Goal: Information Seeking & Learning: Find specific fact

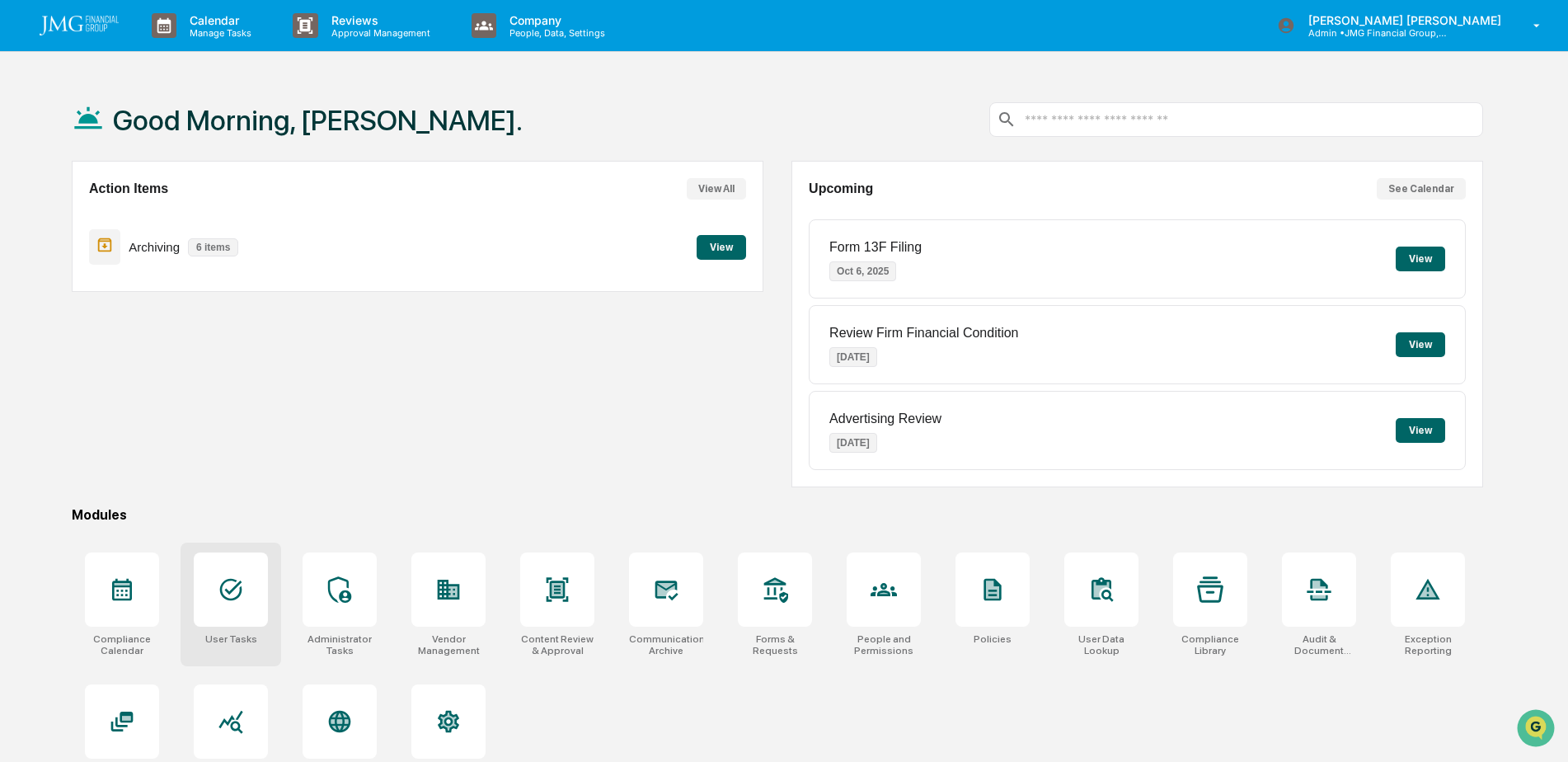
click at [246, 609] on div at bounding box center [231, 589] width 74 height 74
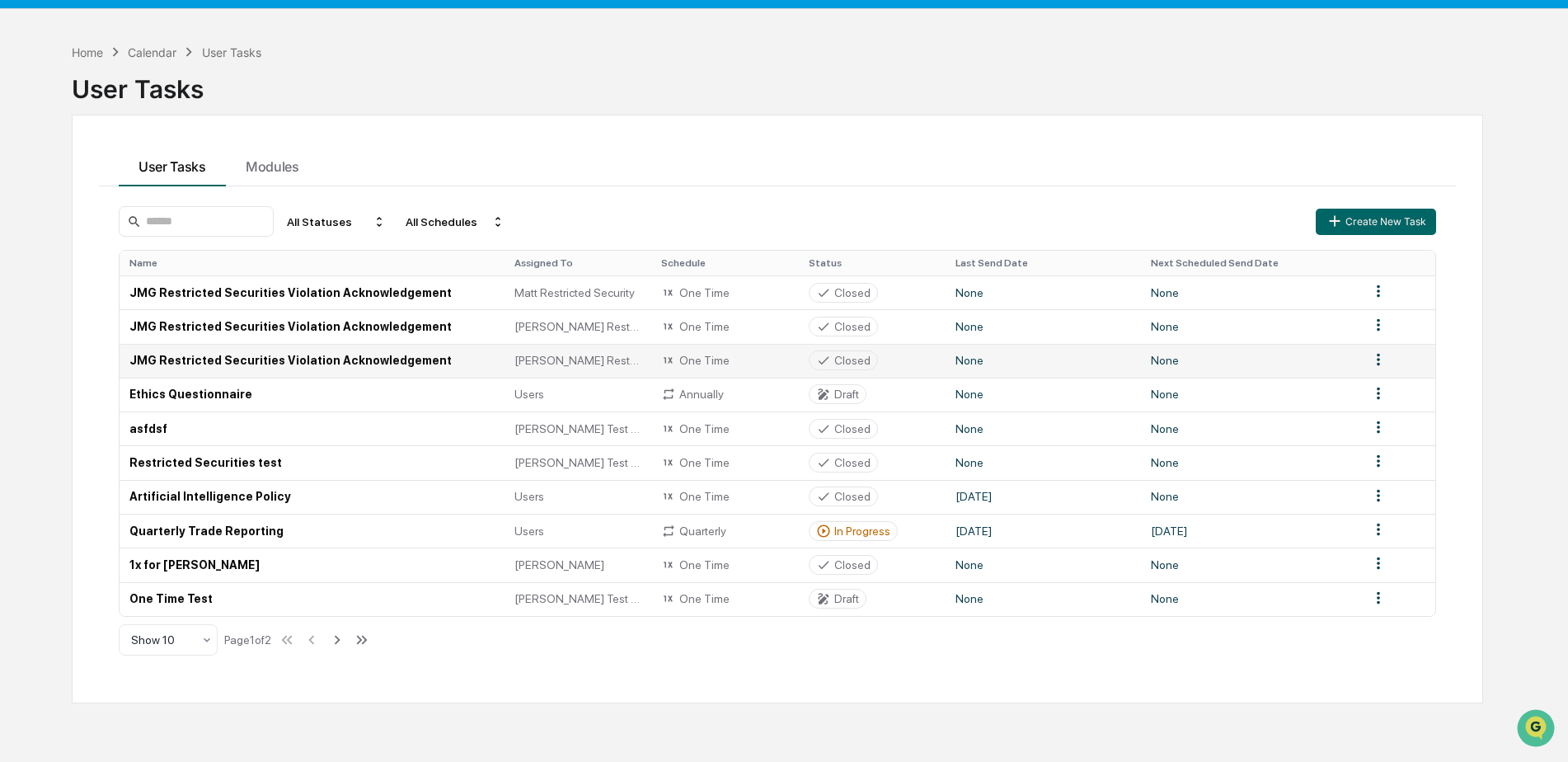
scroll to position [78, 0]
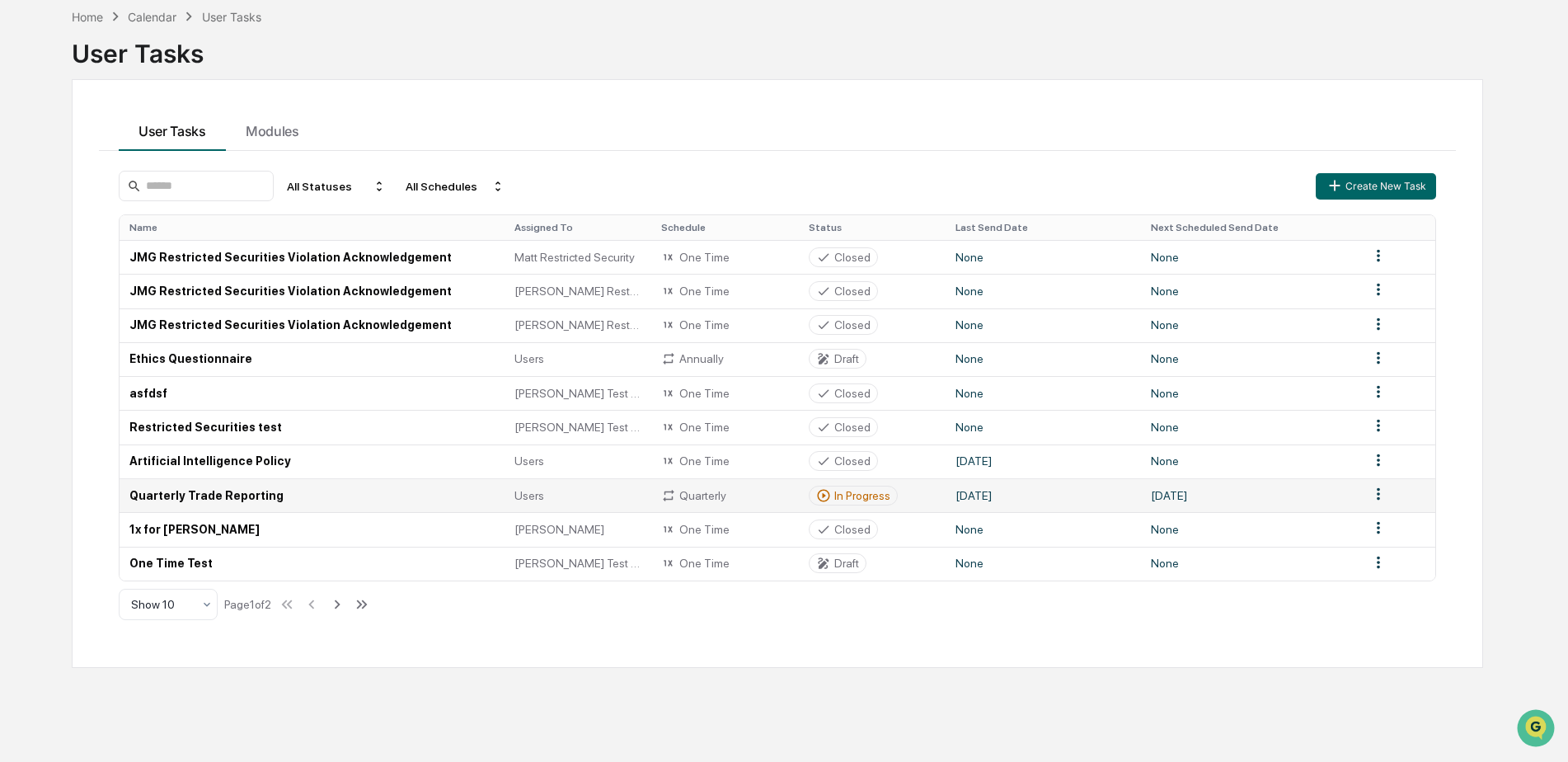
click at [349, 494] on td "Quarterly Trade Reporting" at bounding box center [312, 495] width 385 height 34
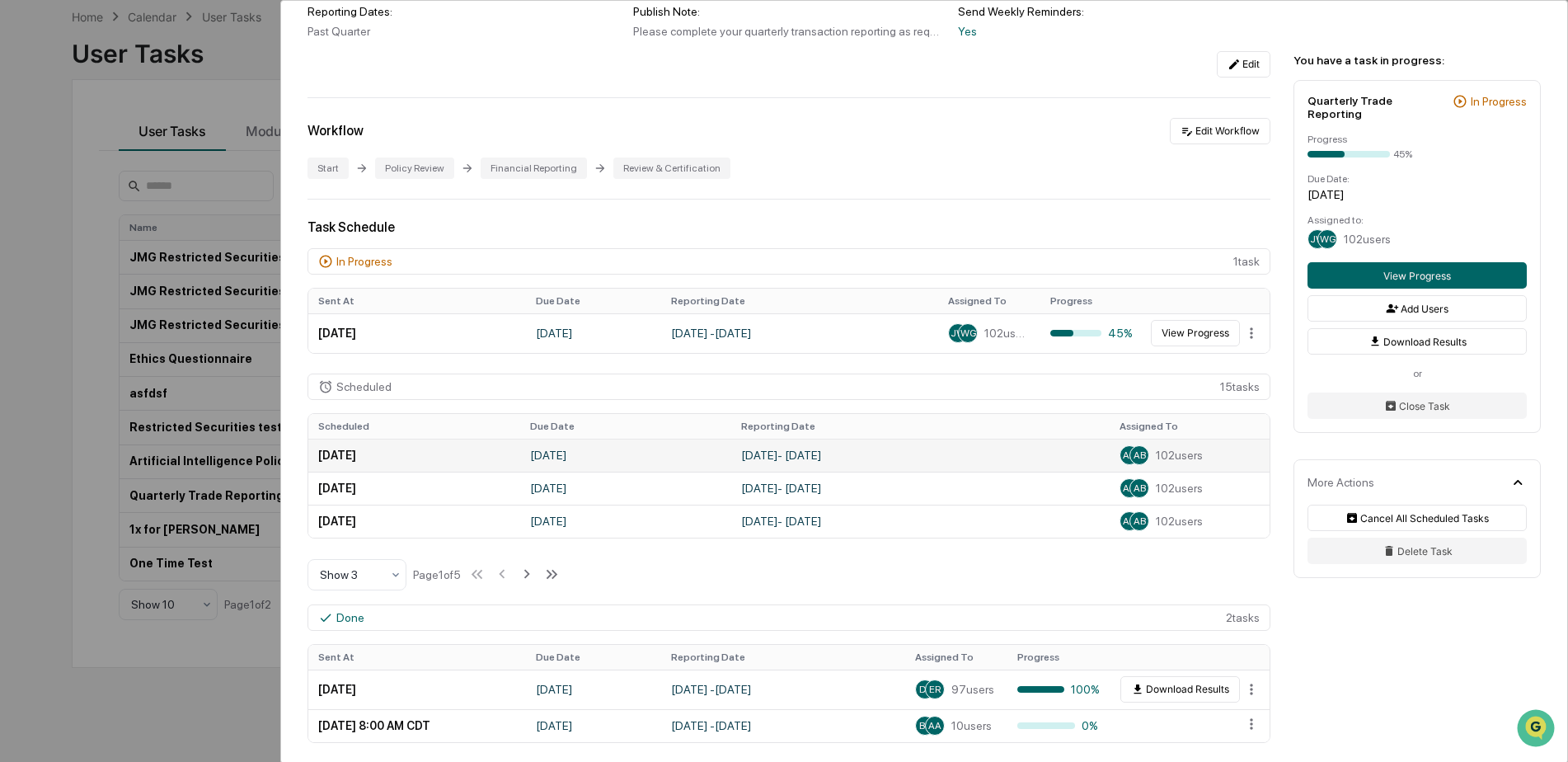
scroll to position [248, 0]
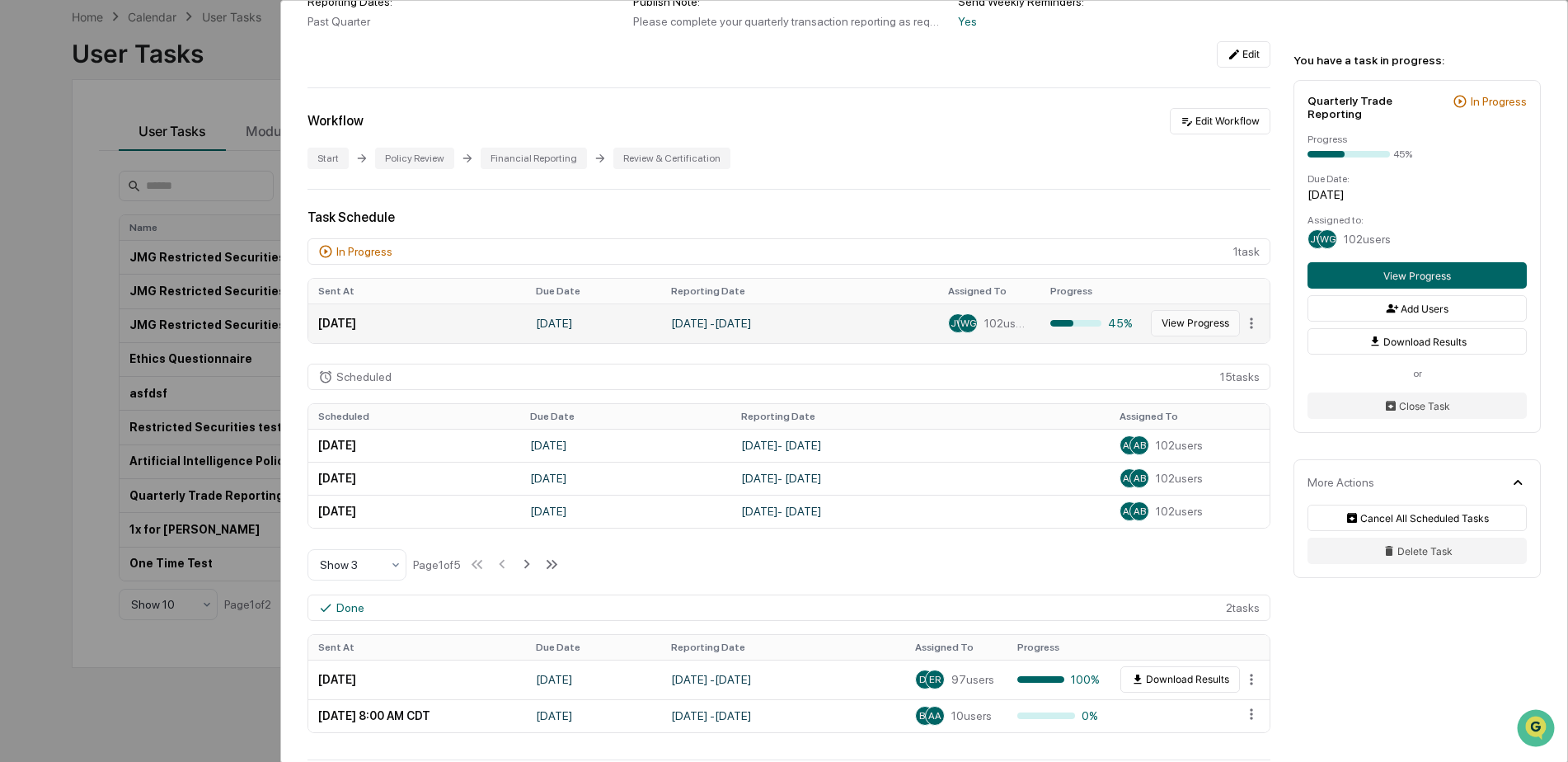
click at [1206, 330] on button "View Progress" at bounding box center [1195, 323] width 89 height 26
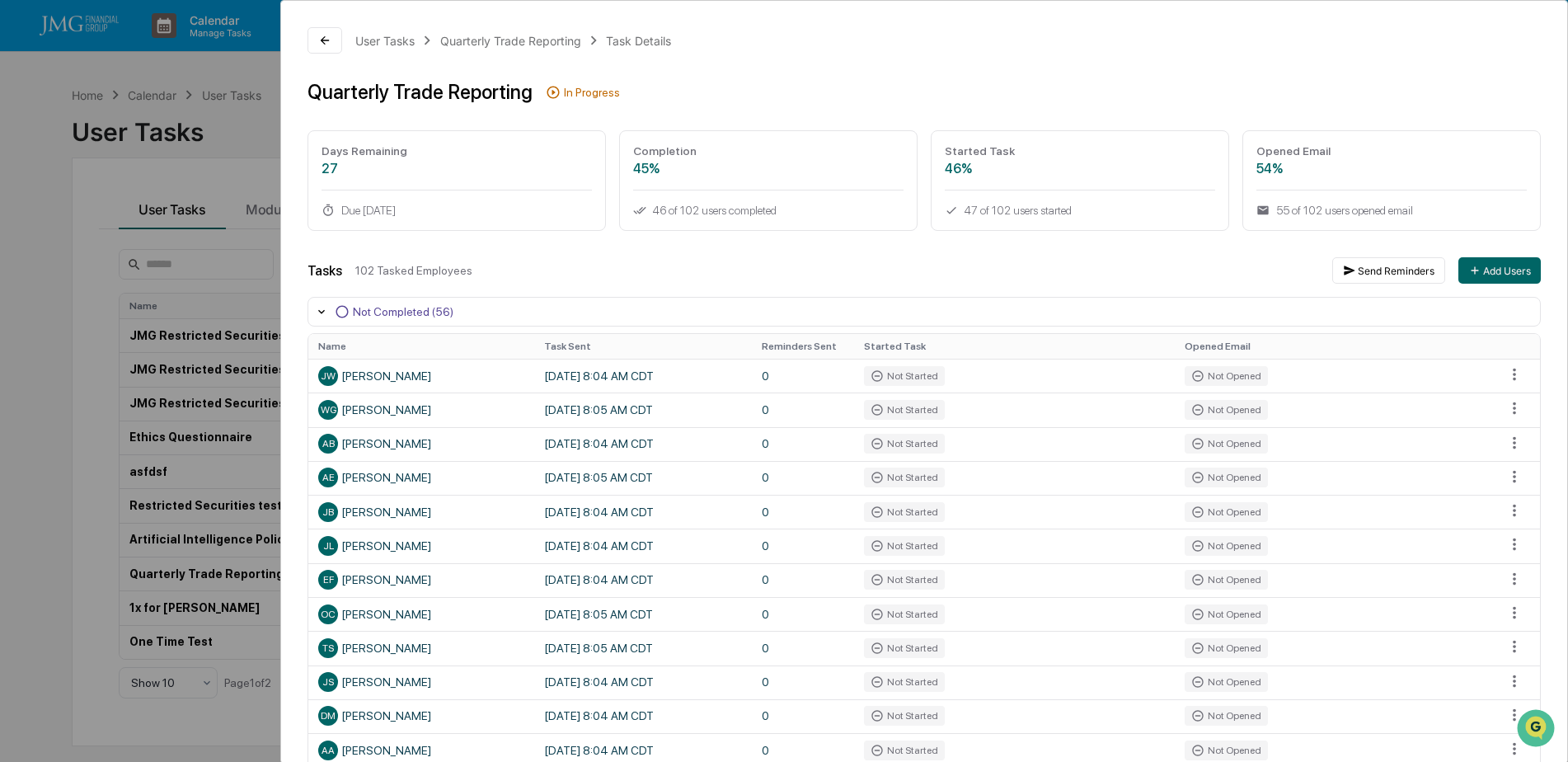
click at [268, 146] on div "User Tasks Quarterly Trade Reporting Task Details Quarterly Trade Reporting In …" at bounding box center [784, 381] width 1568 height 762
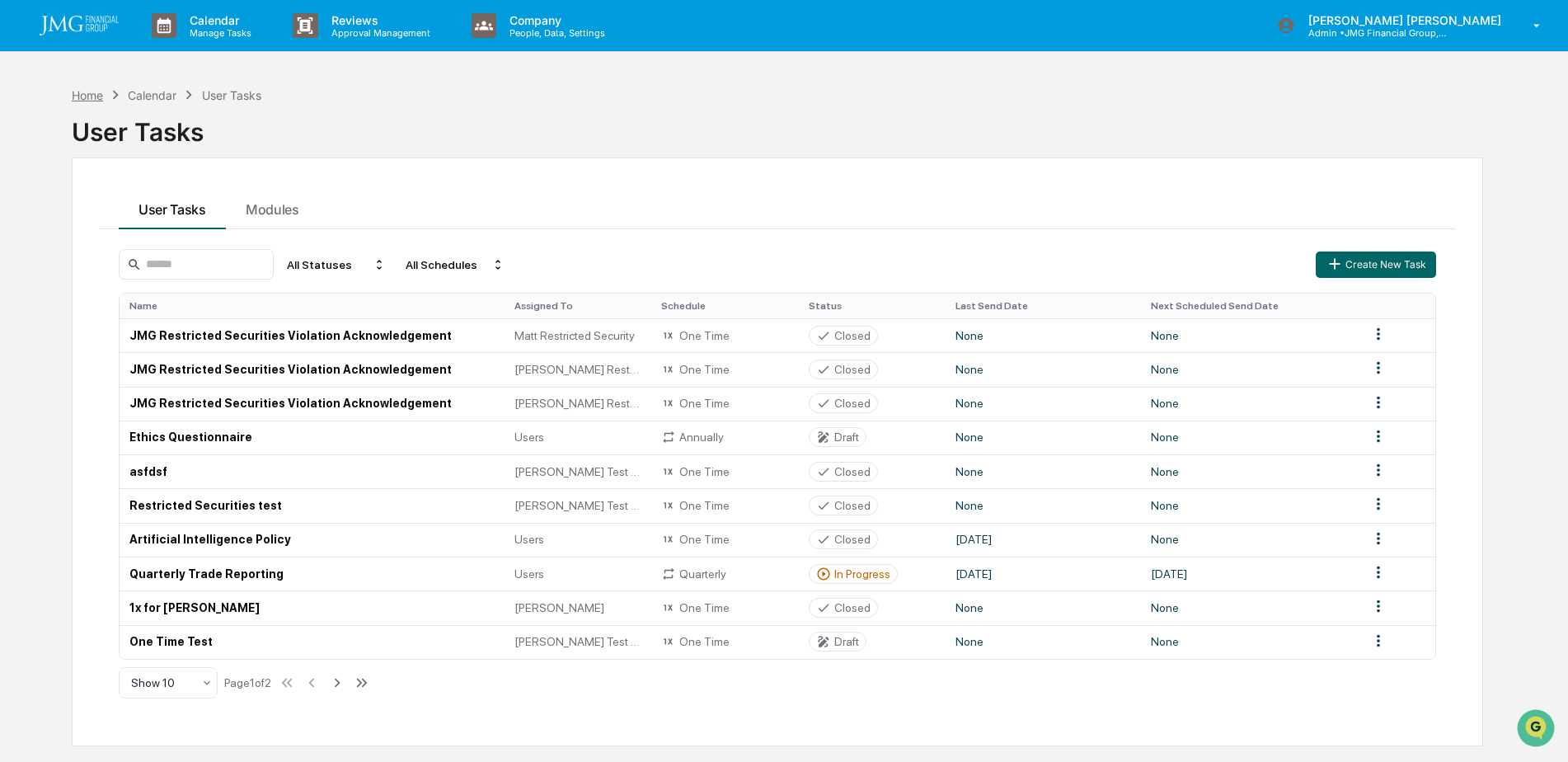
click at [76, 98] on div "Home" at bounding box center [88, 95] width 31 height 14
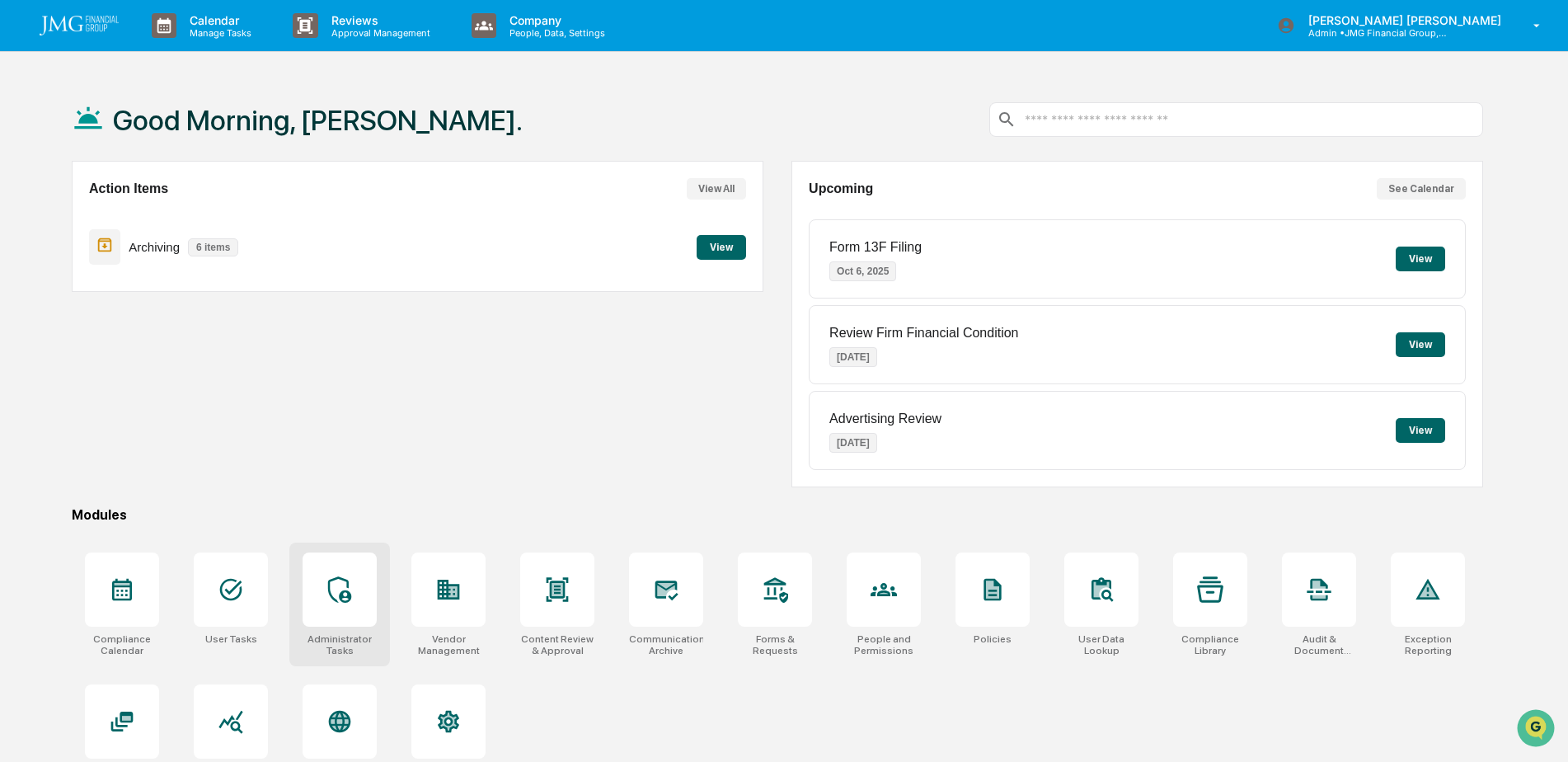
scroll to position [78, 0]
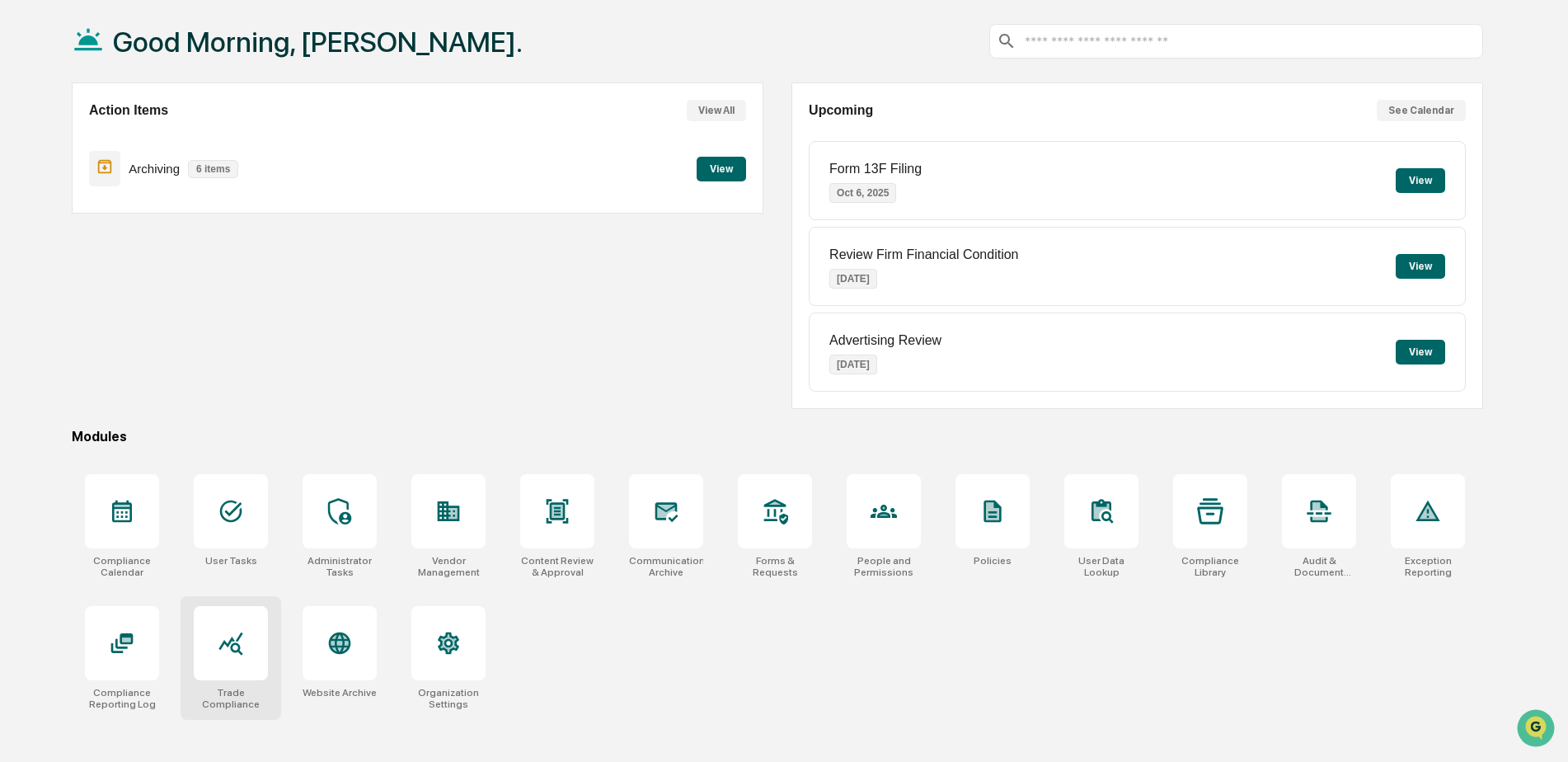
click at [236, 621] on div at bounding box center [231, 643] width 74 height 74
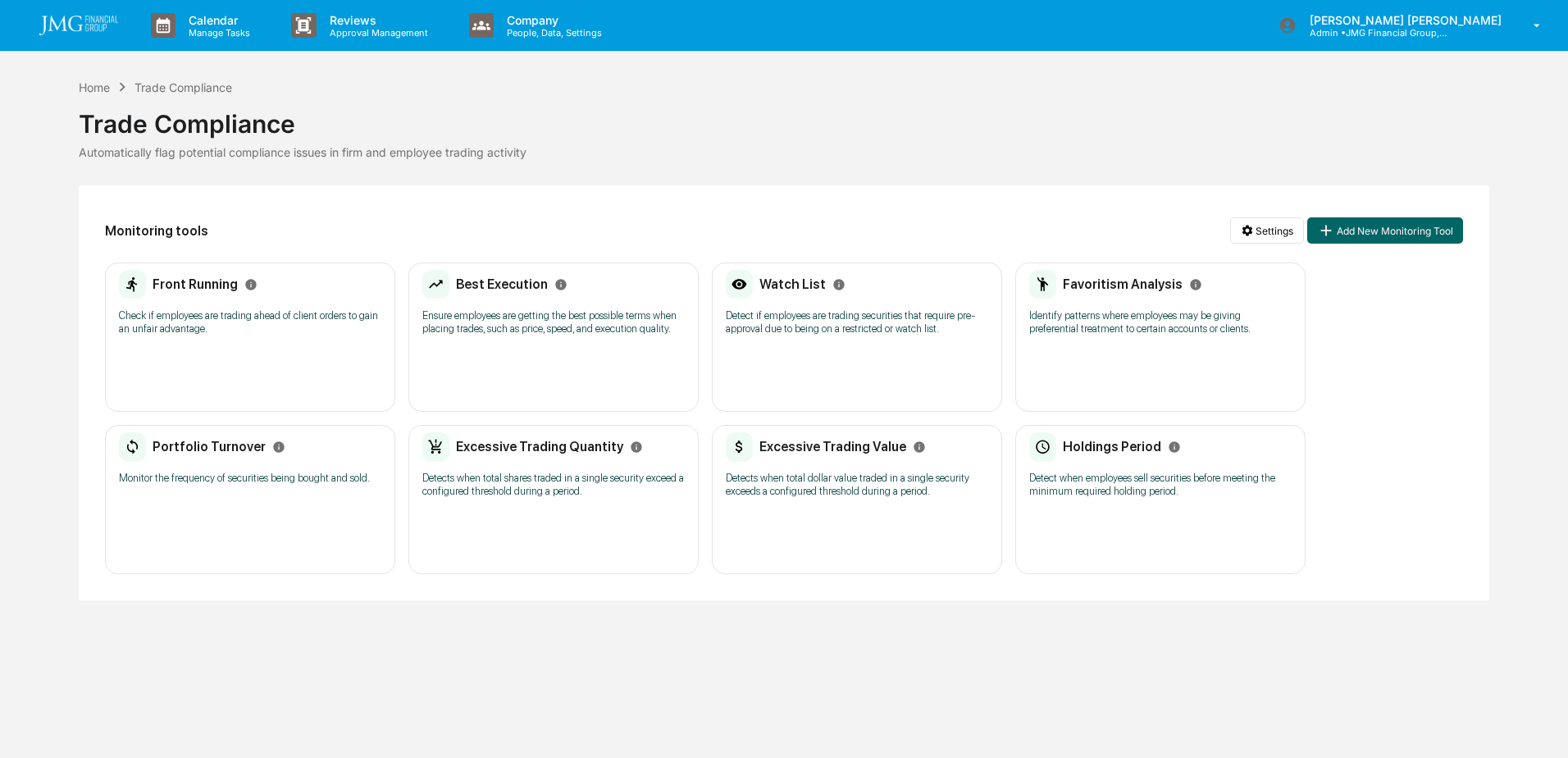
click at [312, 357] on div "Front Running Check if employees are trading ahead of client orders to gain an …" at bounding box center [249, 338] width 290 height 149
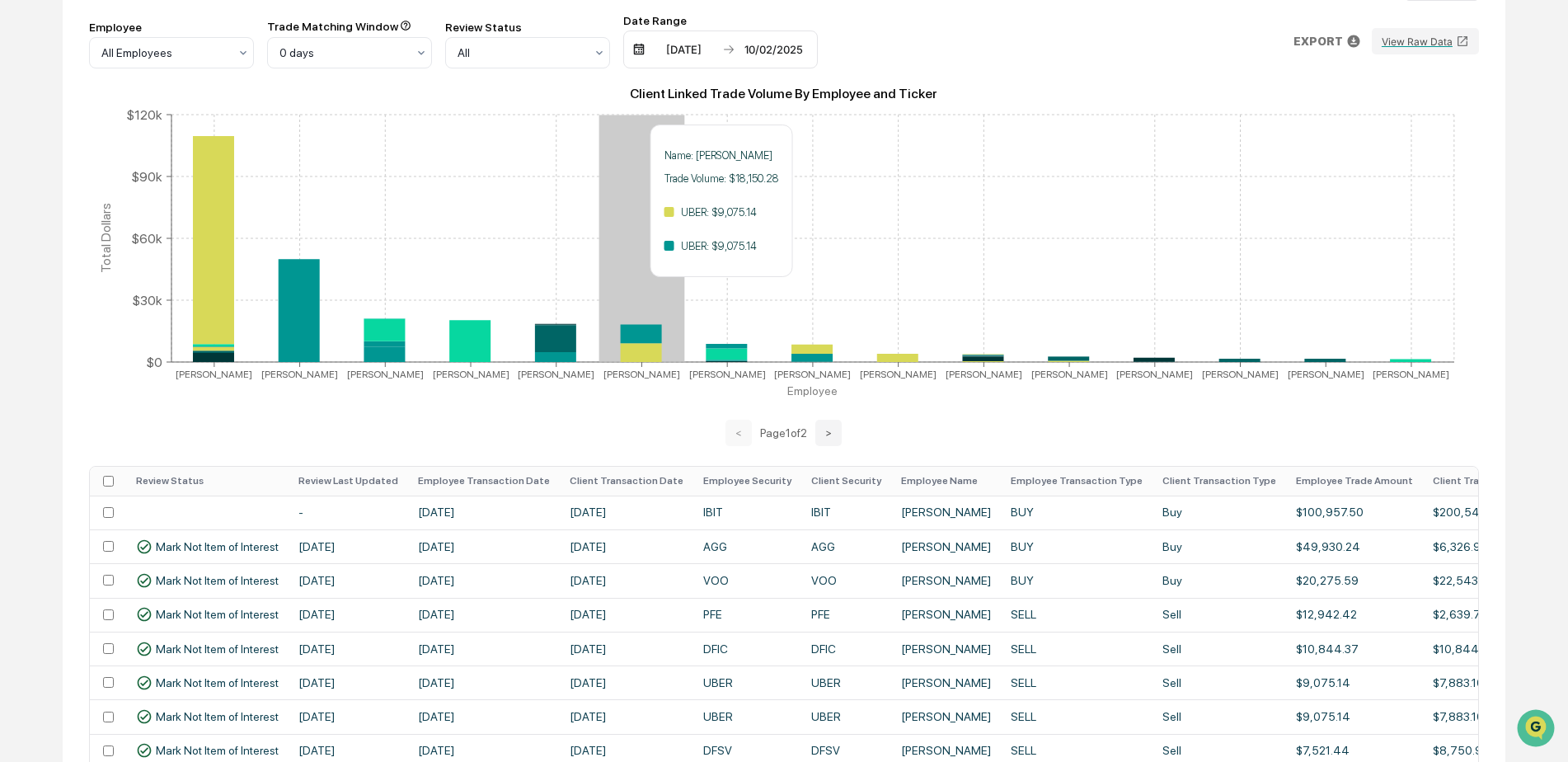
scroll to position [248, 0]
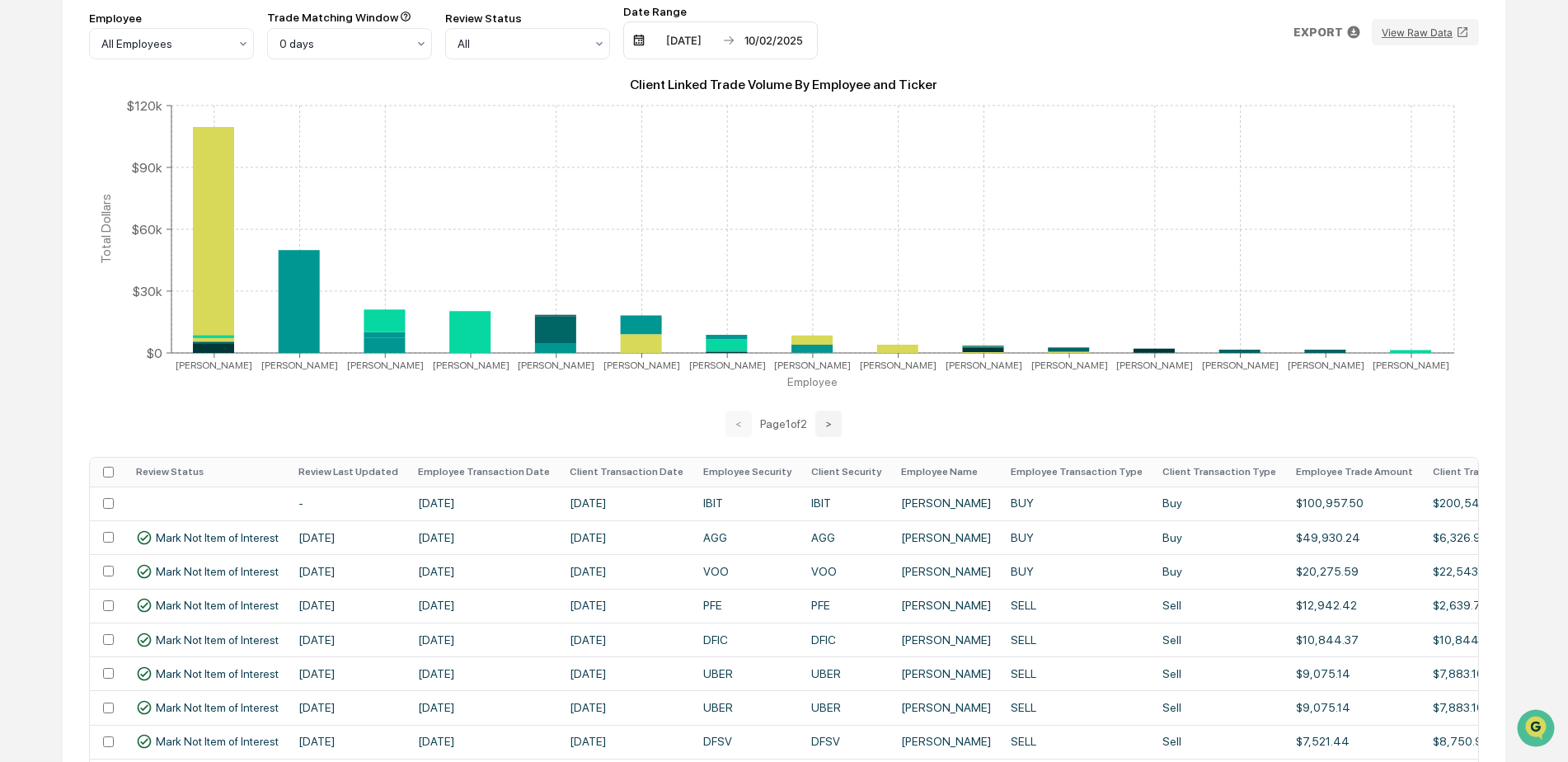
click at [456, 466] on th "Employee Transaction Date" at bounding box center [484, 472] width 152 height 29
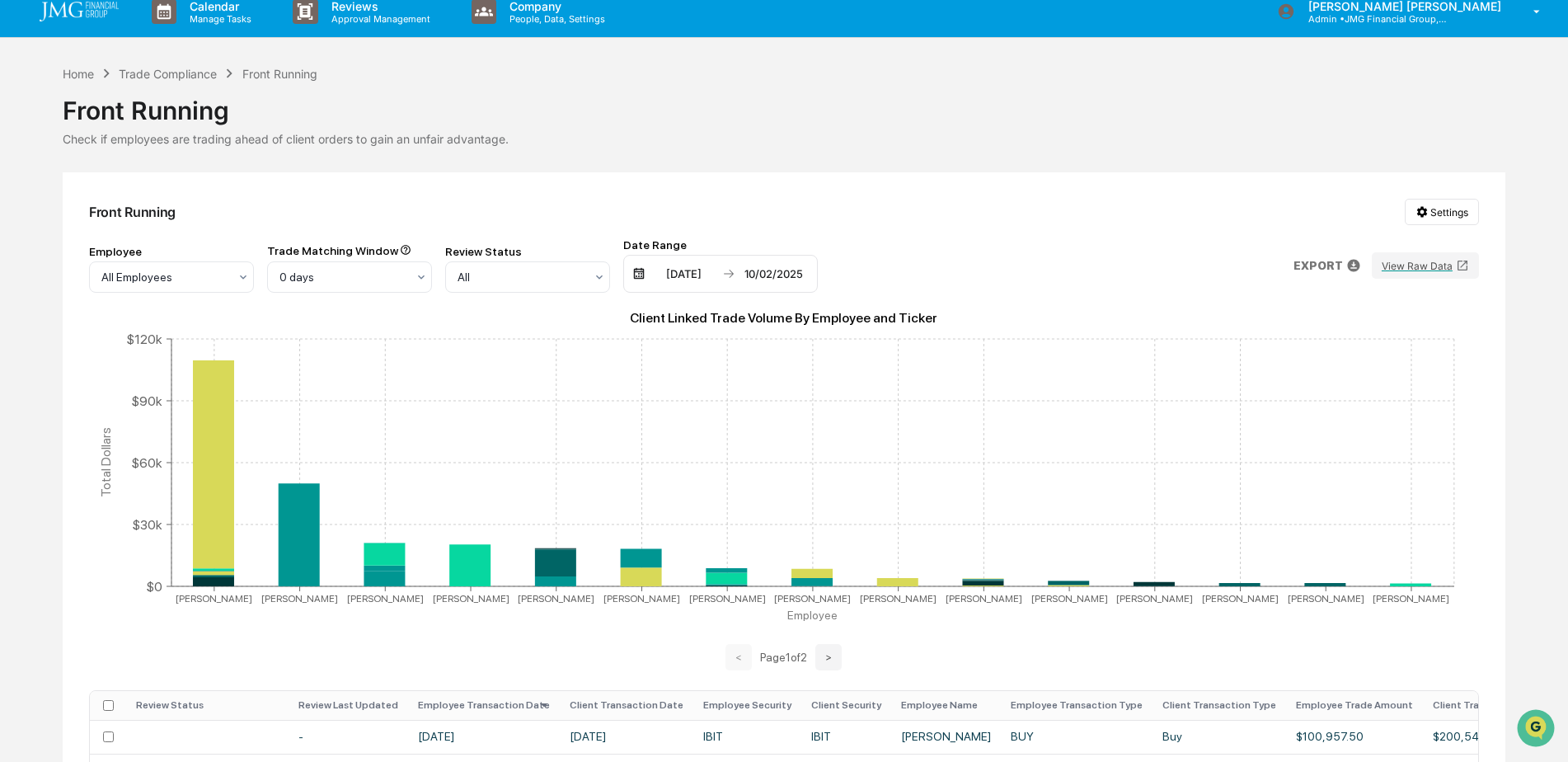
scroll to position [0, 0]
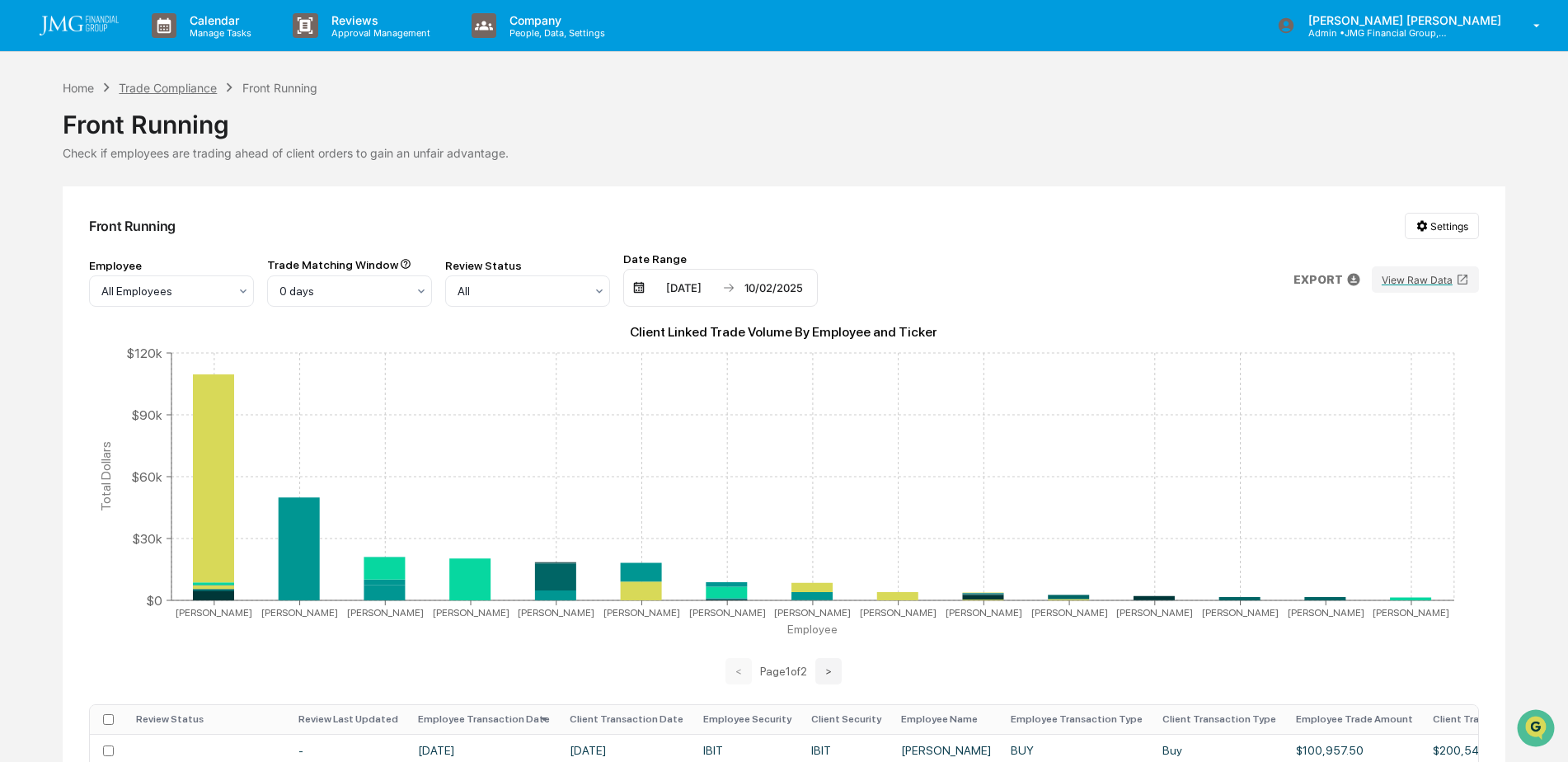
click at [152, 92] on div "Trade Compliance" at bounding box center [168, 88] width 98 height 14
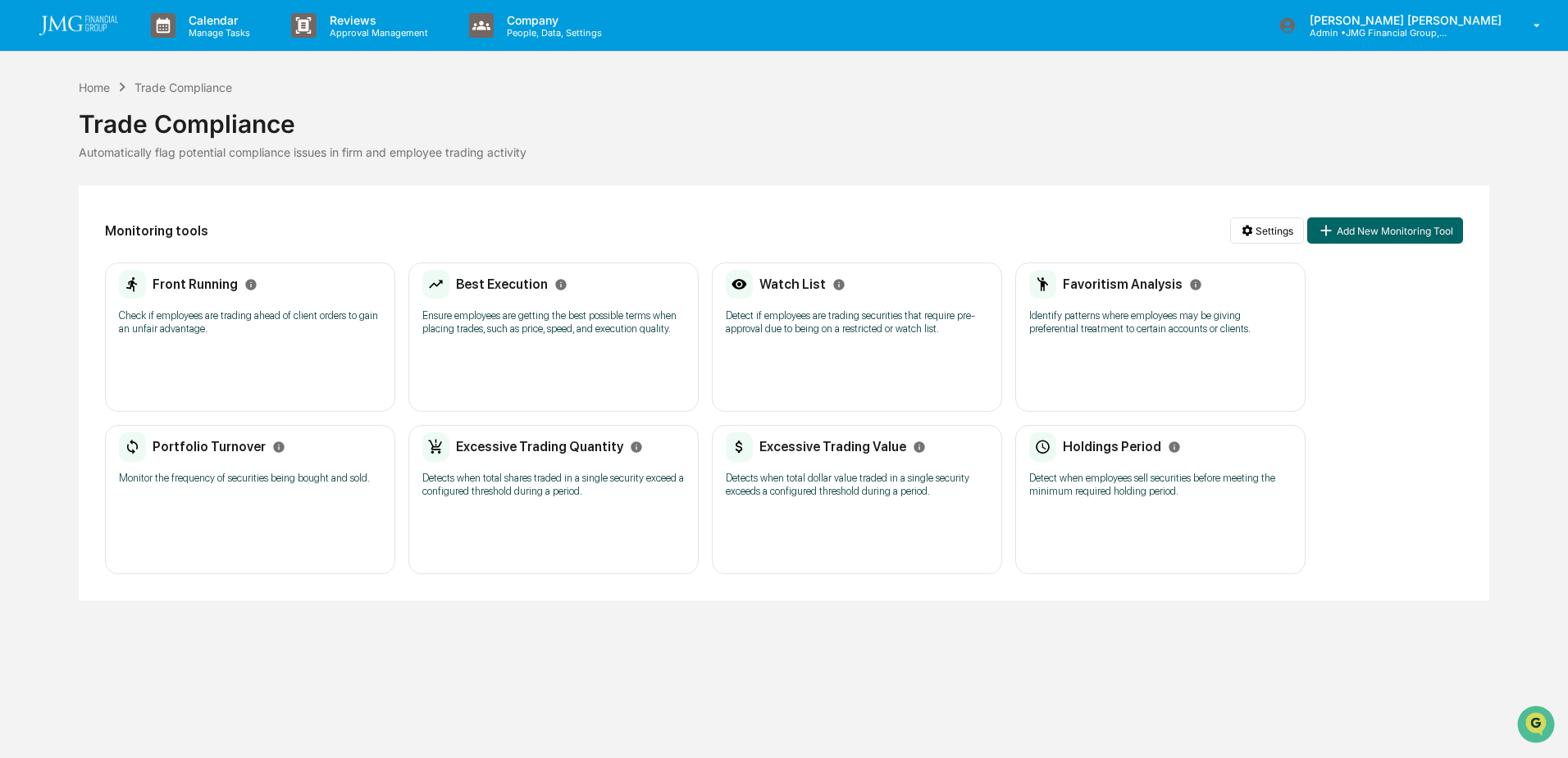
click at [750, 331] on p "Detect if employees are trading securities that require pre-approval due to bei…" at bounding box center [857, 322] width 263 height 26
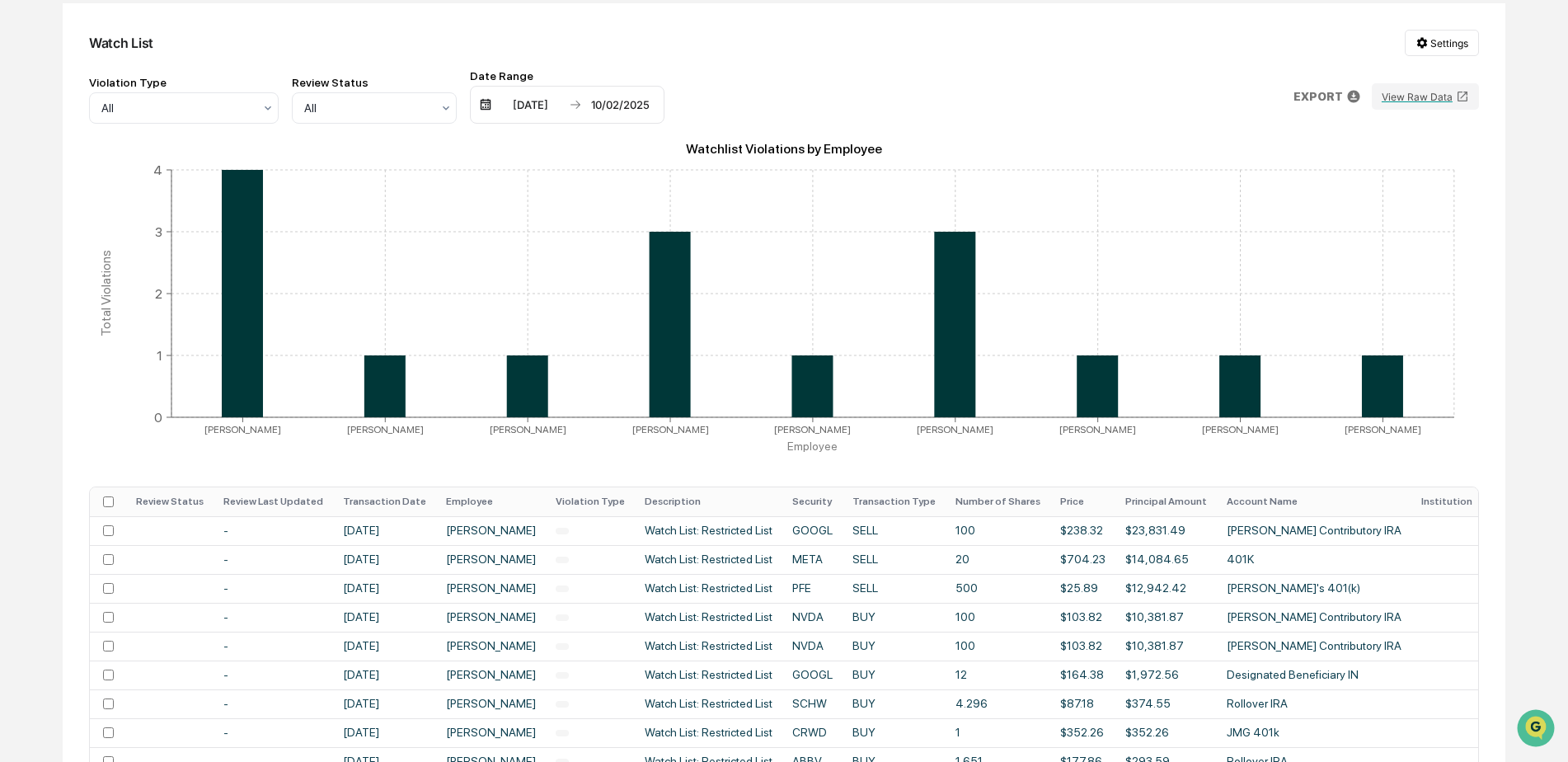
scroll to position [248, 0]
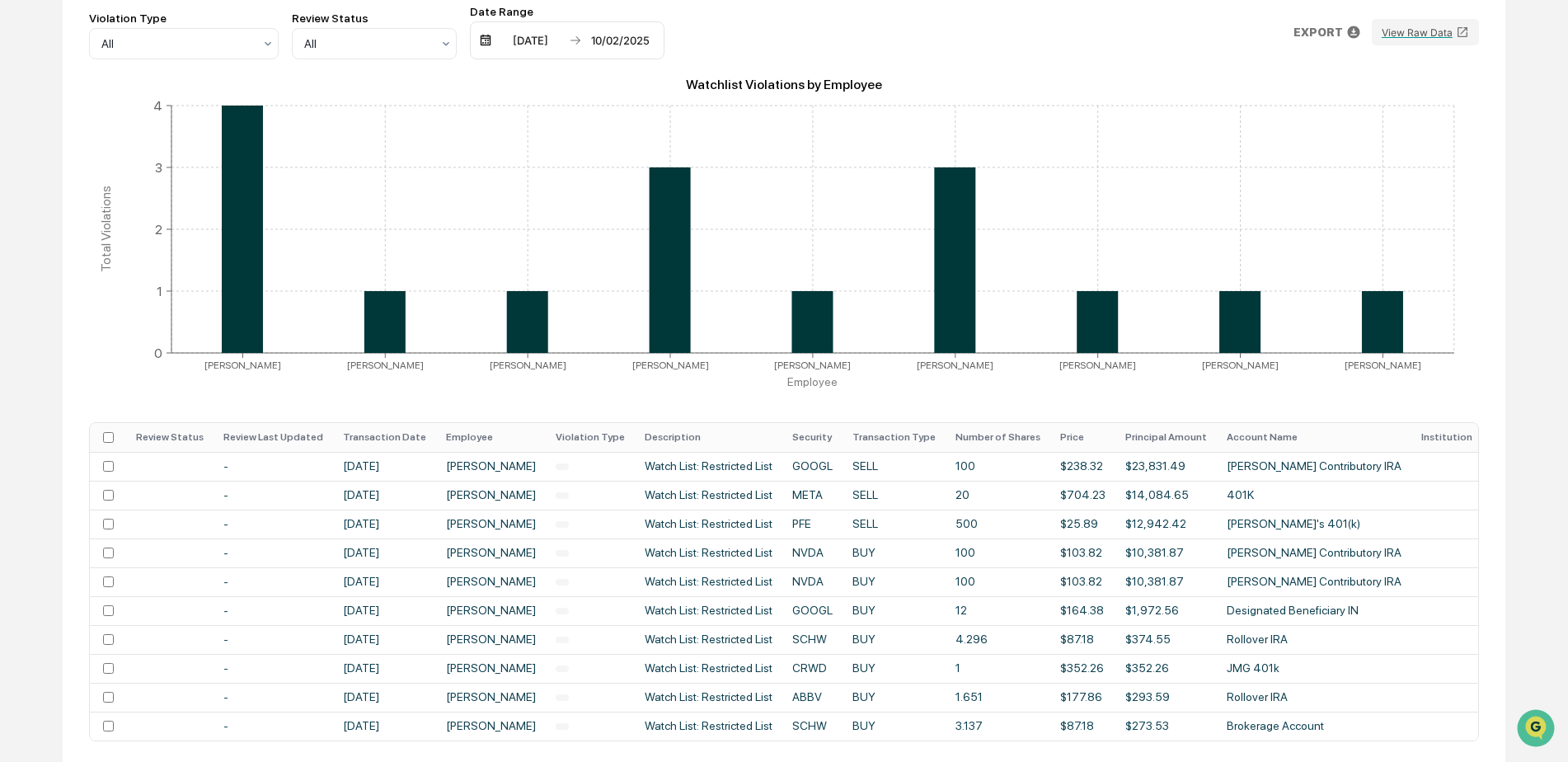
click at [499, 433] on th "Employee" at bounding box center [490, 438] width 109 height 29
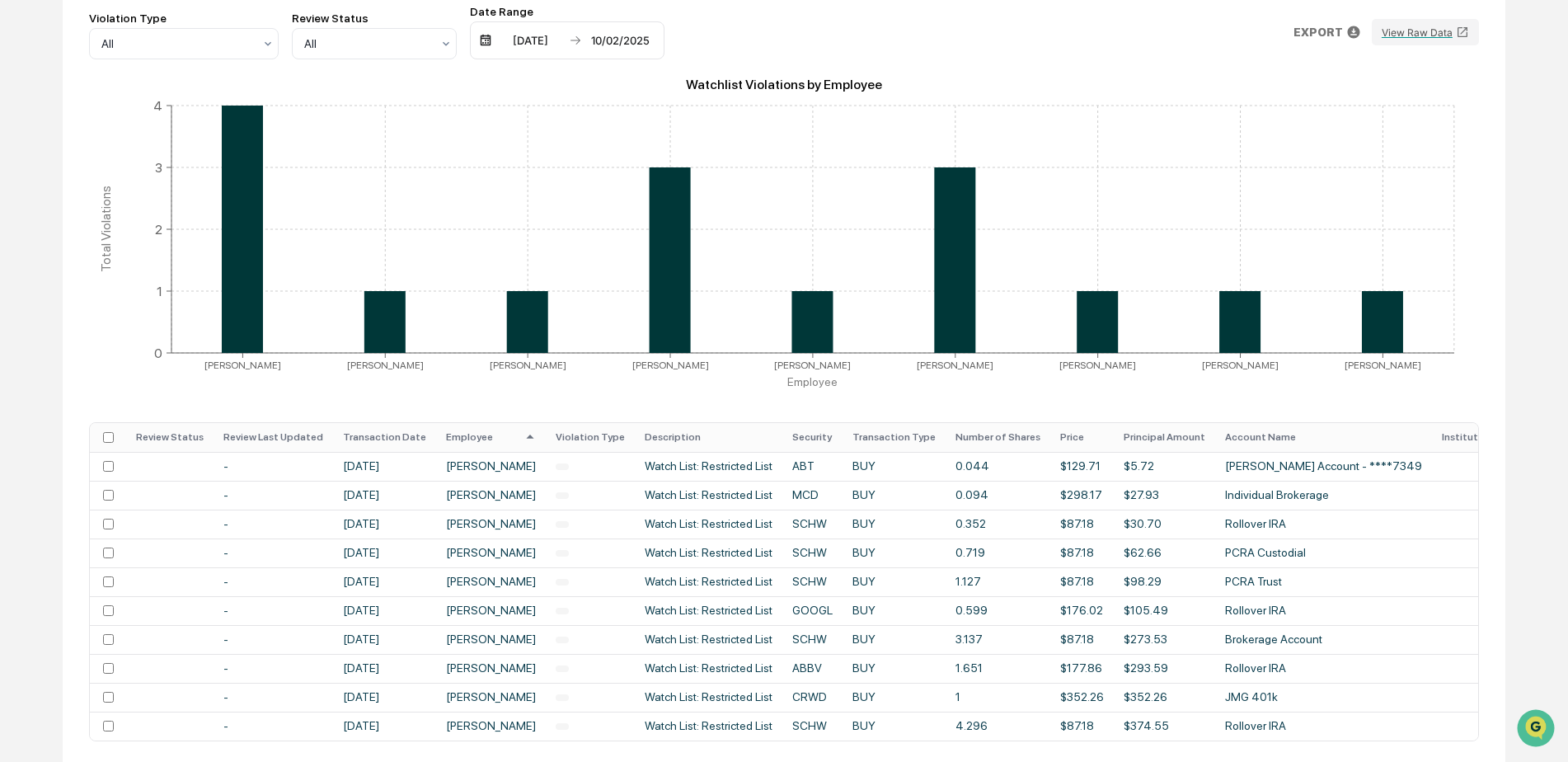
click at [447, 438] on th "Employee" at bounding box center [490, 438] width 109 height 29
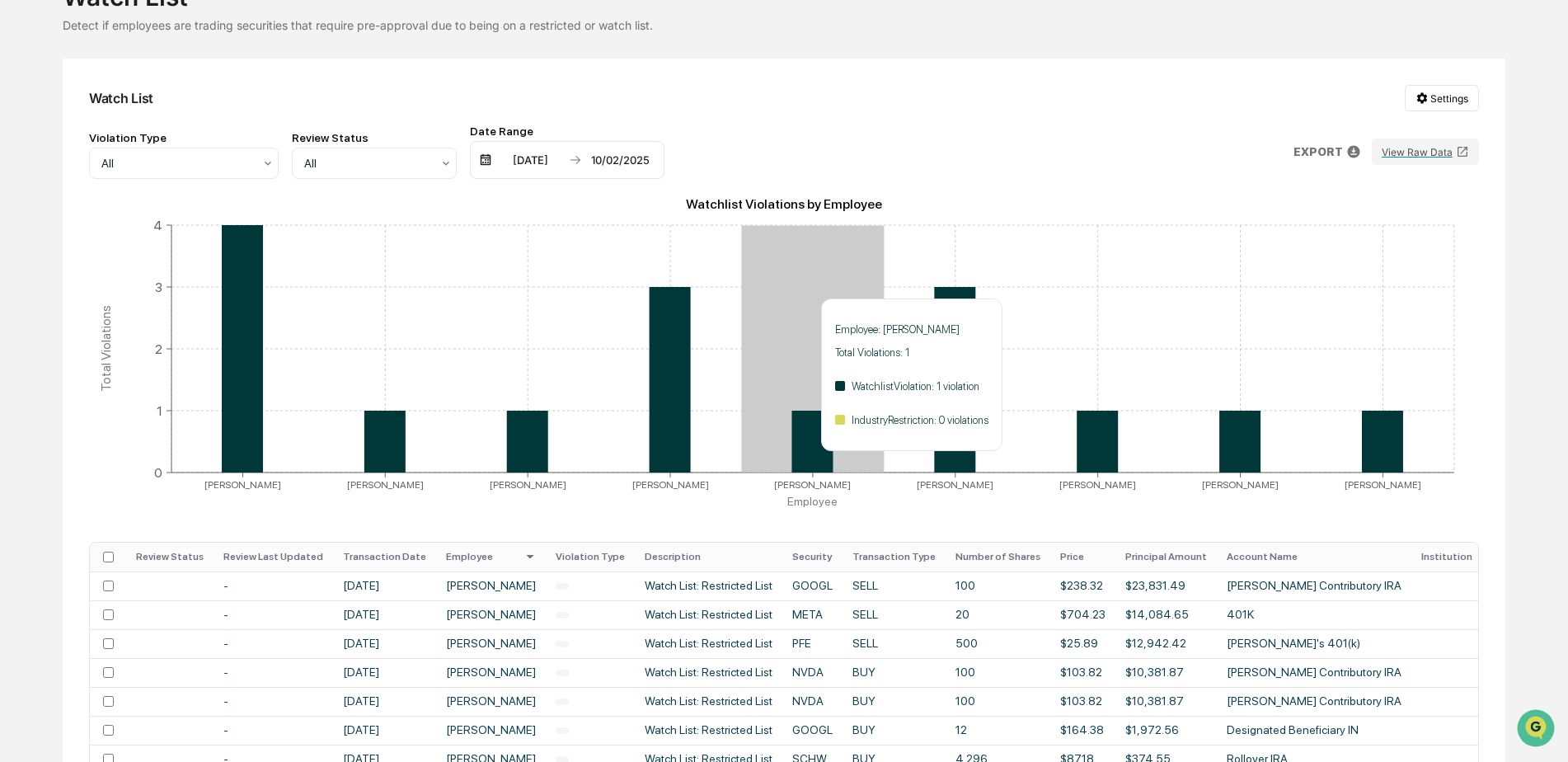
scroll to position [0, 0]
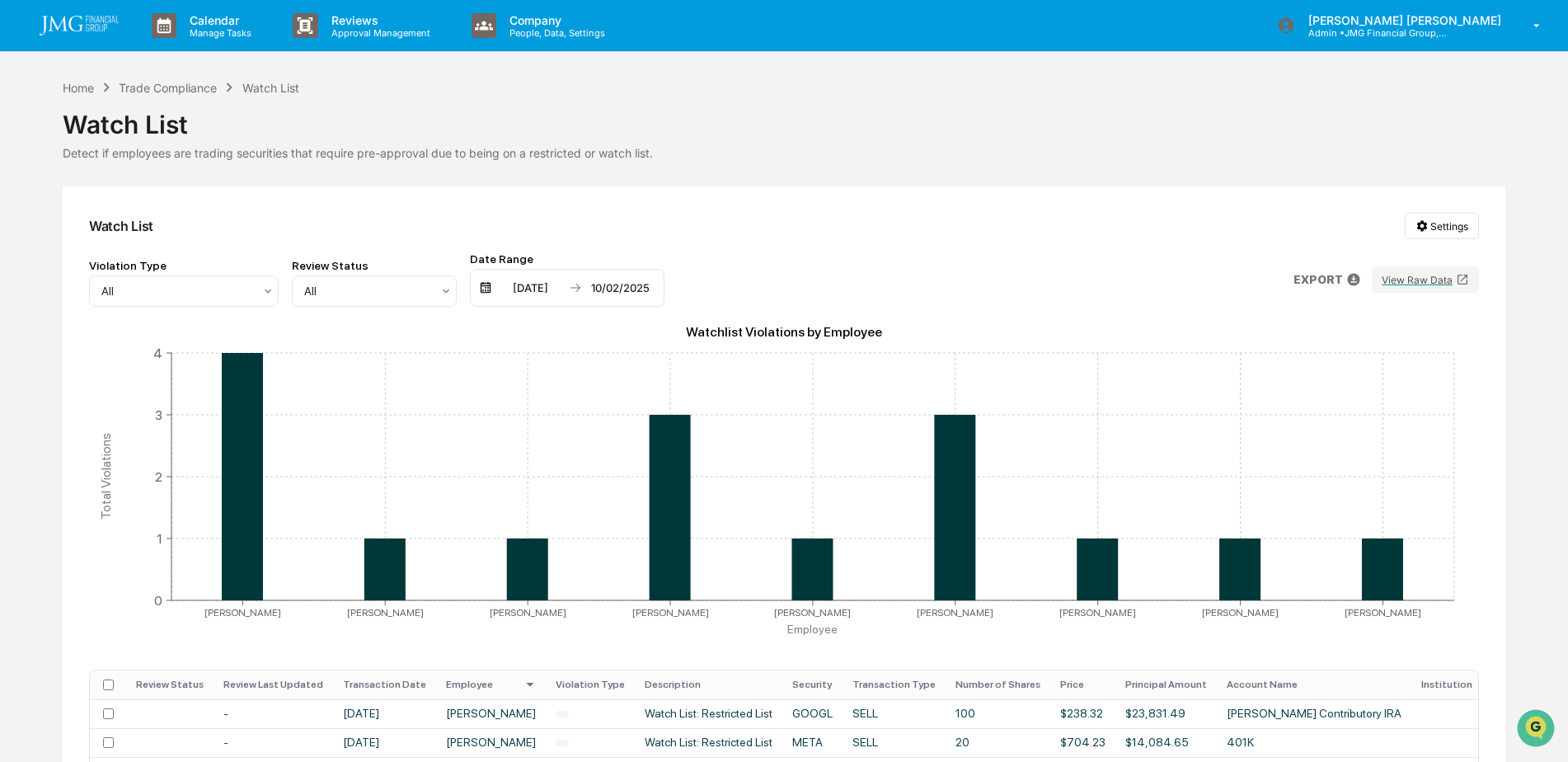
click at [98, 24] on img at bounding box center [79, 25] width 79 height 20
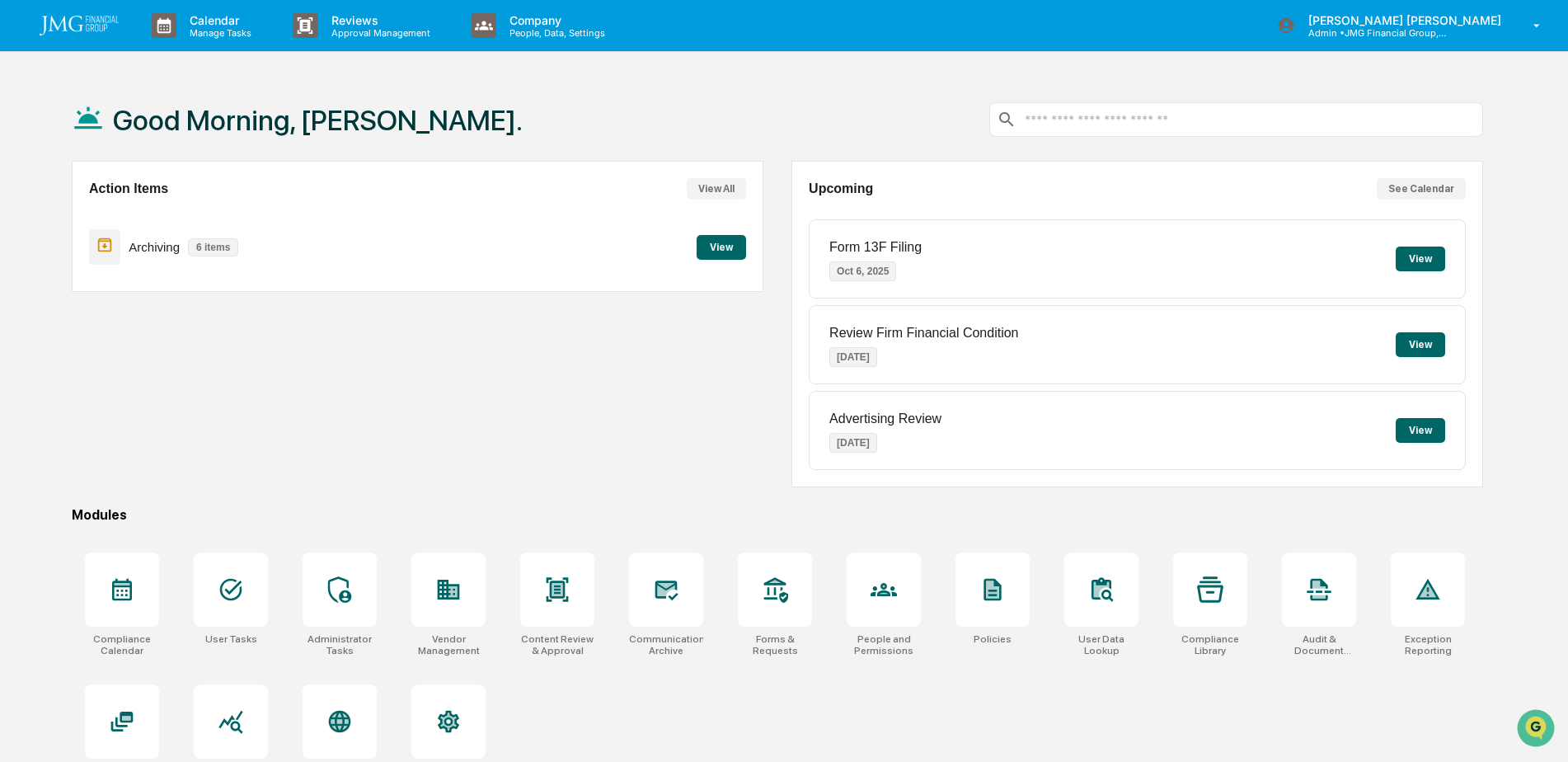
scroll to position [78, 0]
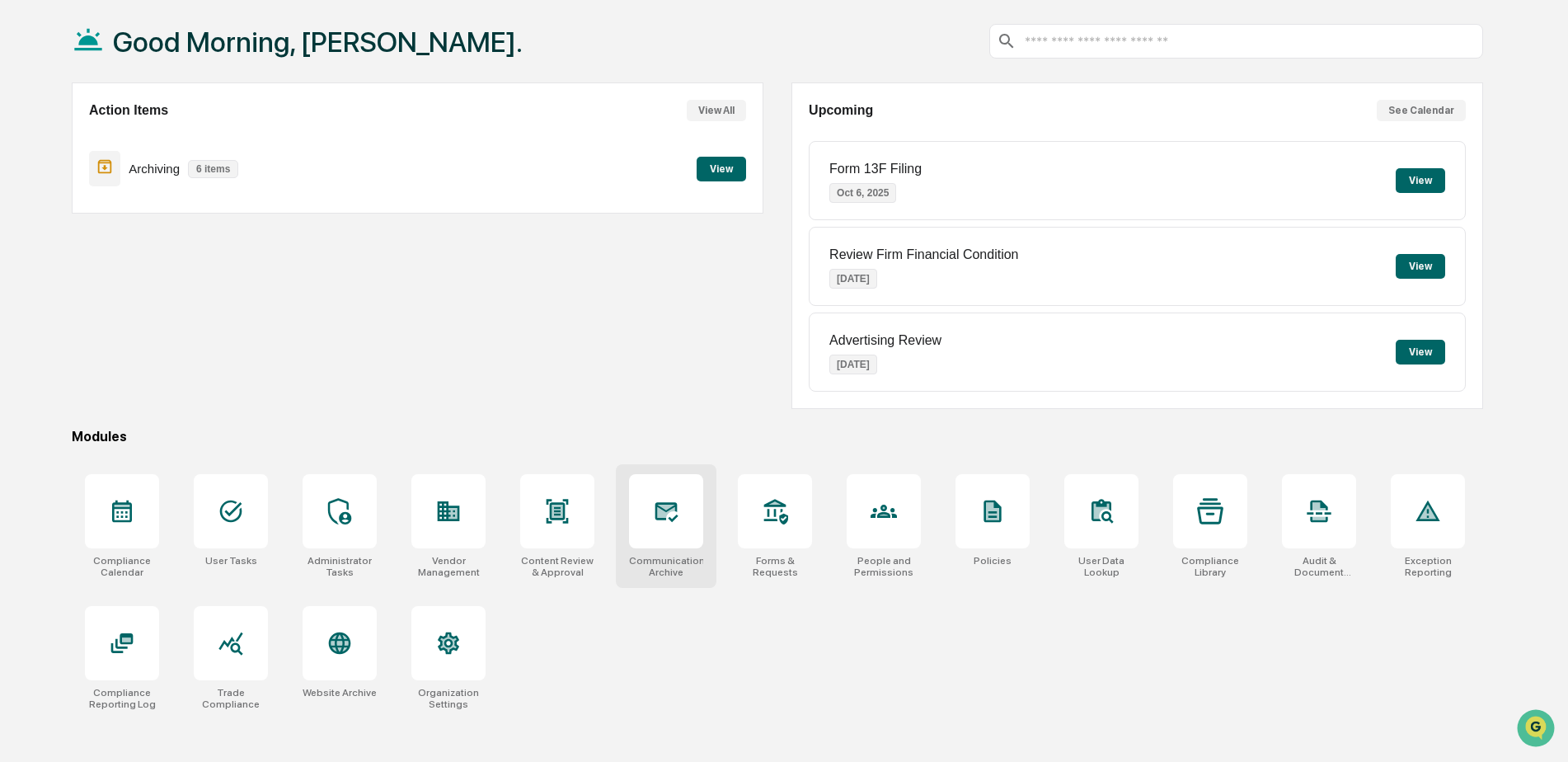
click at [680, 519] on icon at bounding box center [666, 511] width 26 height 26
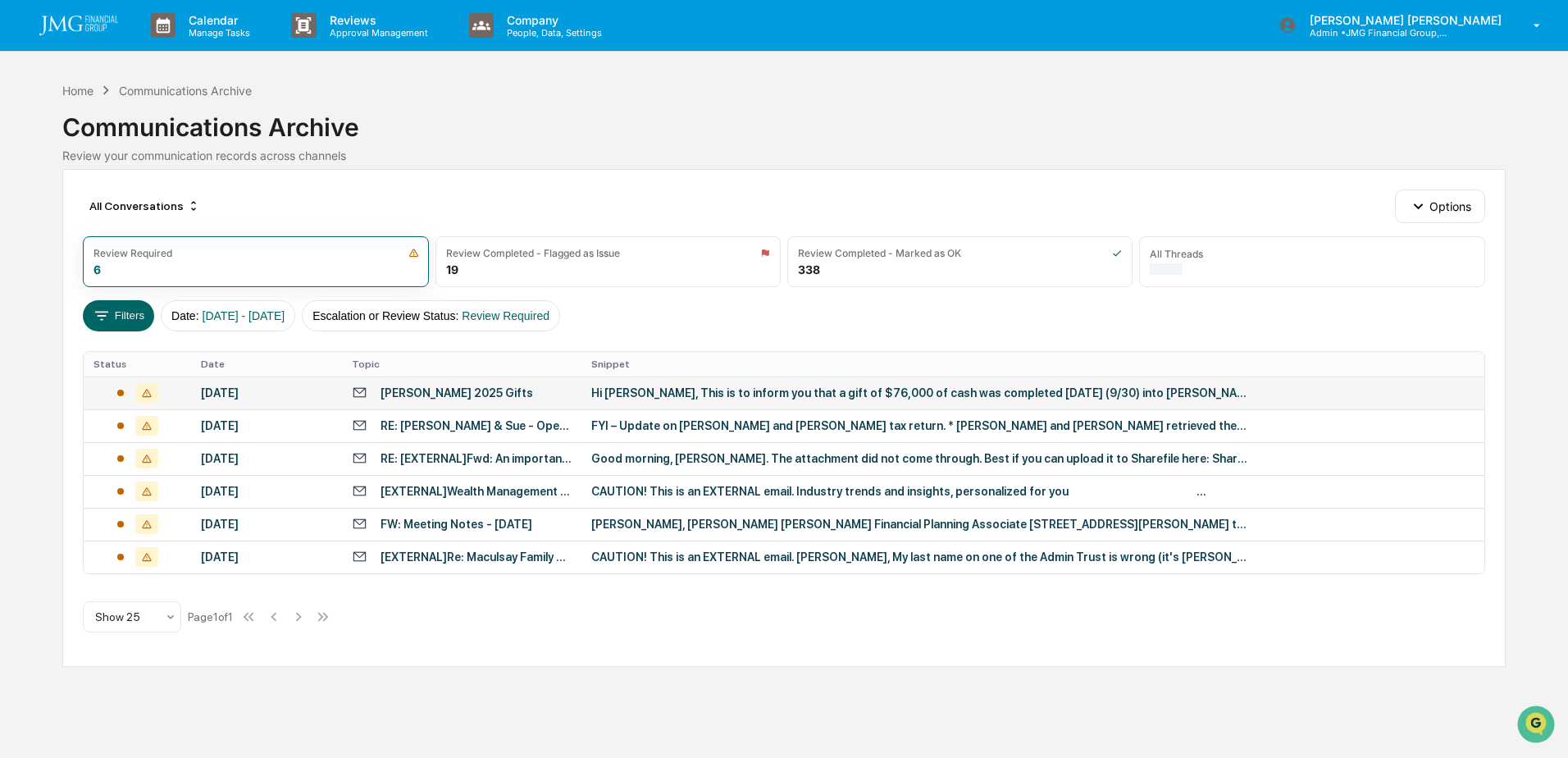
click at [719, 392] on div "Hi [PERSON_NAME], This is to inform you that a gift of $76,000 of cash was comp…" at bounding box center [920, 393] width 656 height 14
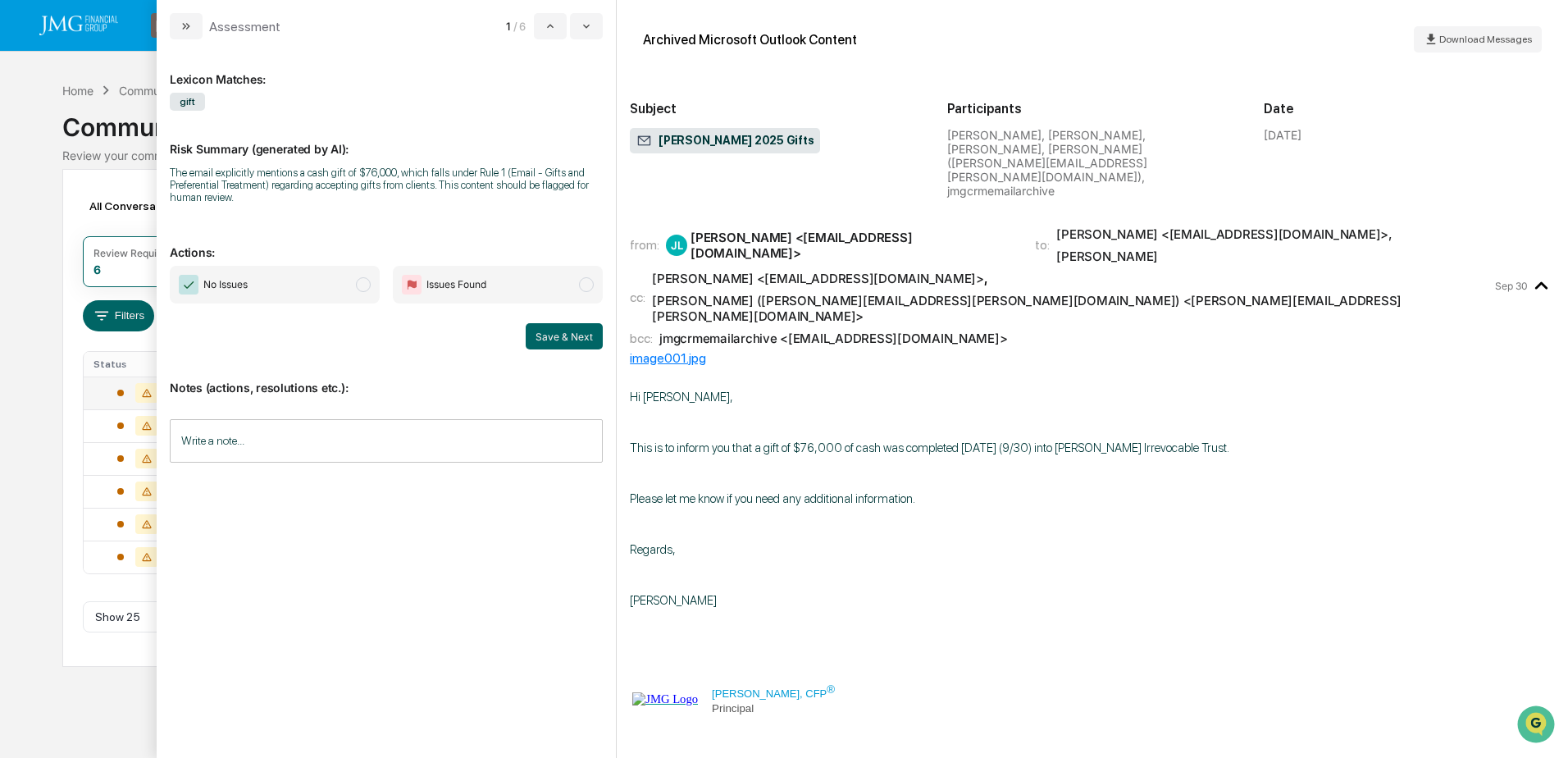
click at [336, 448] on input "Write a note..." at bounding box center [386, 441] width 433 height 44
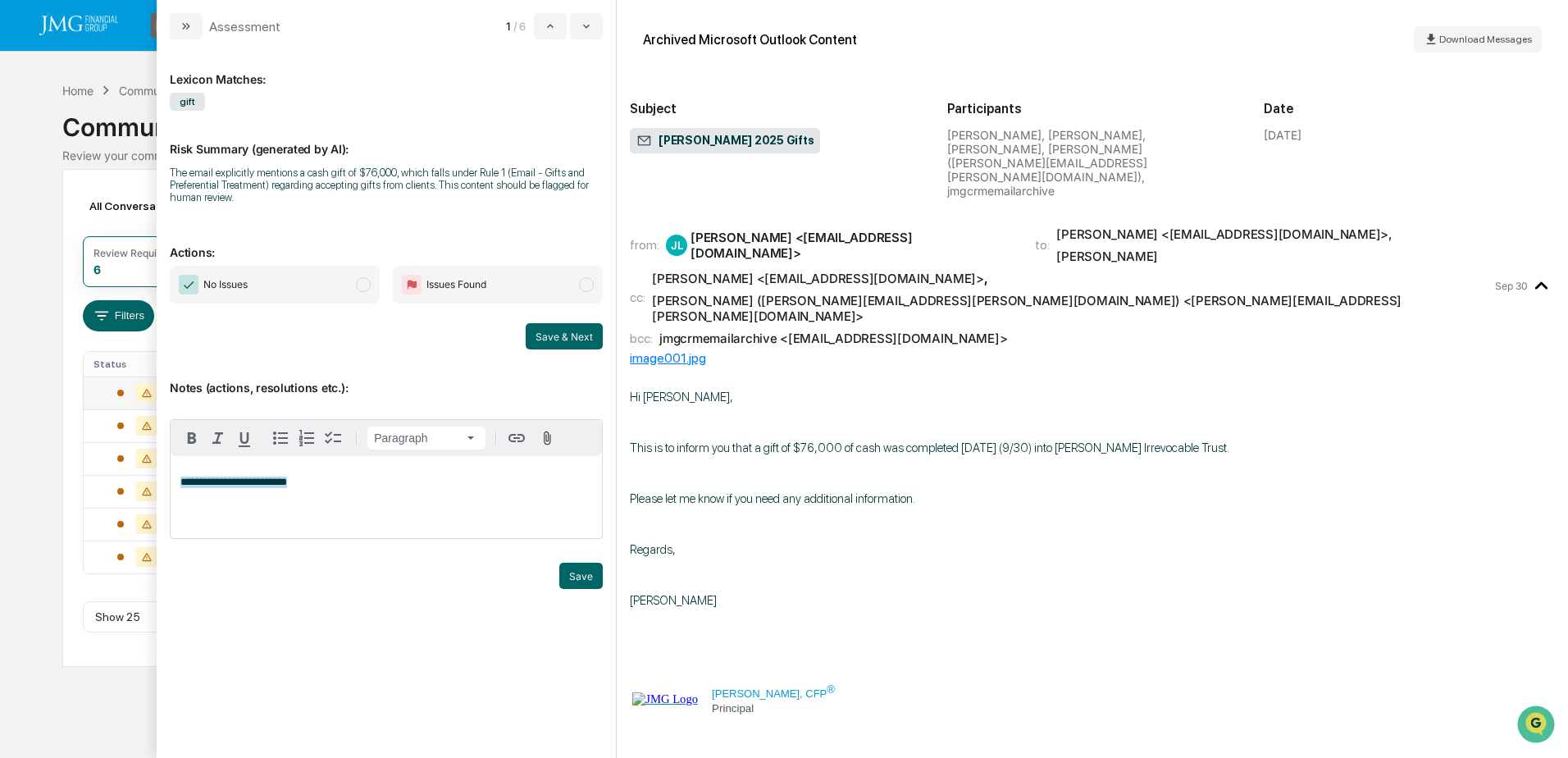
drag, startPoint x: 315, startPoint y: 487, endPoint x: 178, endPoint y: 489, distance: 137.0
click at [178, 489] on div "**********" at bounding box center [386, 497] width 432 height 82
copy span "**********"
click at [318, 486] on p "**********" at bounding box center [386, 482] width 411 height 12
click at [568, 580] on button "Save" at bounding box center [581, 576] width 44 height 26
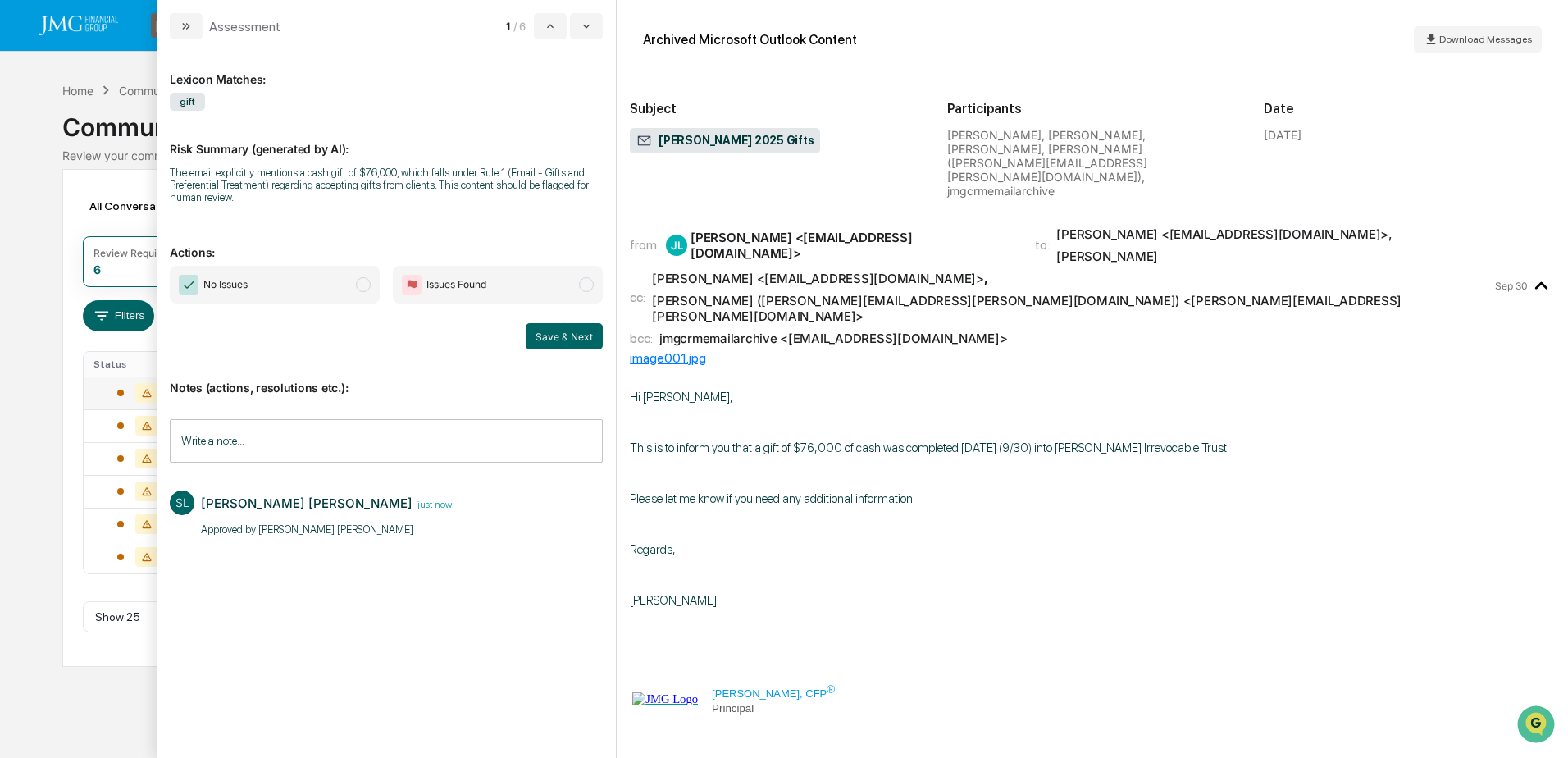
click at [310, 279] on span "No Issues" at bounding box center [275, 284] width 210 height 38
click at [568, 341] on button "Save & Next" at bounding box center [564, 336] width 77 height 26
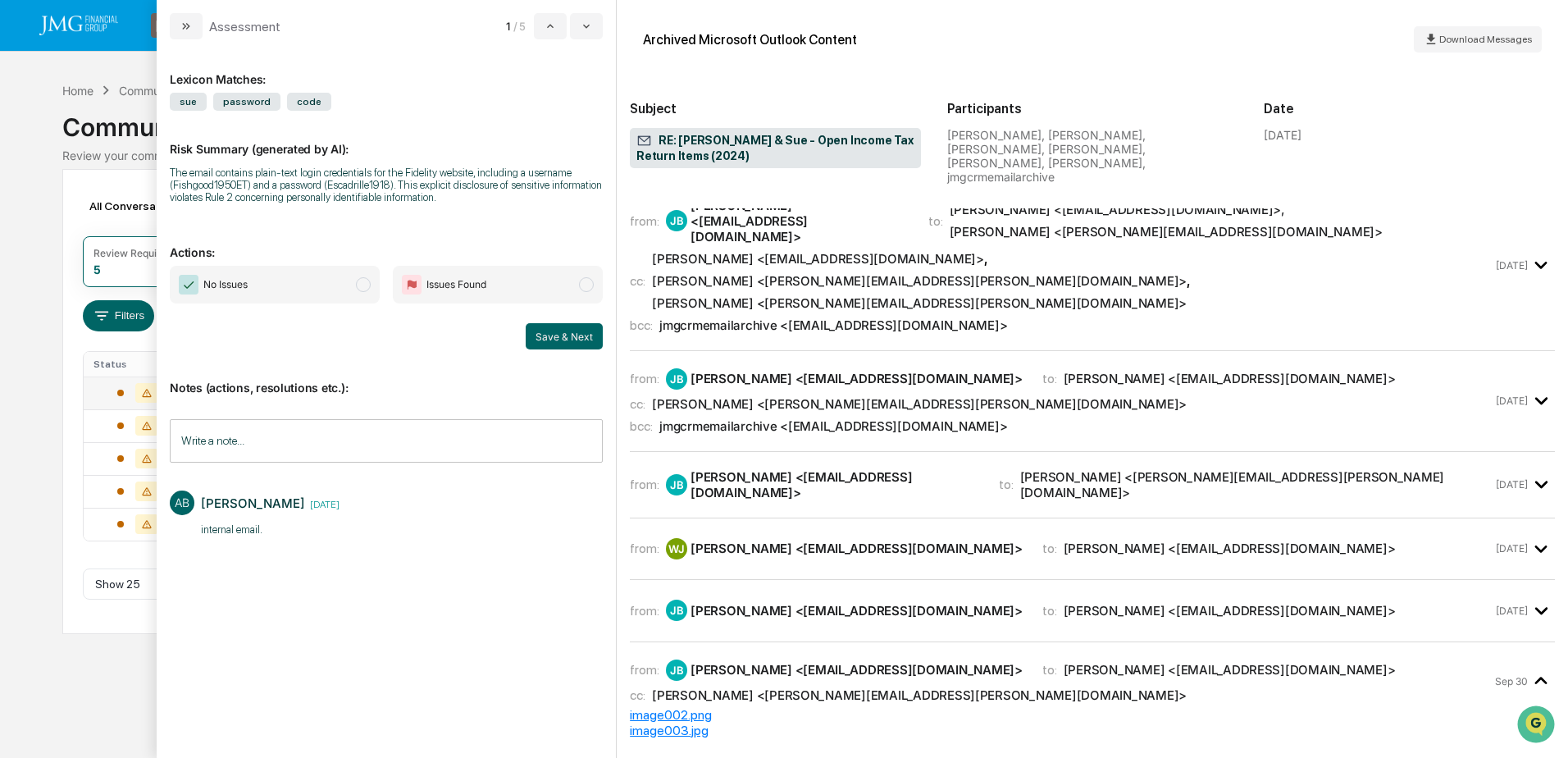
scroll to position [328, 0]
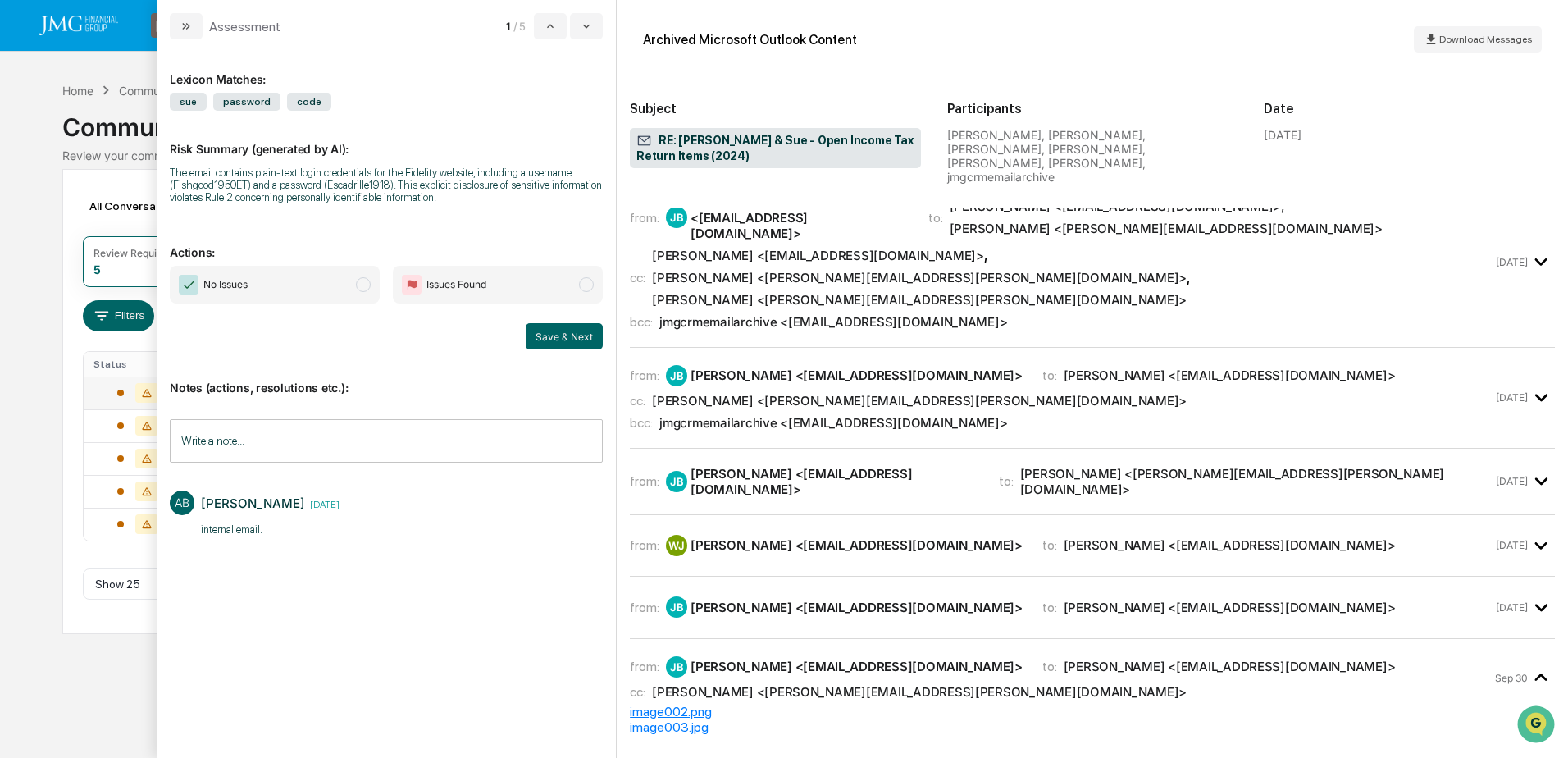
click at [1292, 590] on div "from: JB John H. Bollweg <JohnB@jmgfin.com> to: William E. Dever Jr. <BillD@jmg…" at bounding box center [1093, 614] width 926 height 49
click at [1312, 597] on div "from: JB John H. Bollweg <JohnB@jmgfin.com> to: William E. Dever Jr. <BillD@jmg…" at bounding box center [1061, 608] width 863 height 21
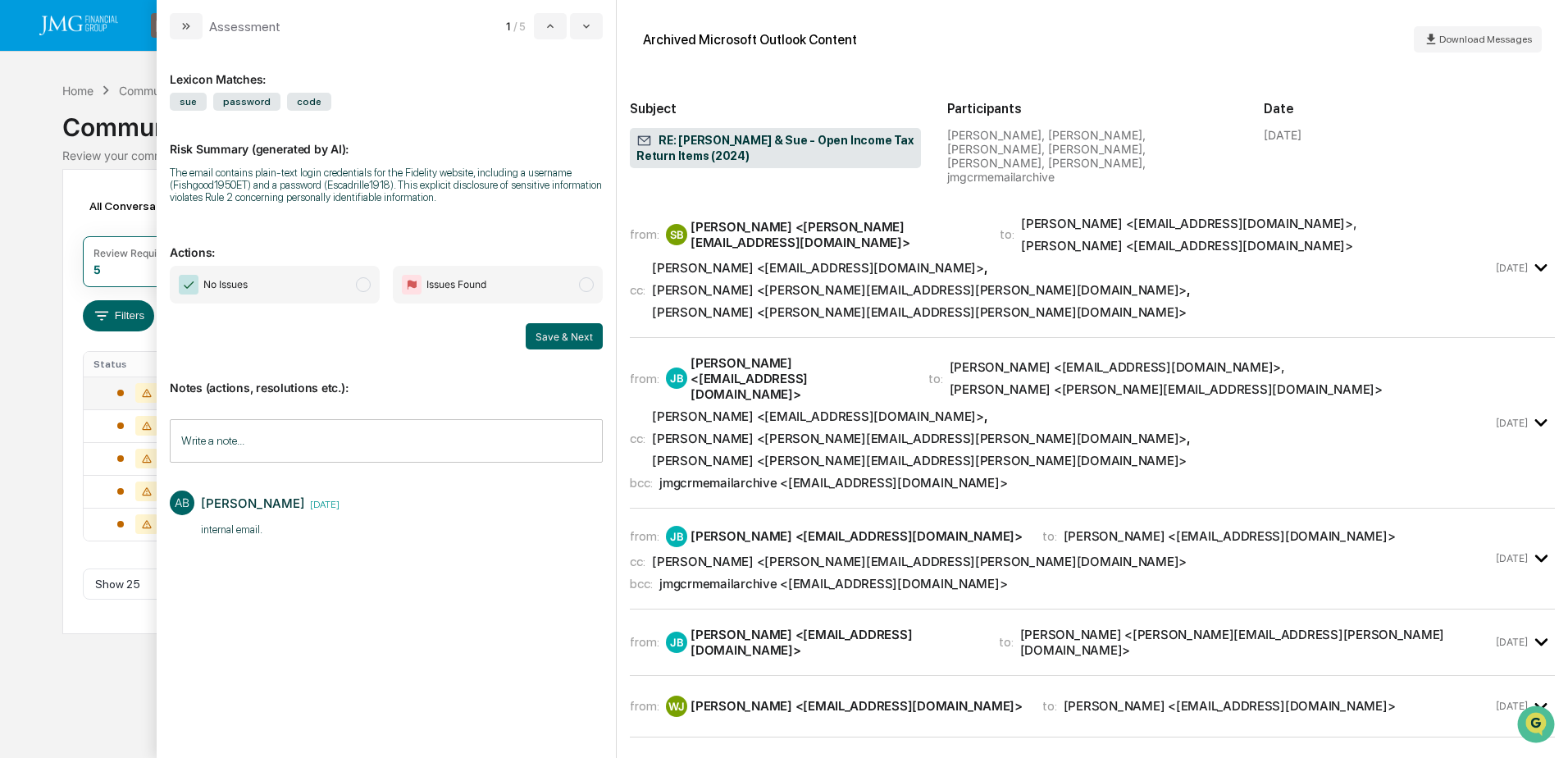
scroll to position [82, 0]
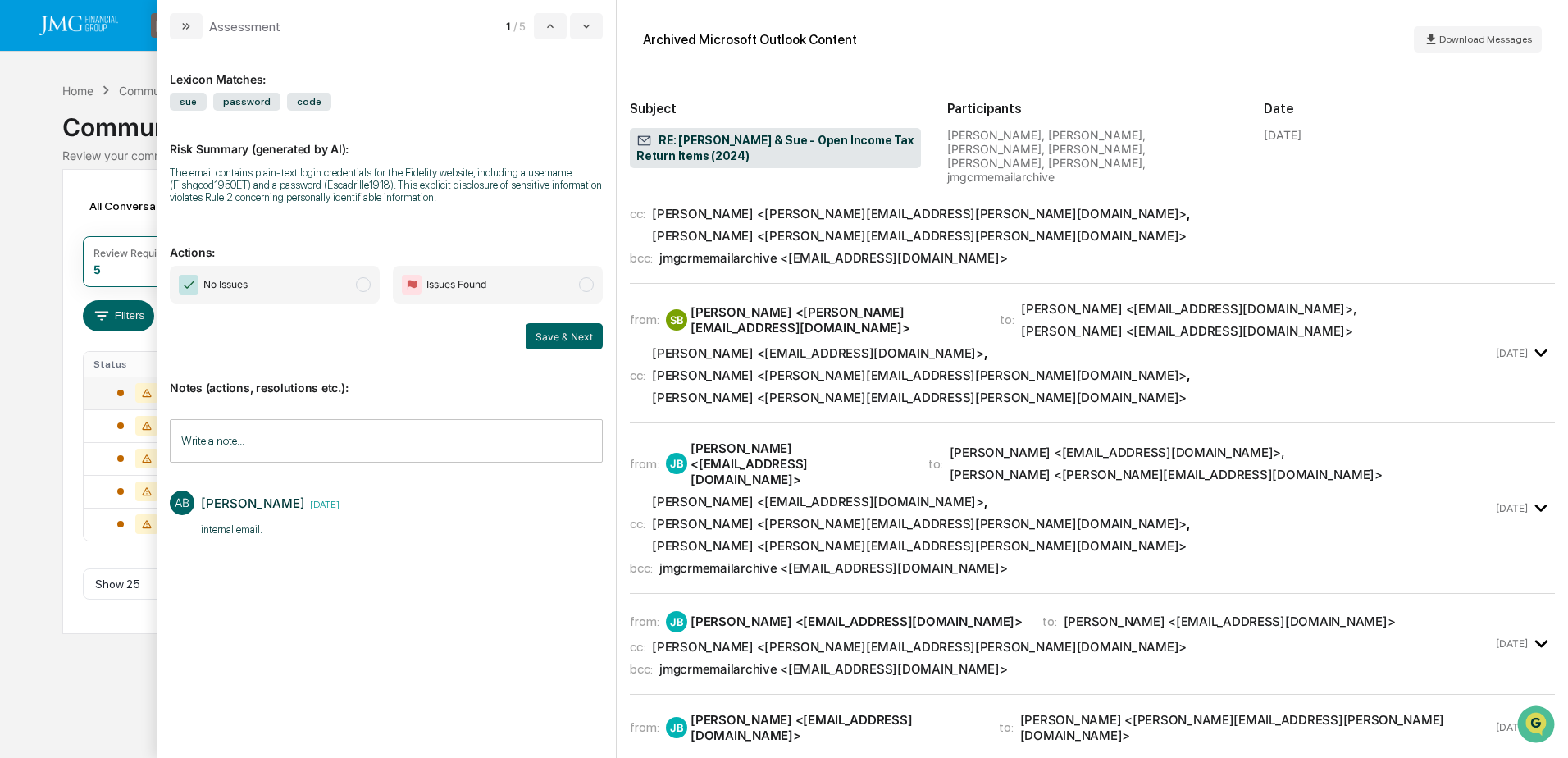
click at [1187, 390] on div "Jack Reynolds <Jack.Reynolds@jmgfin.com>" at bounding box center [919, 398] width 535 height 16
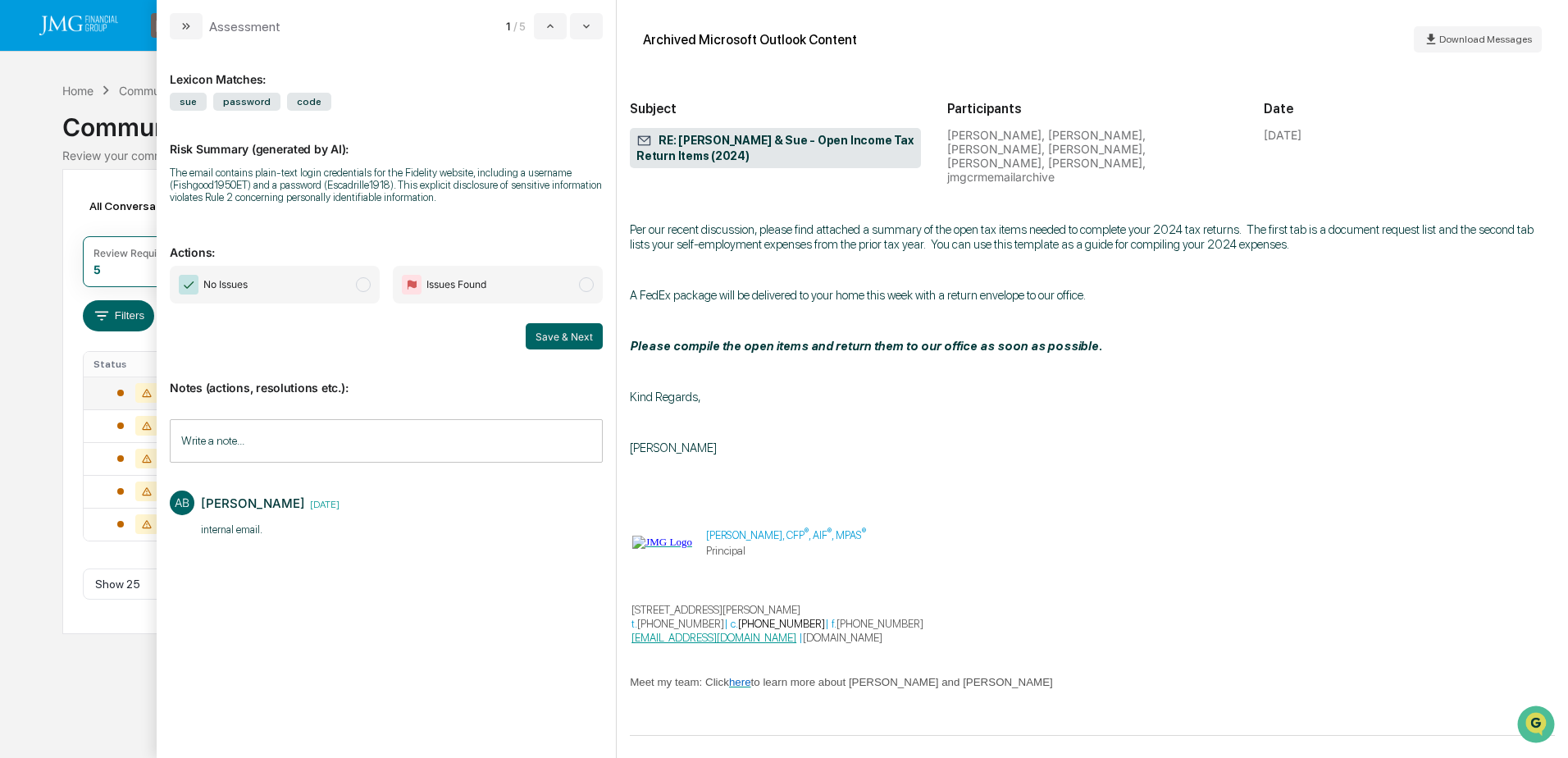
scroll to position [4257, 0]
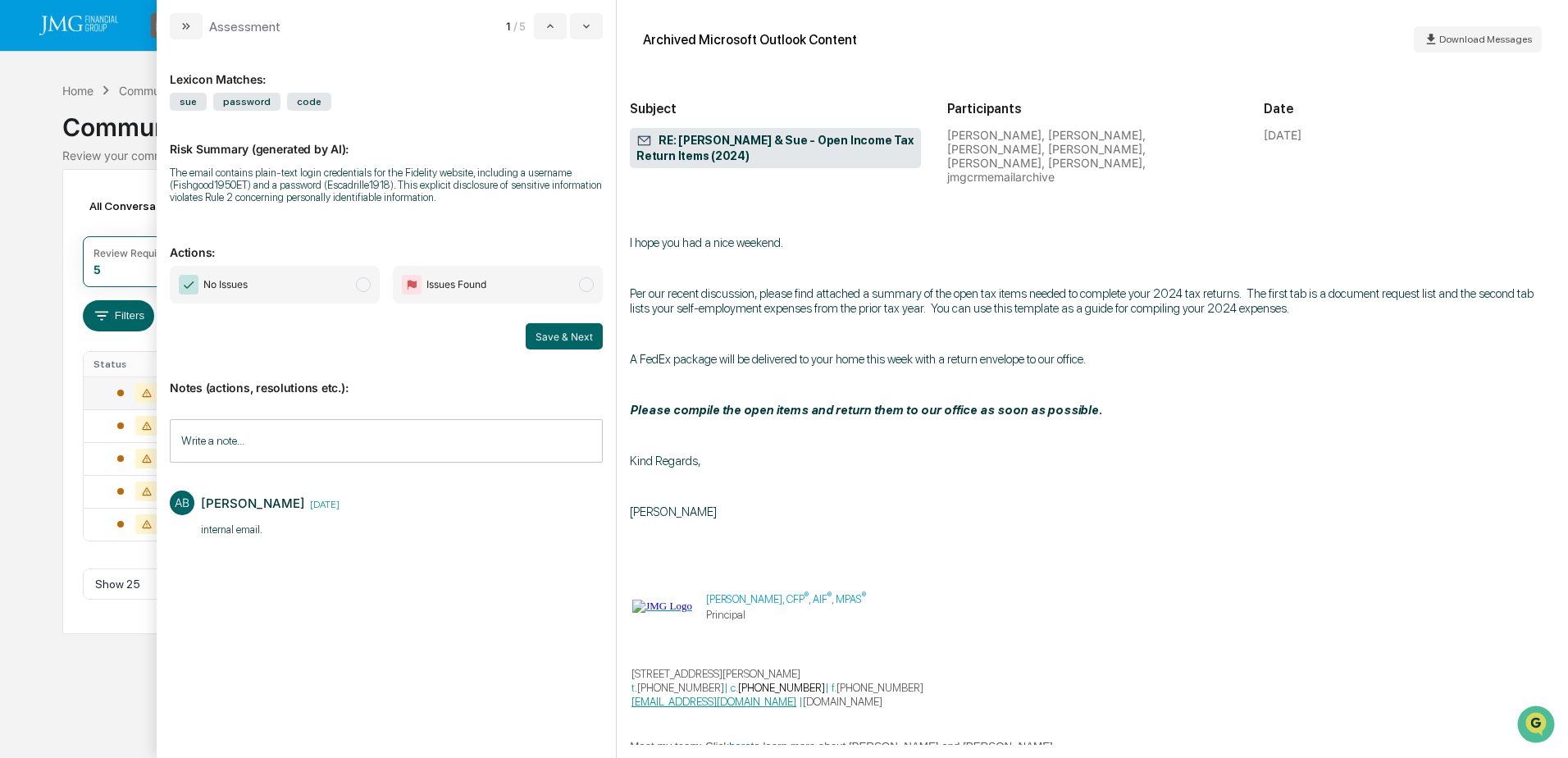
click at [323, 288] on span "No Issues" at bounding box center [275, 284] width 210 height 38
click at [569, 340] on button "Save & Next" at bounding box center [564, 336] width 77 height 26
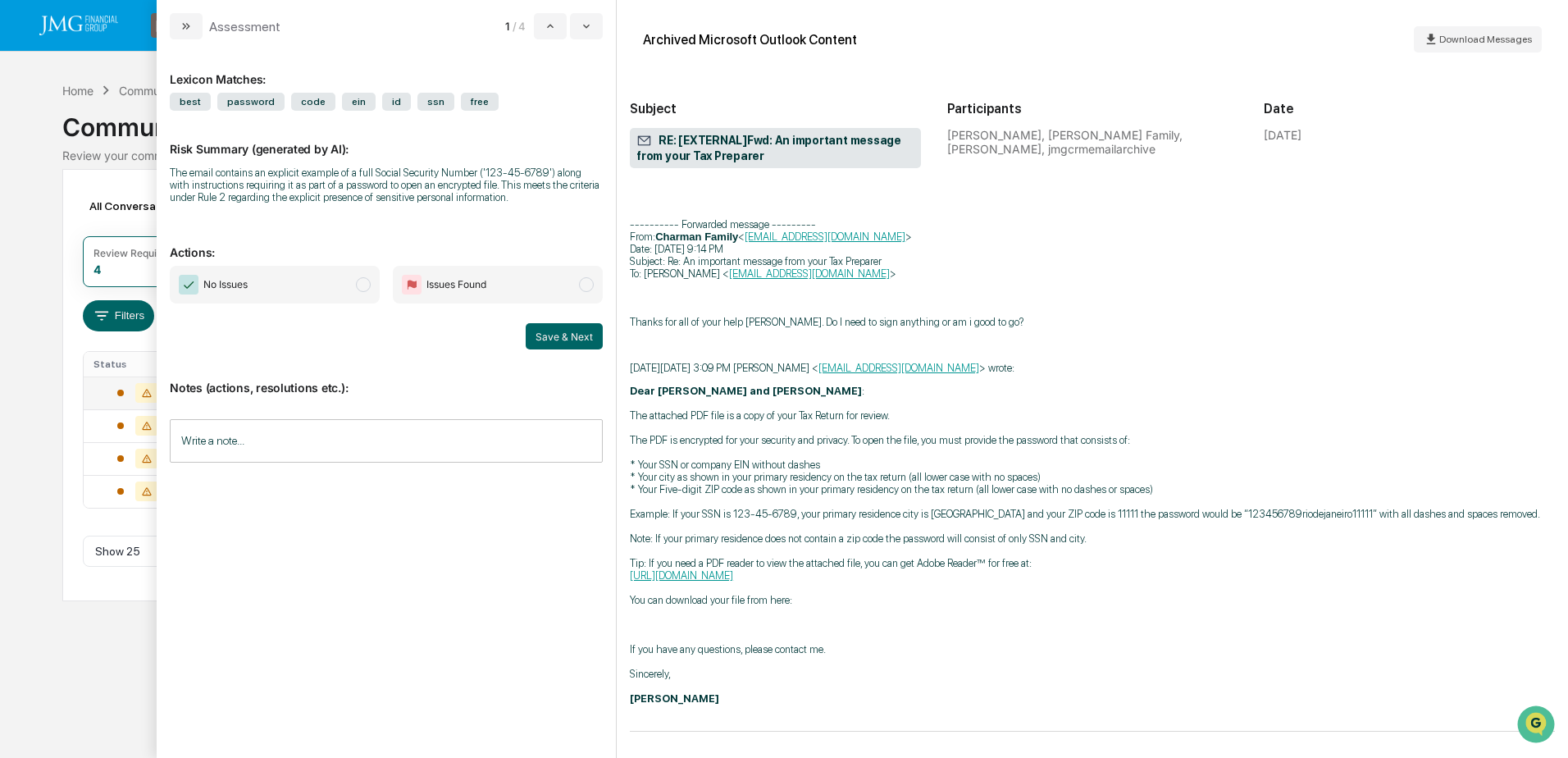
scroll to position [503, 0]
click at [236, 445] on input "Write a note..." at bounding box center [386, 441] width 433 height 44
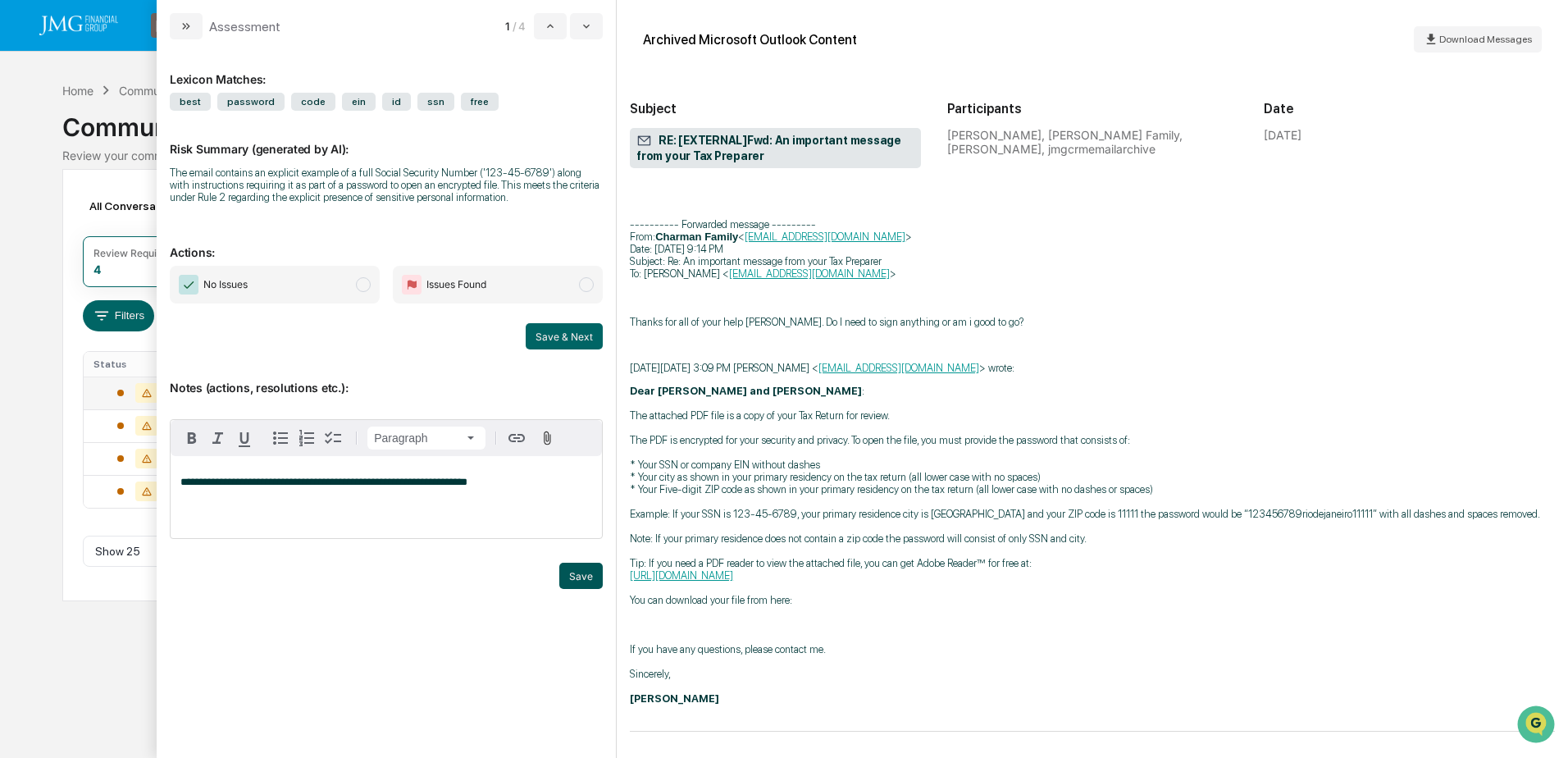
click at [585, 570] on button "Save" at bounding box center [581, 576] width 44 height 26
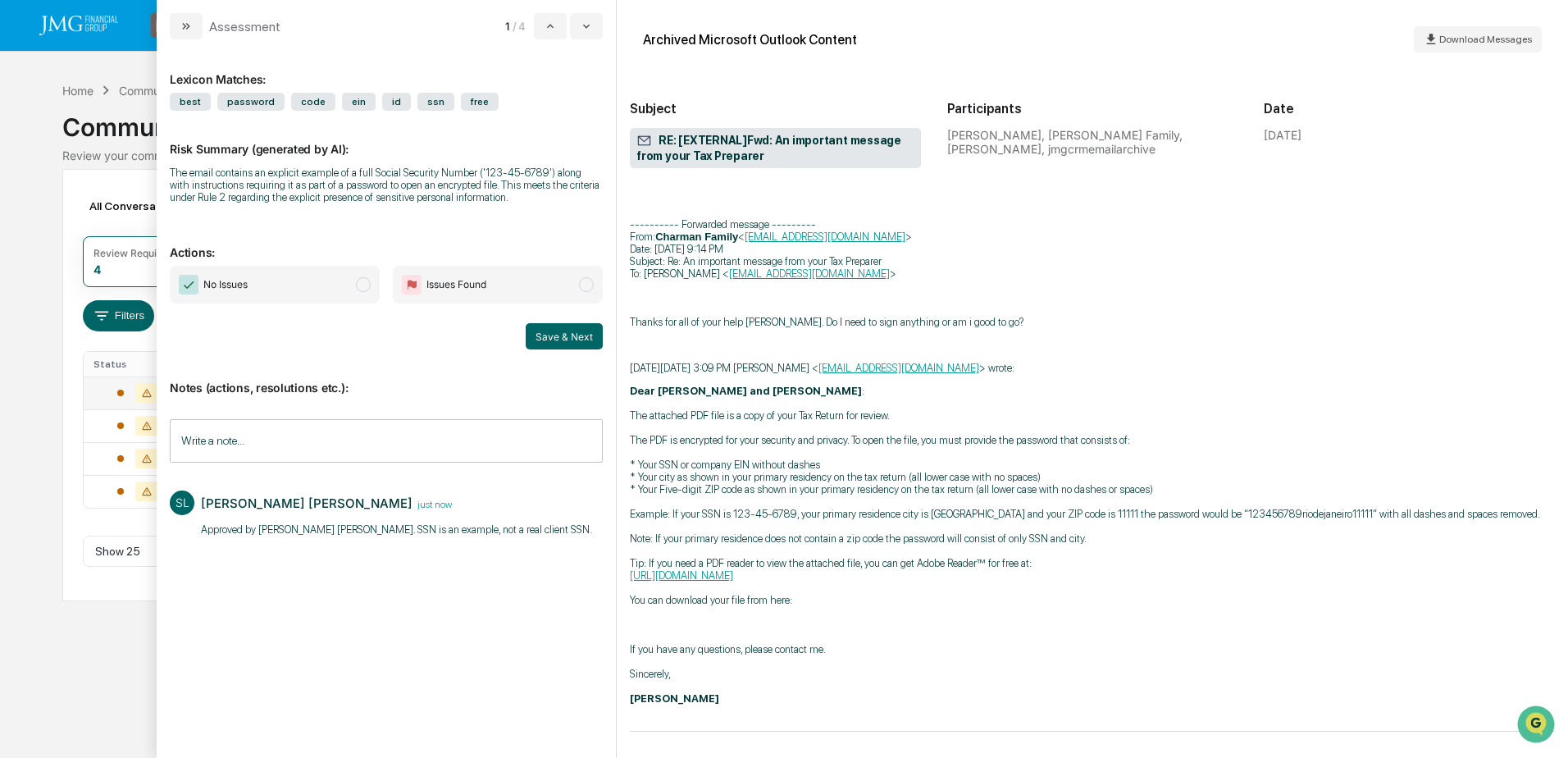
click at [311, 292] on span "No Issues" at bounding box center [275, 284] width 210 height 38
click at [556, 338] on button "Save & Next" at bounding box center [564, 336] width 77 height 26
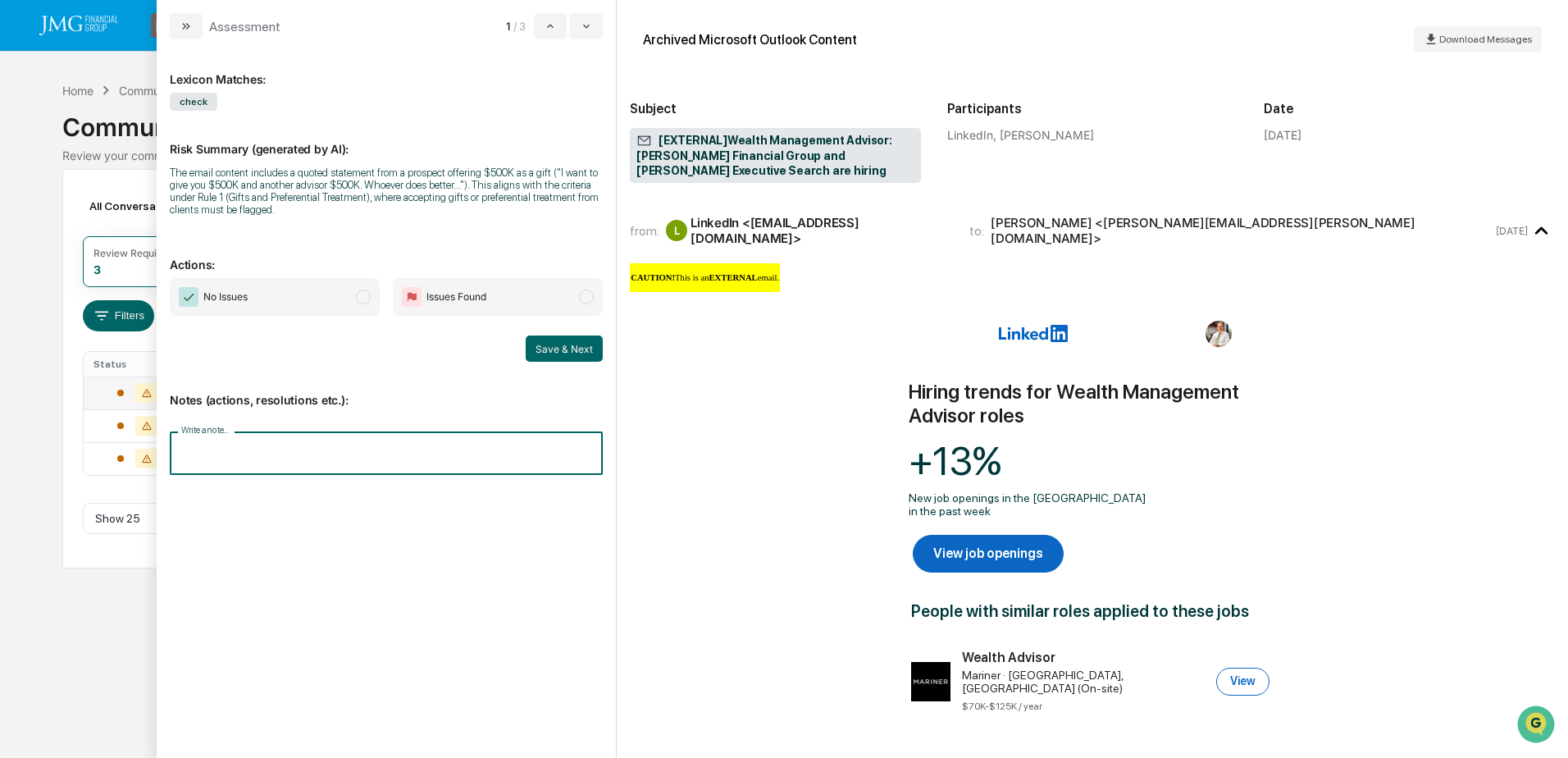
click at [220, 466] on input "Write a note..." at bounding box center [386, 453] width 433 height 44
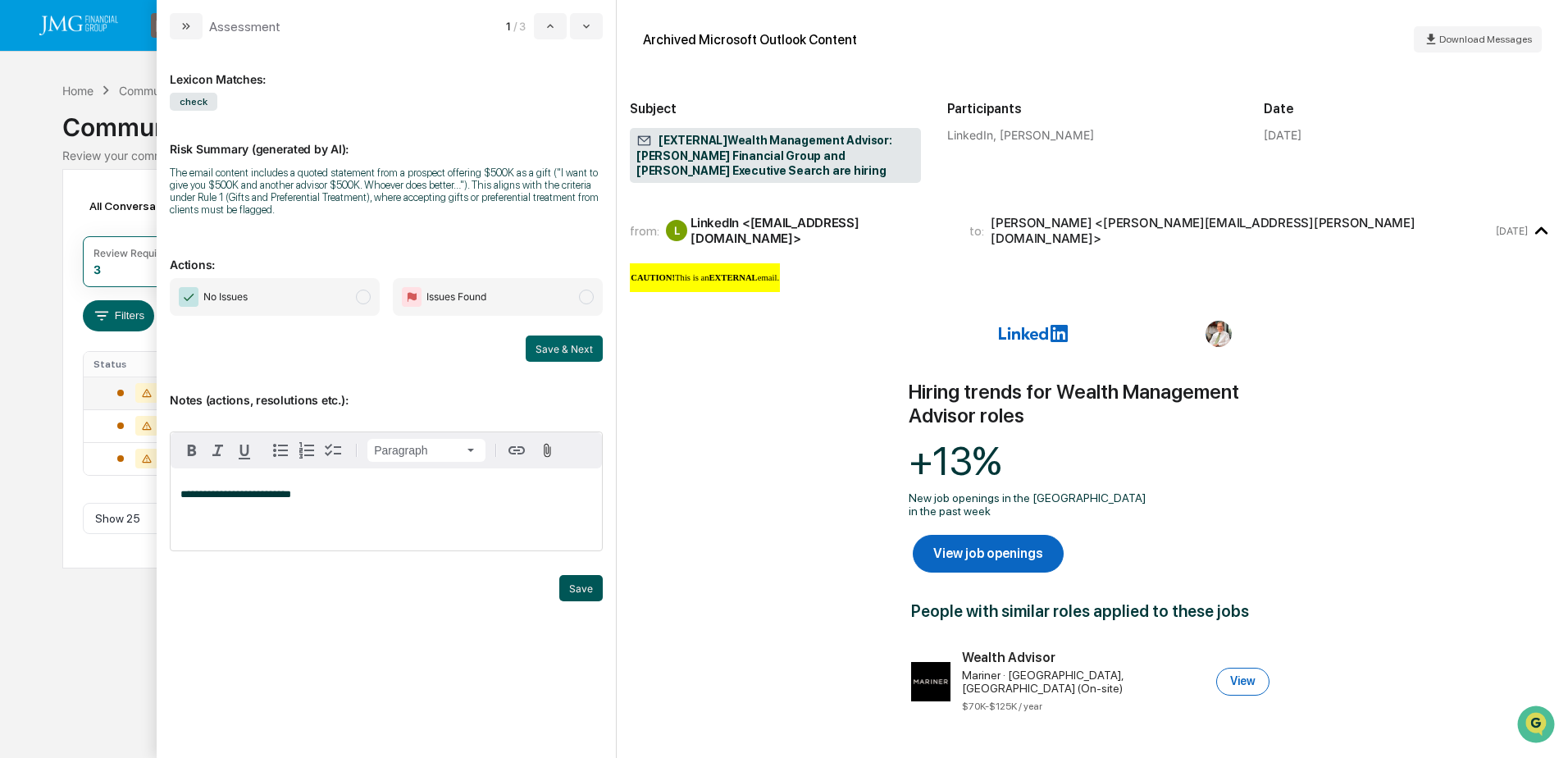
click at [578, 587] on button "Save" at bounding box center [581, 588] width 44 height 26
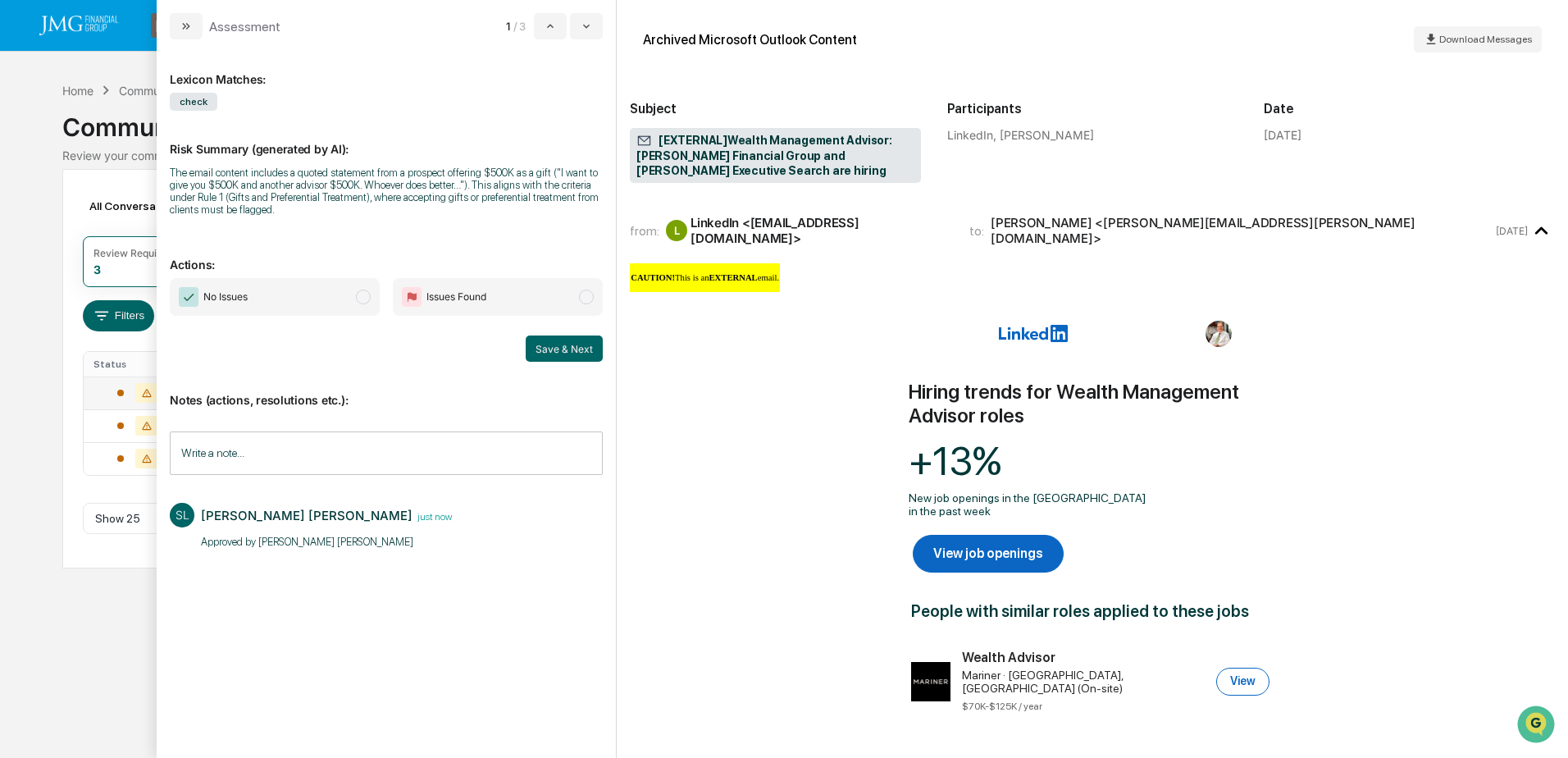
click at [320, 308] on span "No Issues" at bounding box center [275, 297] width 210 height 38
click at [554, 350] on button "Save & Next" at bounding box center [564, 348] width 77 height 26
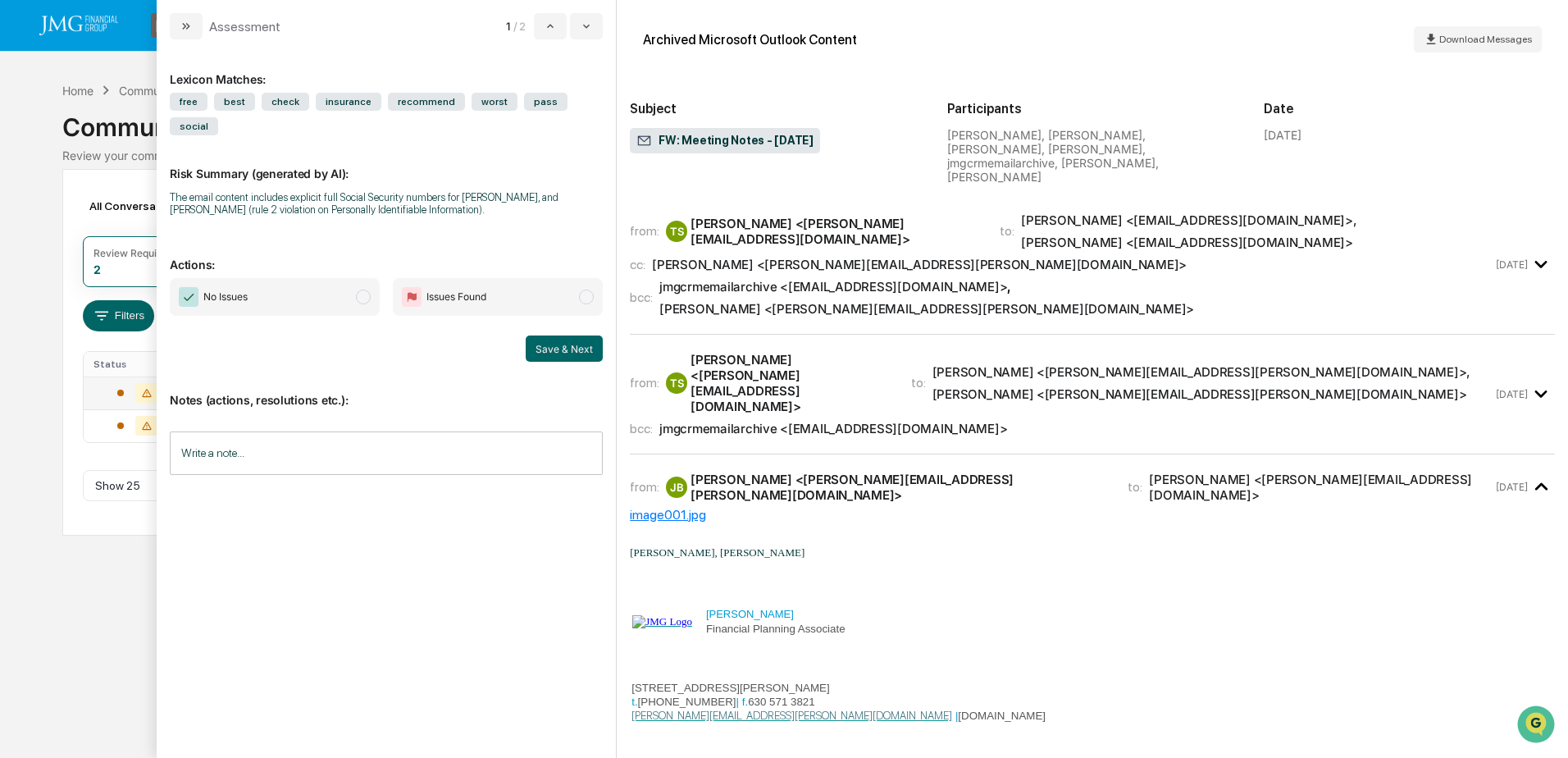
click at [1514, 246] on div "from: TS Tim Stringer <TimS@jmgfin.com> to: Amanda Peldiak <amandapeldiak@gmail…" at bounding box center [1093, 265] width 926 height 113
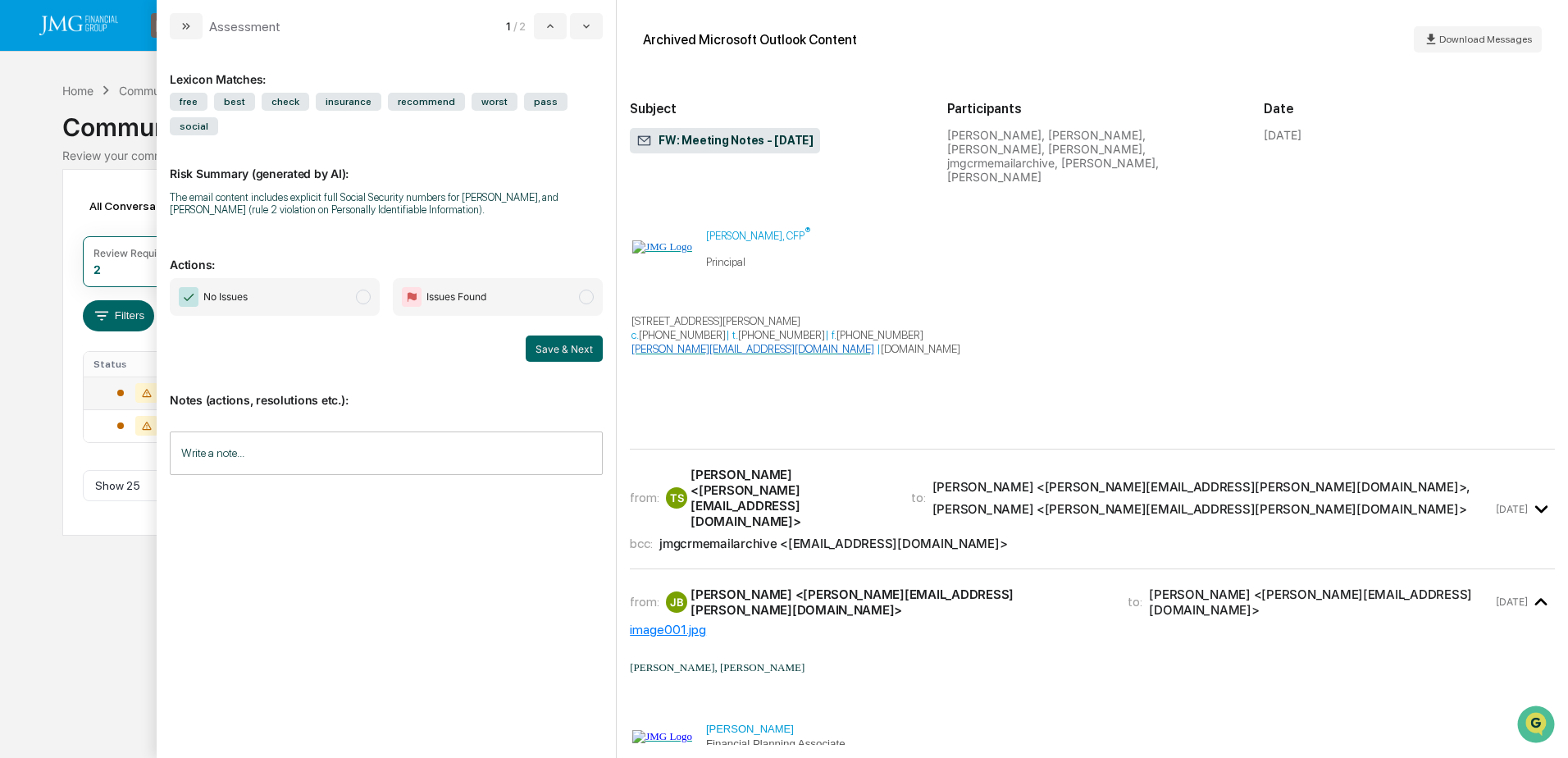
scroll to position [984, 0]
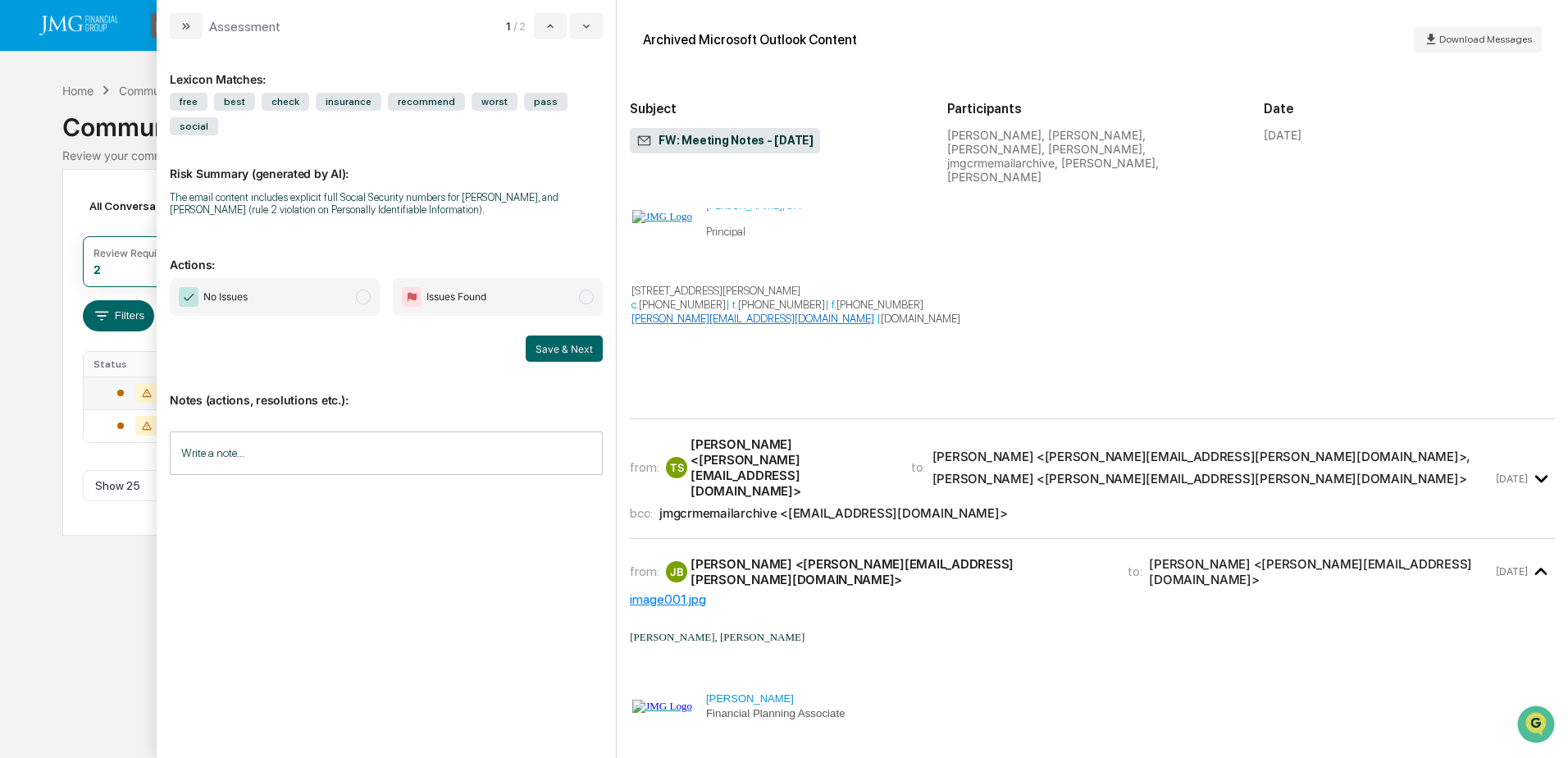
click at [1422, 437] on div "from: TS Tim Stringer <TimS@jmgfin.com> to: John Brennan <John.Brennan@jmgfin.c…" at bounding box center [1061, 478] width 863 height 84
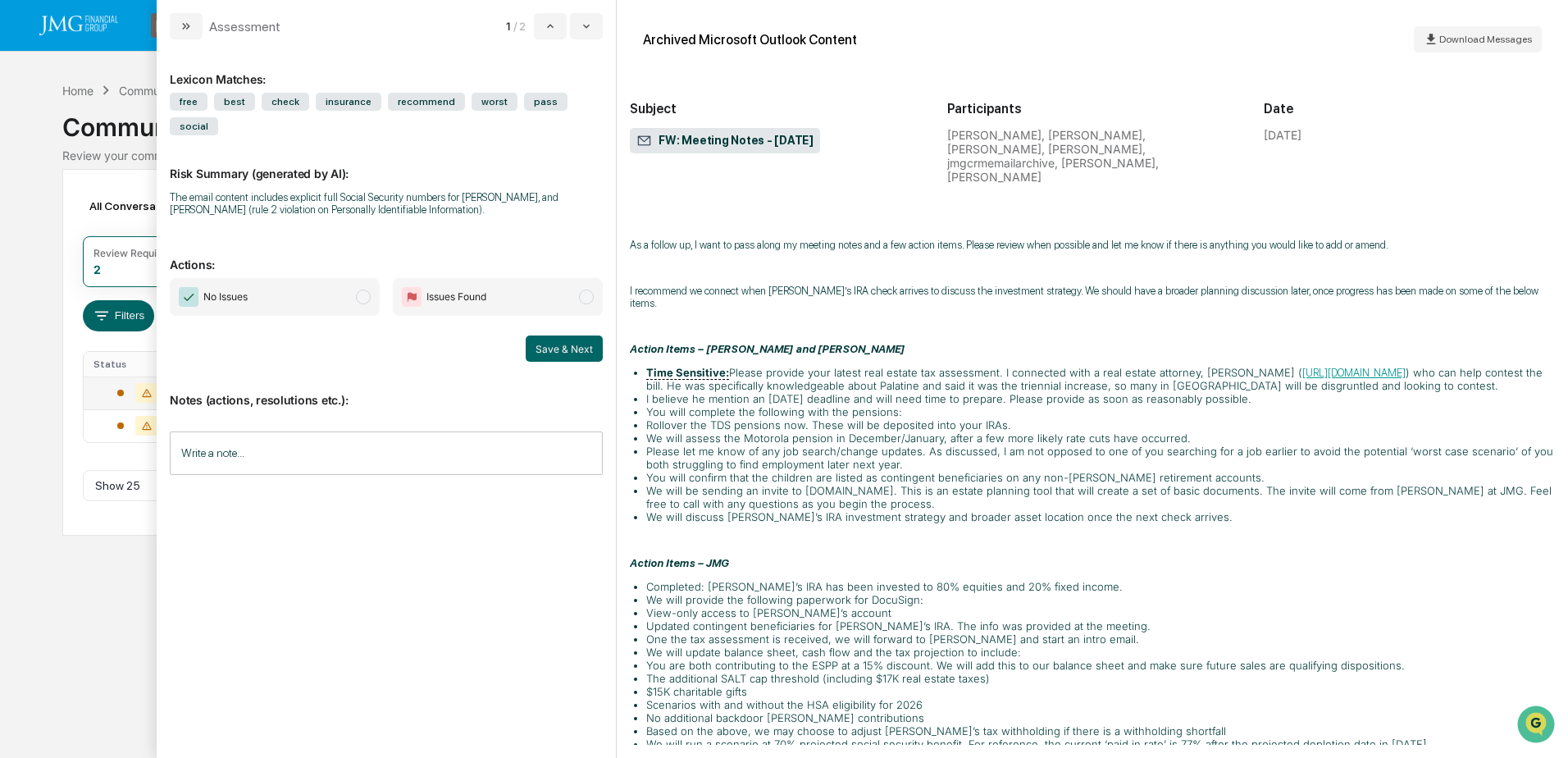
scroll to position [0, 0]
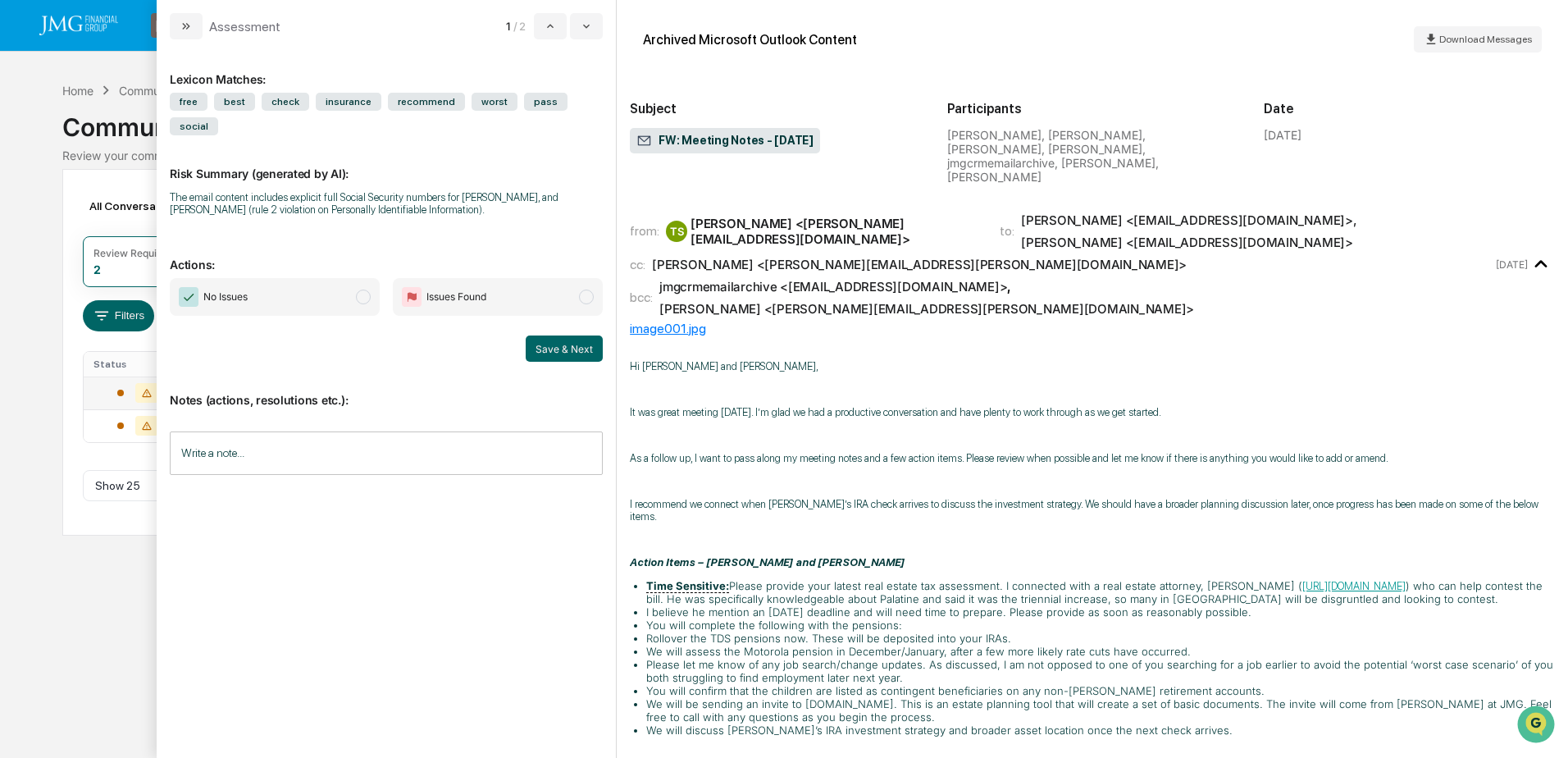
click at [1448, 91] on div "Date September 26, 2025" at bounding box center [1410, 137] width 291 height 93
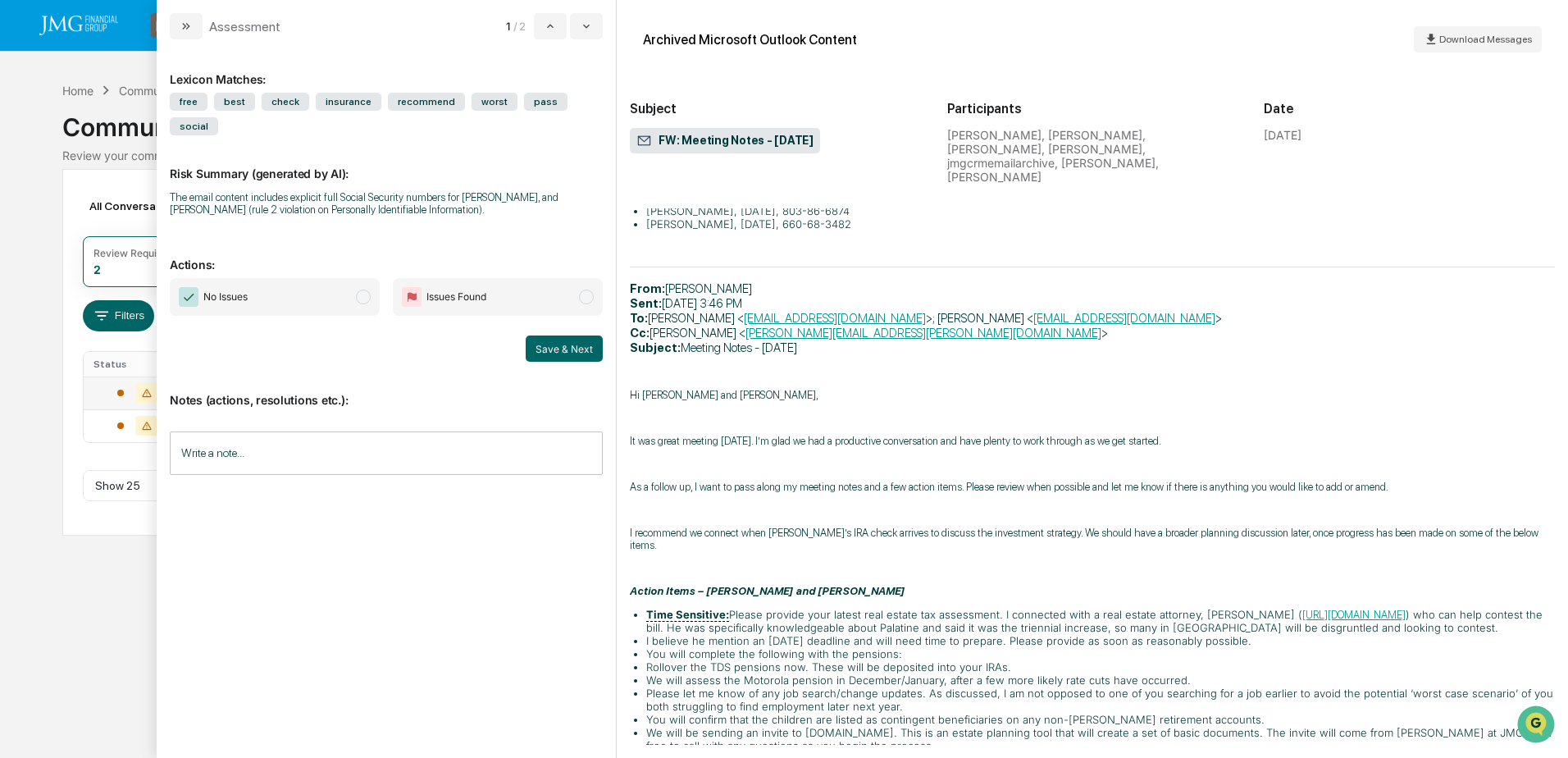
scroll to position [3650, 0]
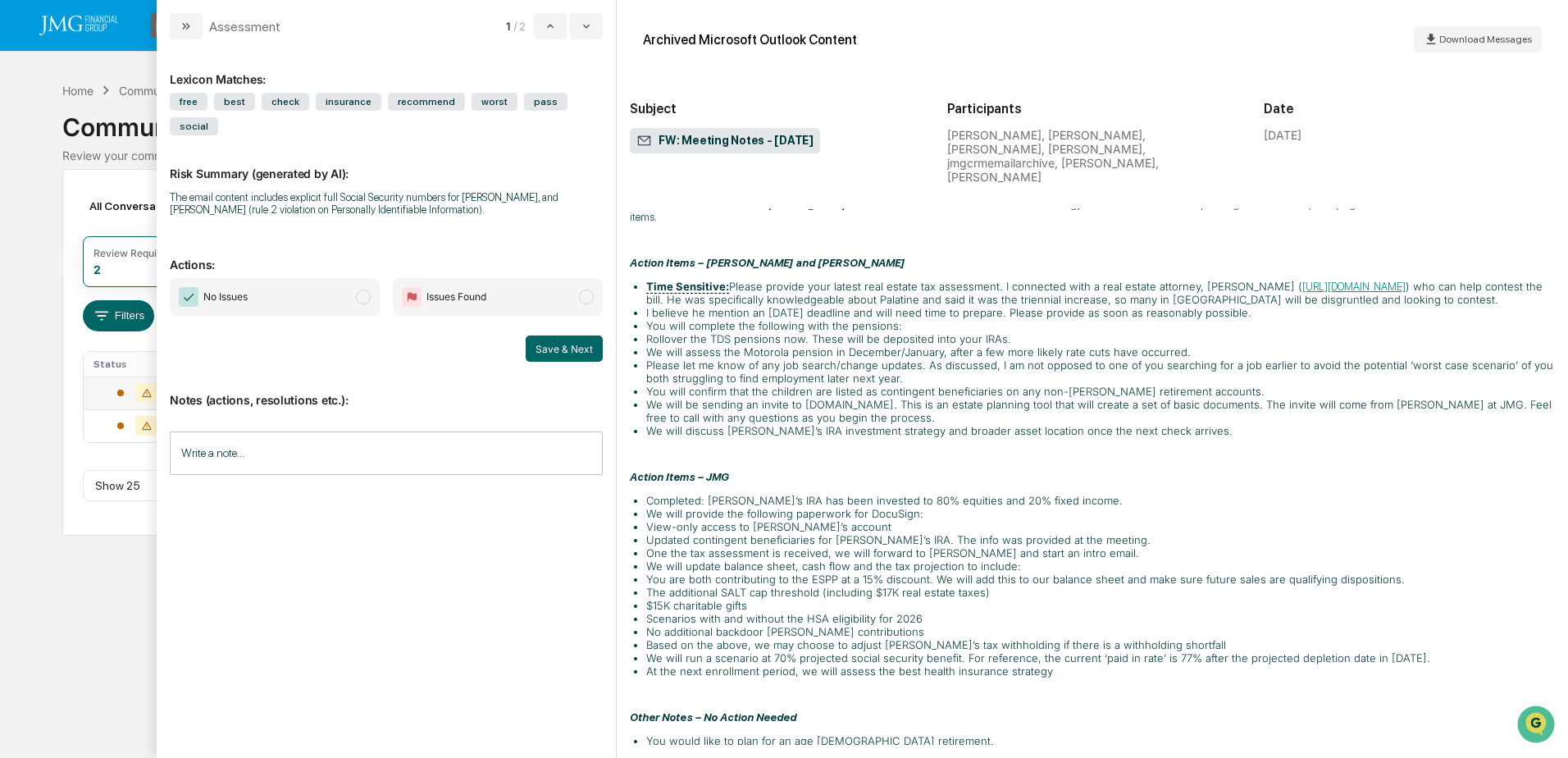
click at [248, 432] on input "Write a note..." at bounding box center [386, 453] width 433 height 44
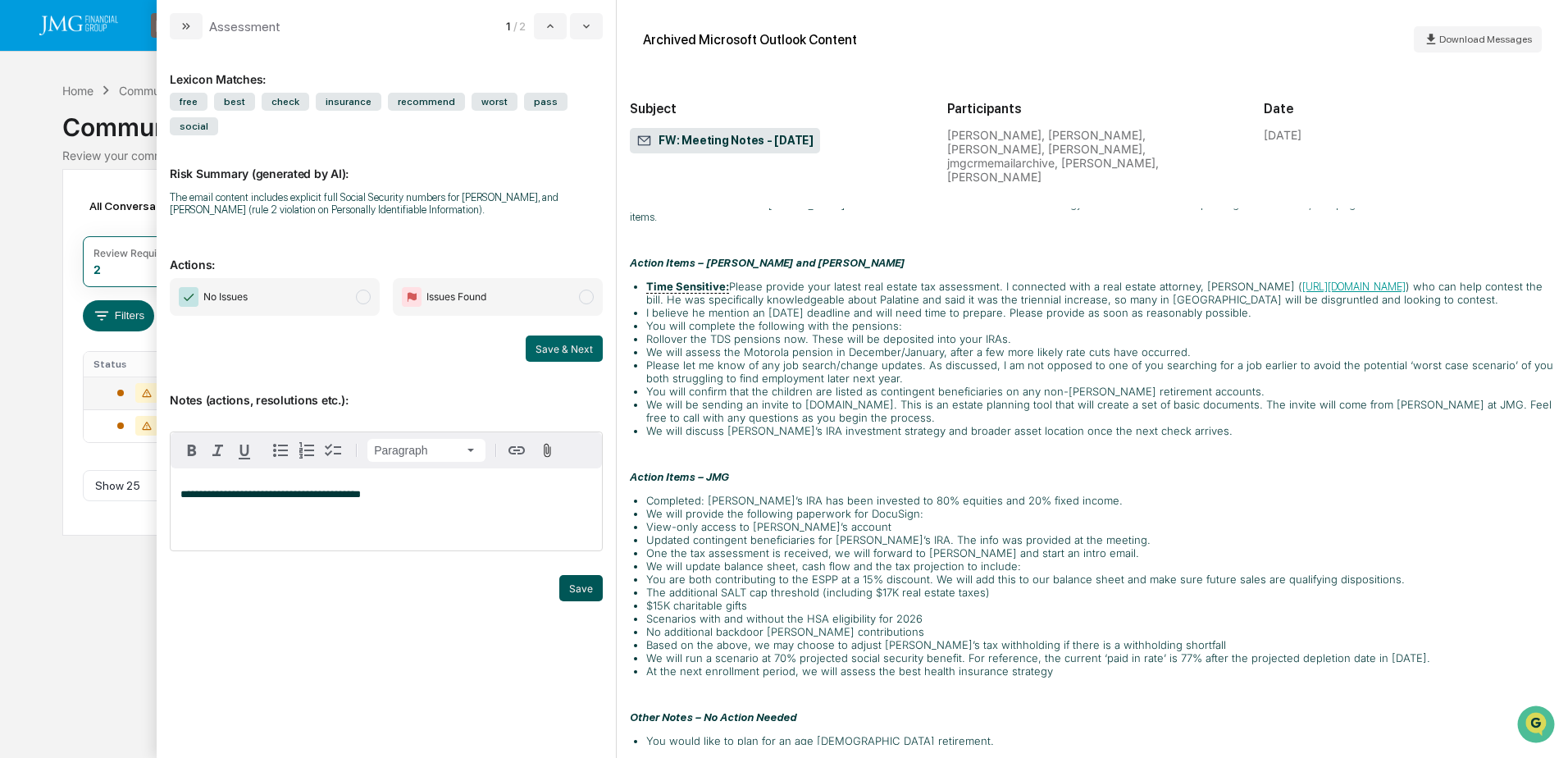
click at [574, 576] on button "Save" at bounding box center [581, 588] width 44 height 26
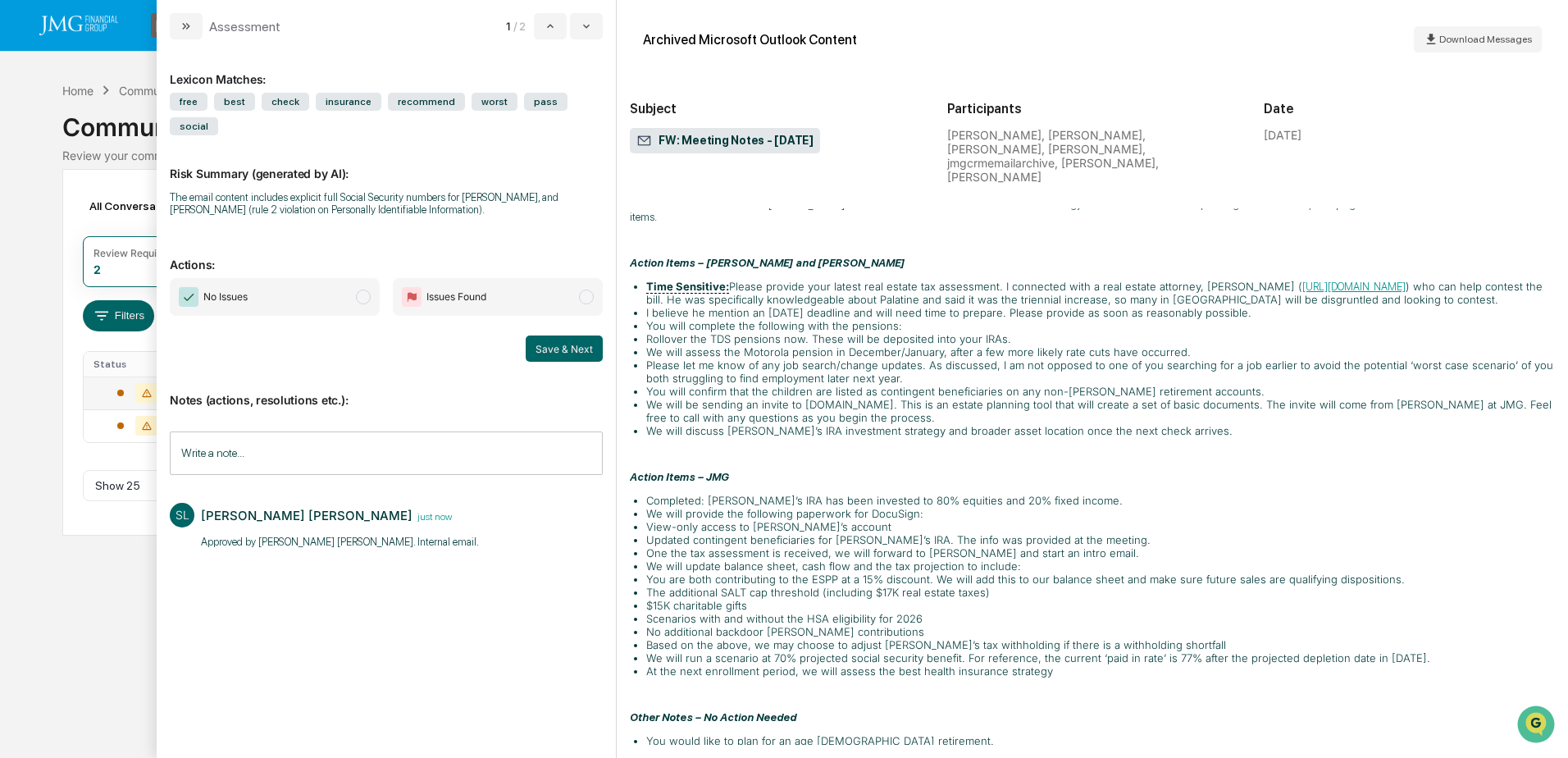
click at [325, 282] on span "No Issues" at bounding box center [275, 297] width 210 height 38
click at [573, 336] on button "Save & Next" at bounding box center [564, 348] width 77 height 26
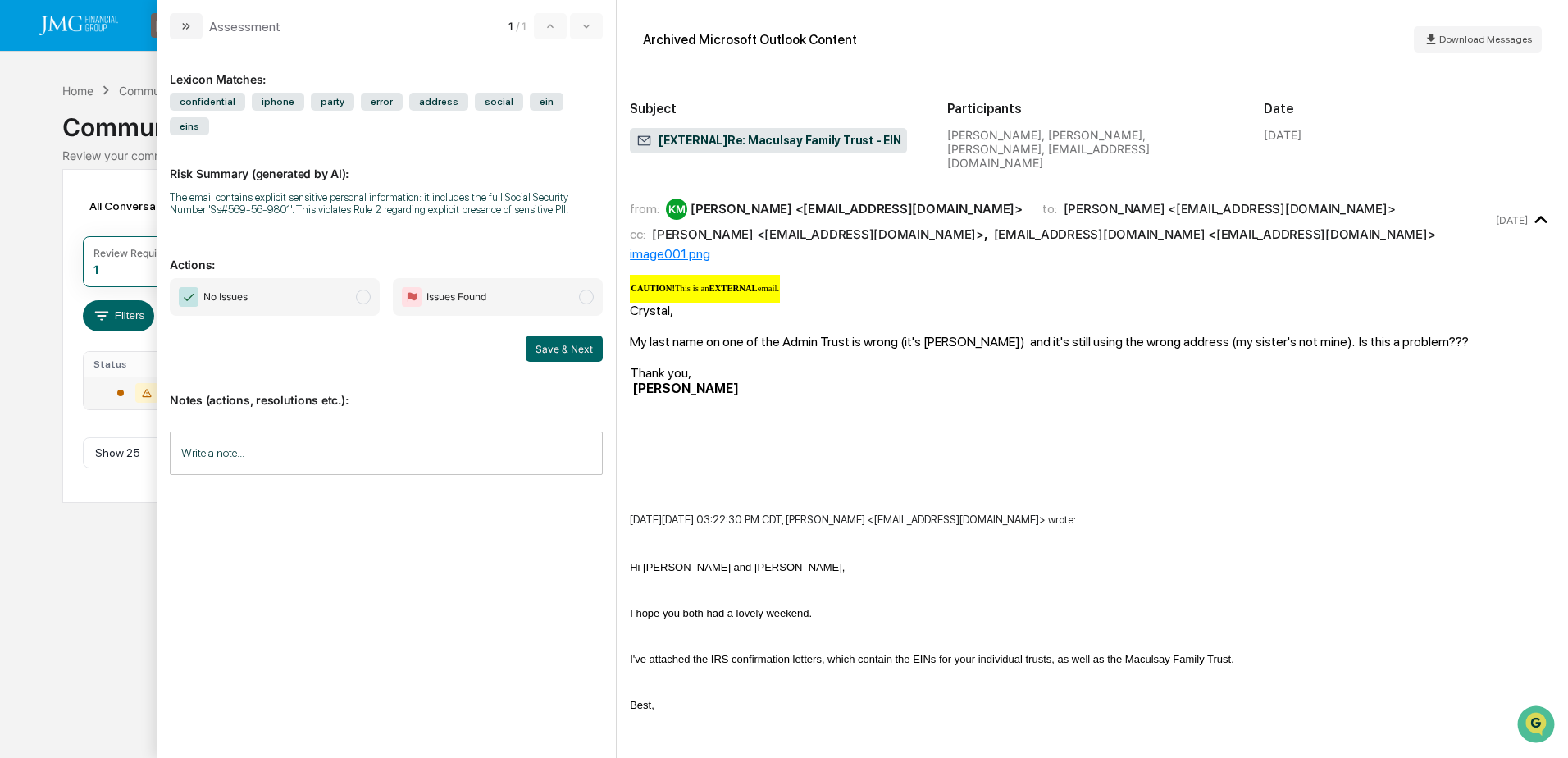
click at [127, 540] on div "Calendar Manage Tasks Reviews Approval Management Company People, Data, Setting…" at bounding box center [784, 379] width 1568 height 758
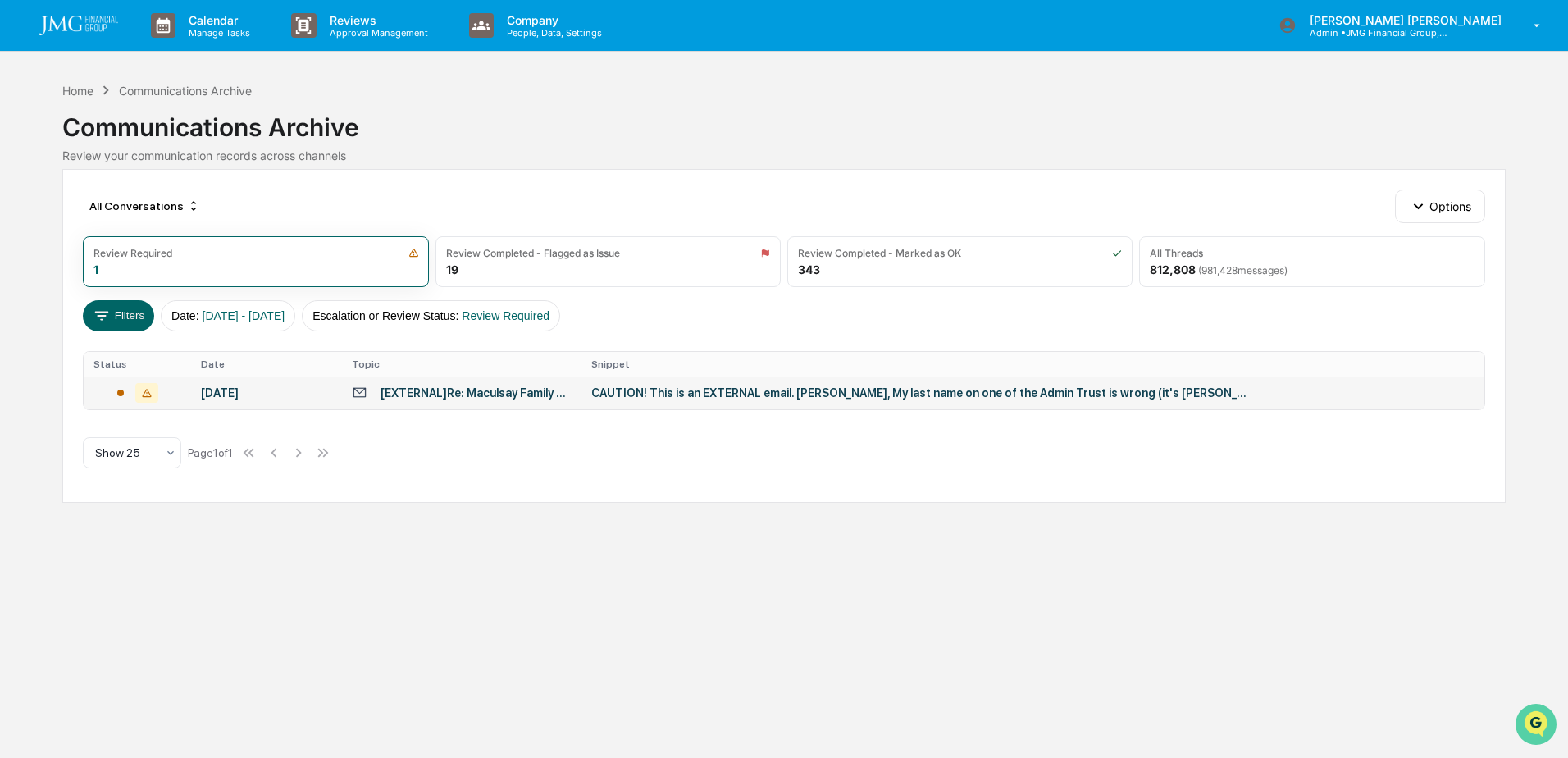
click at [1541, 732] on icon "Open customer support" at bounding box center [1536, 744] width 41 height 41
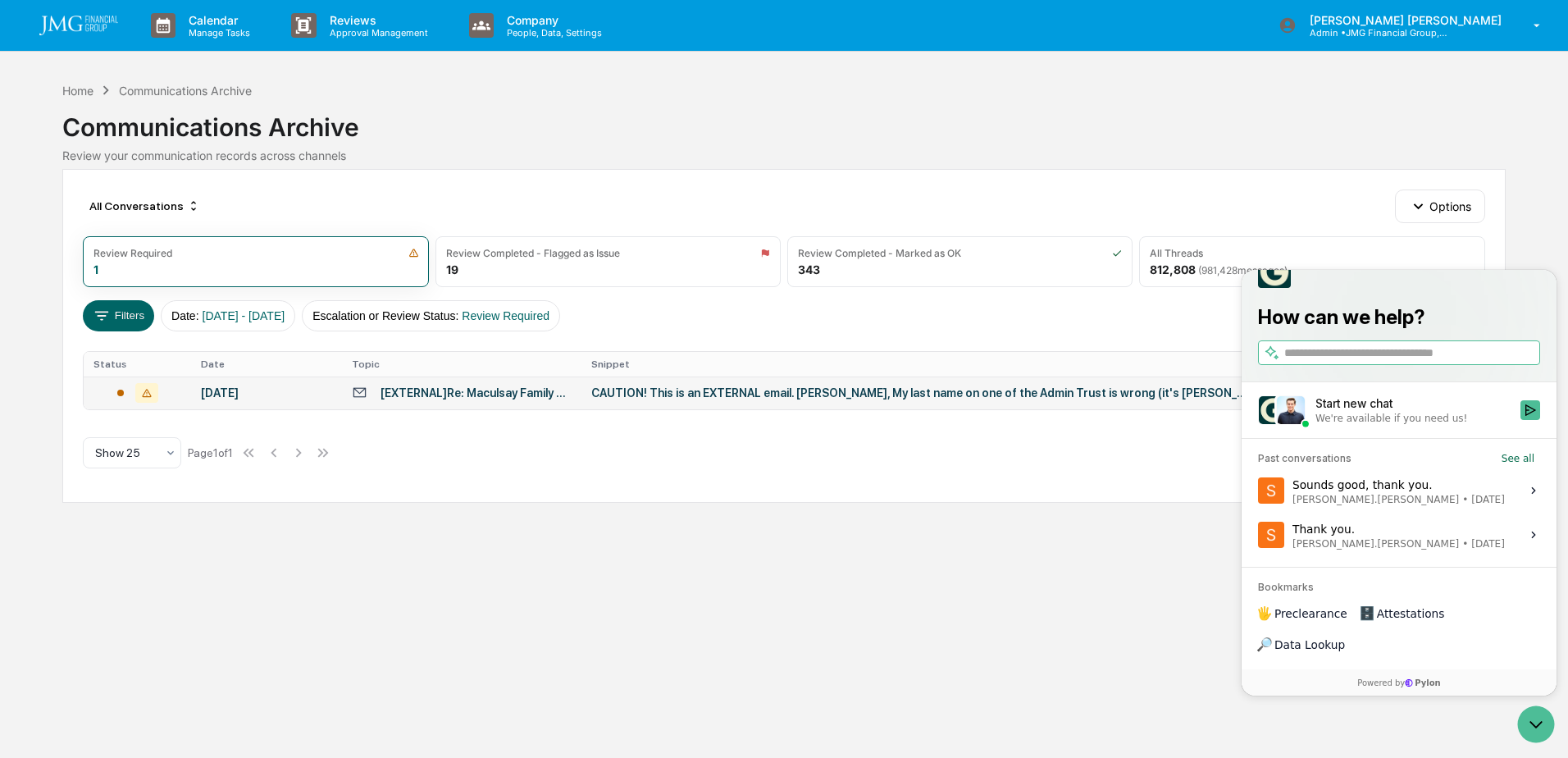
click at [1108, 675] on div "Calendar Manage Tasks Reviews Approval Management Company People, Data, Setting…" at bounding box center [784, 379] width 1568 height 758
click at [1029, 724] on div "Calendar Manage Tasks Reviews Approval Management Company People, Data, Setting…" at bounding box center [784, 379] width 1568 height 758
click at [967, 657] on div "Calendar Manage Tasks Reviews Approval Management Company People, Data, Setting…" at bounding box center [784, 379] width 1568 height 758
click at [1002, 622] on div "Calendar Manage Tasks Reviews Approval Management Company People, Data, Setting…" at bounding box center [784, 379] width 1568 height 758
click at [1534, 724] on icon "Open customer support" at bounding box center [1536, 724] width 41 height 41
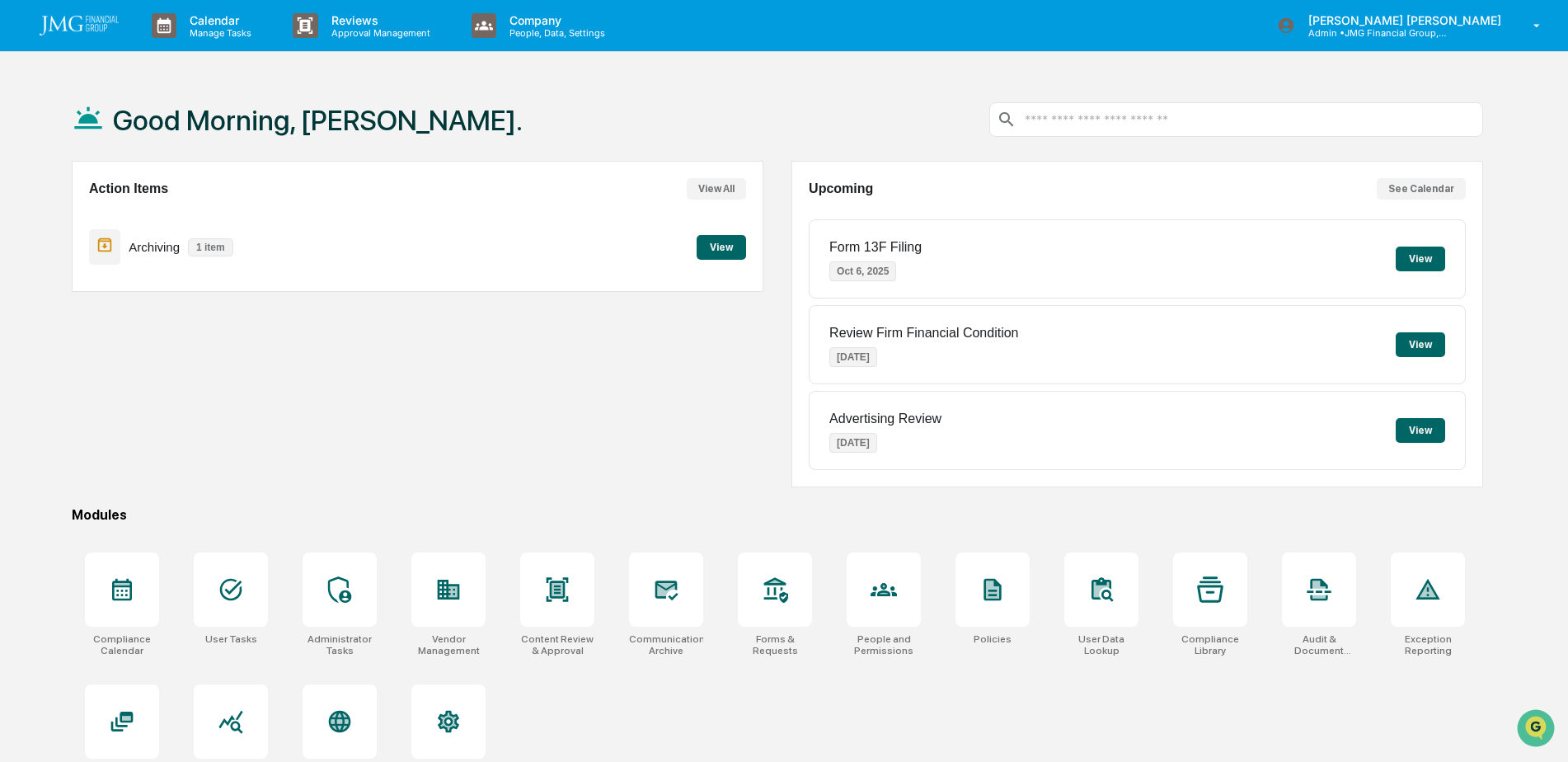
scroll to position [78, 0]
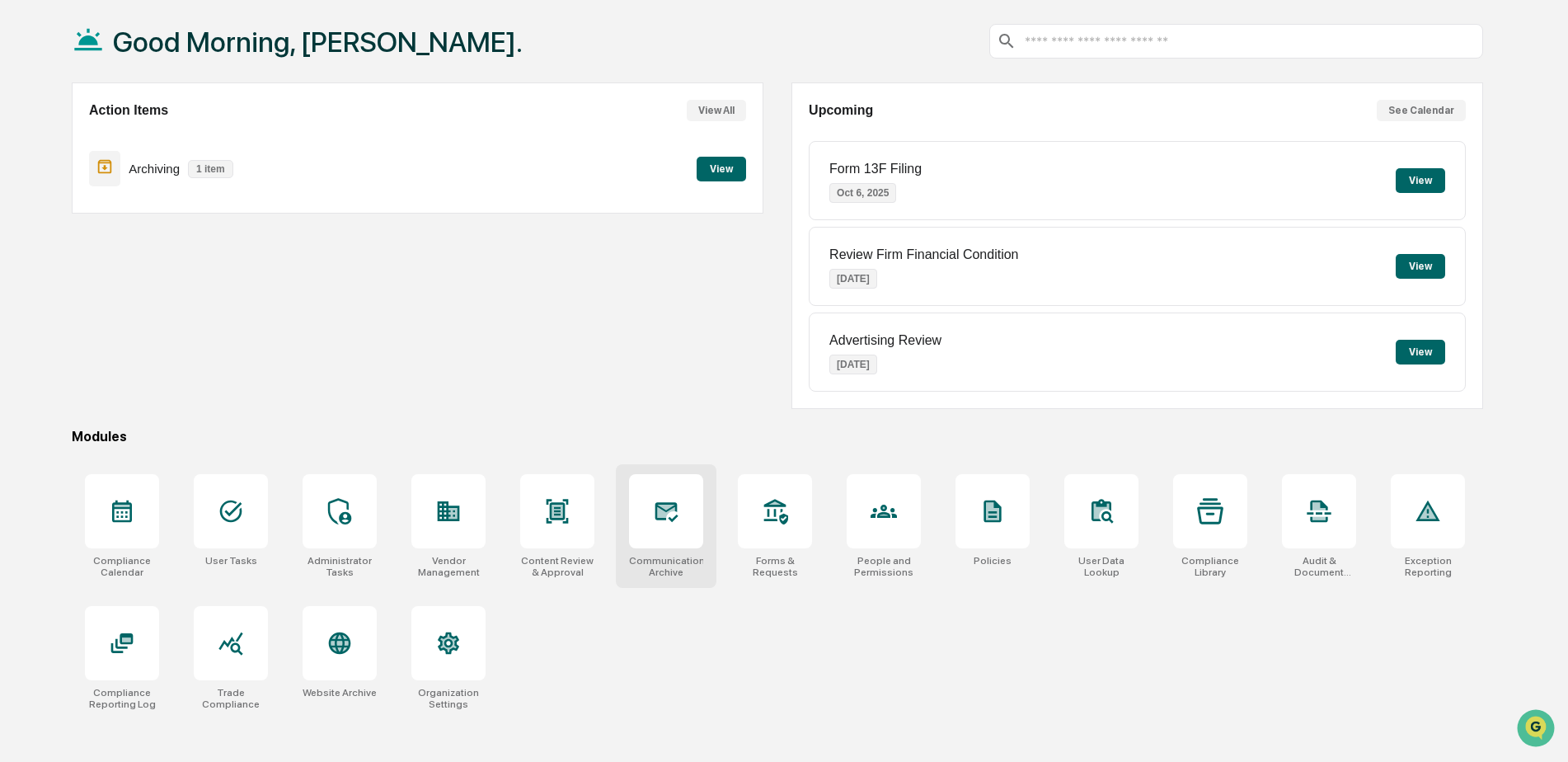
click at [673, 519] on icon at bounding box center [667, 512] width 23 height 20
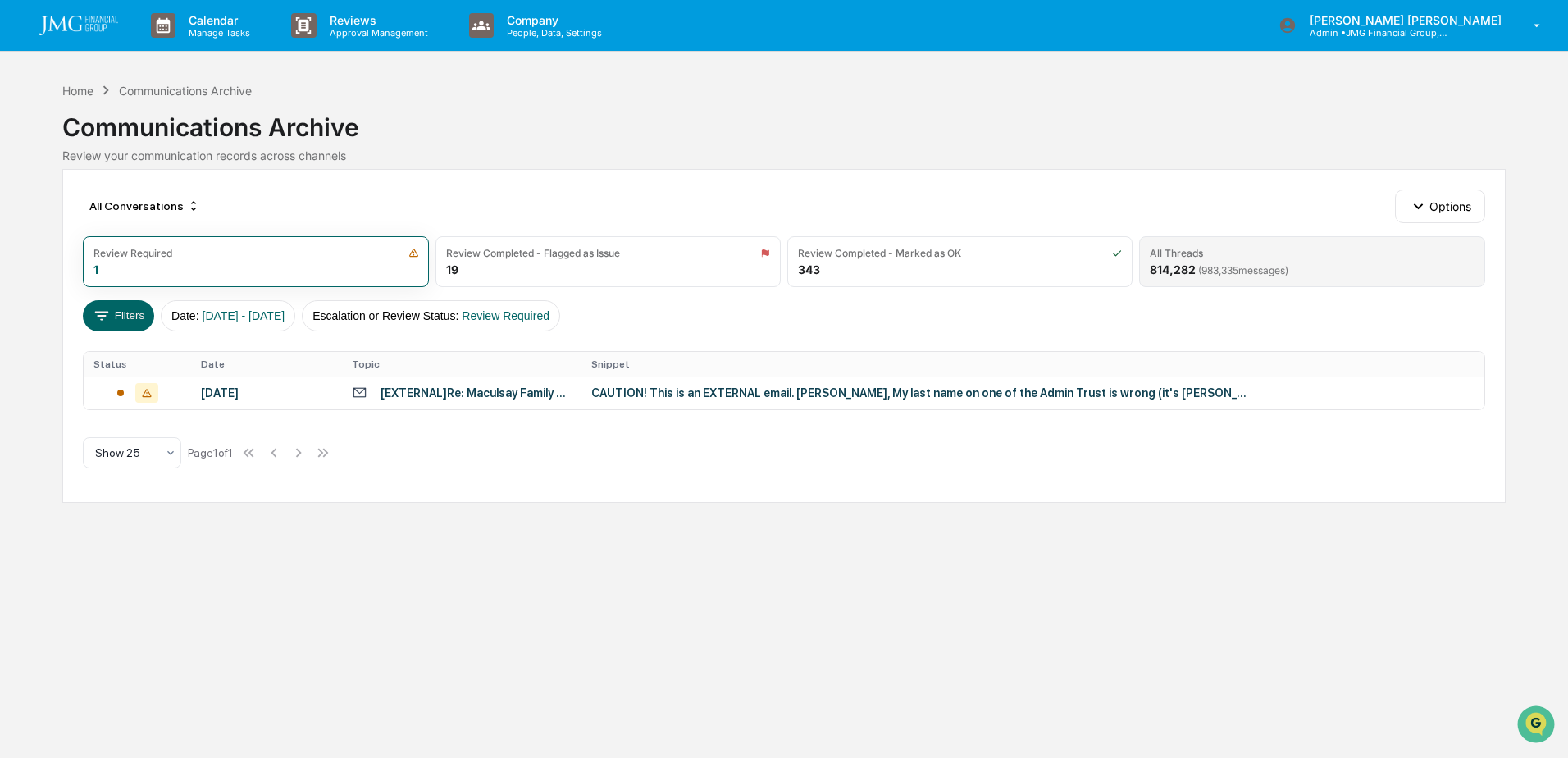
click at [1233, 255] on div "All Threads" at bounding box center [1312, 252] width 324 height 13
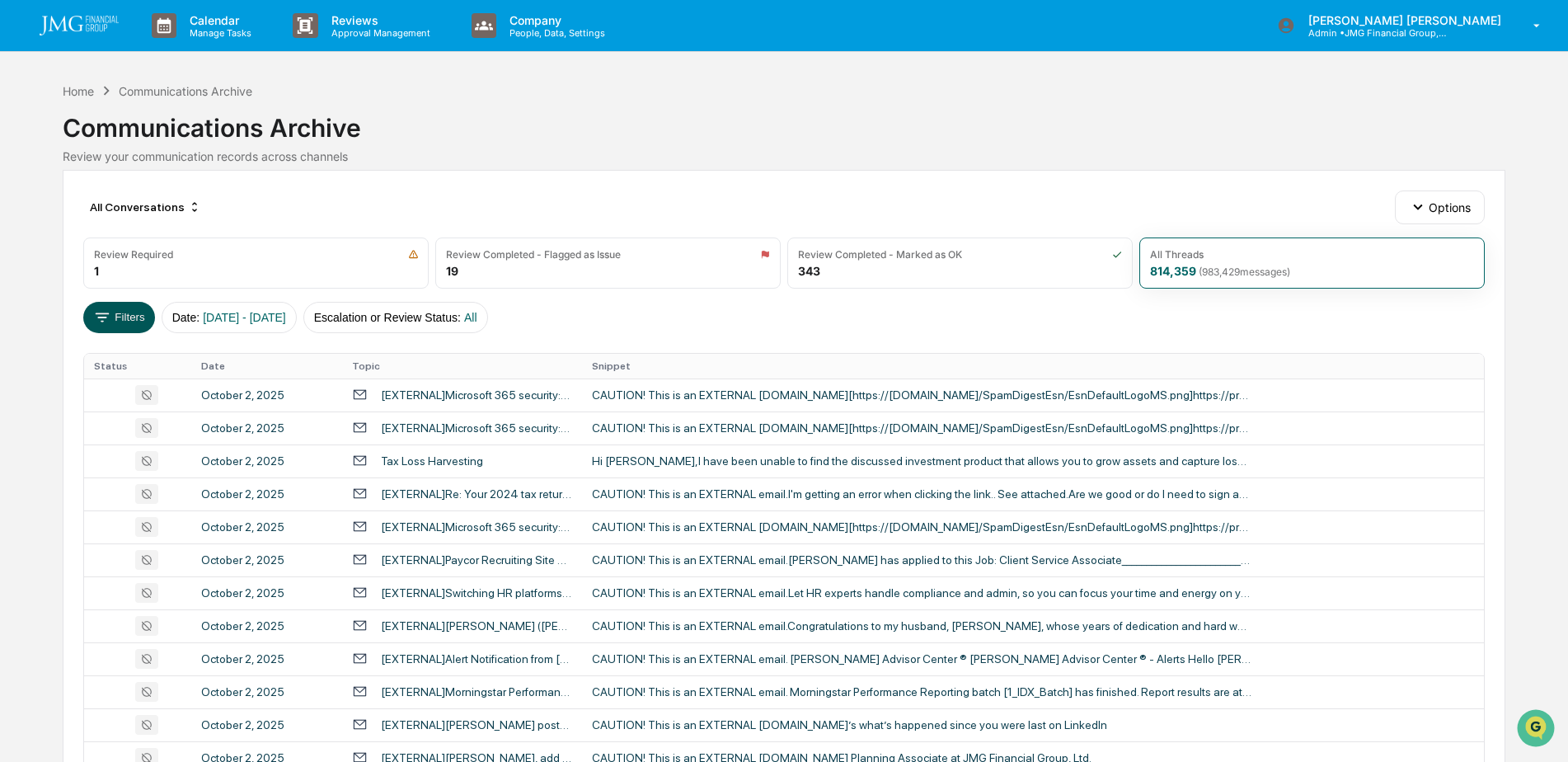
click at [135, 321] on button "Filters" at bounding box center [119, 317] width 72 height 31
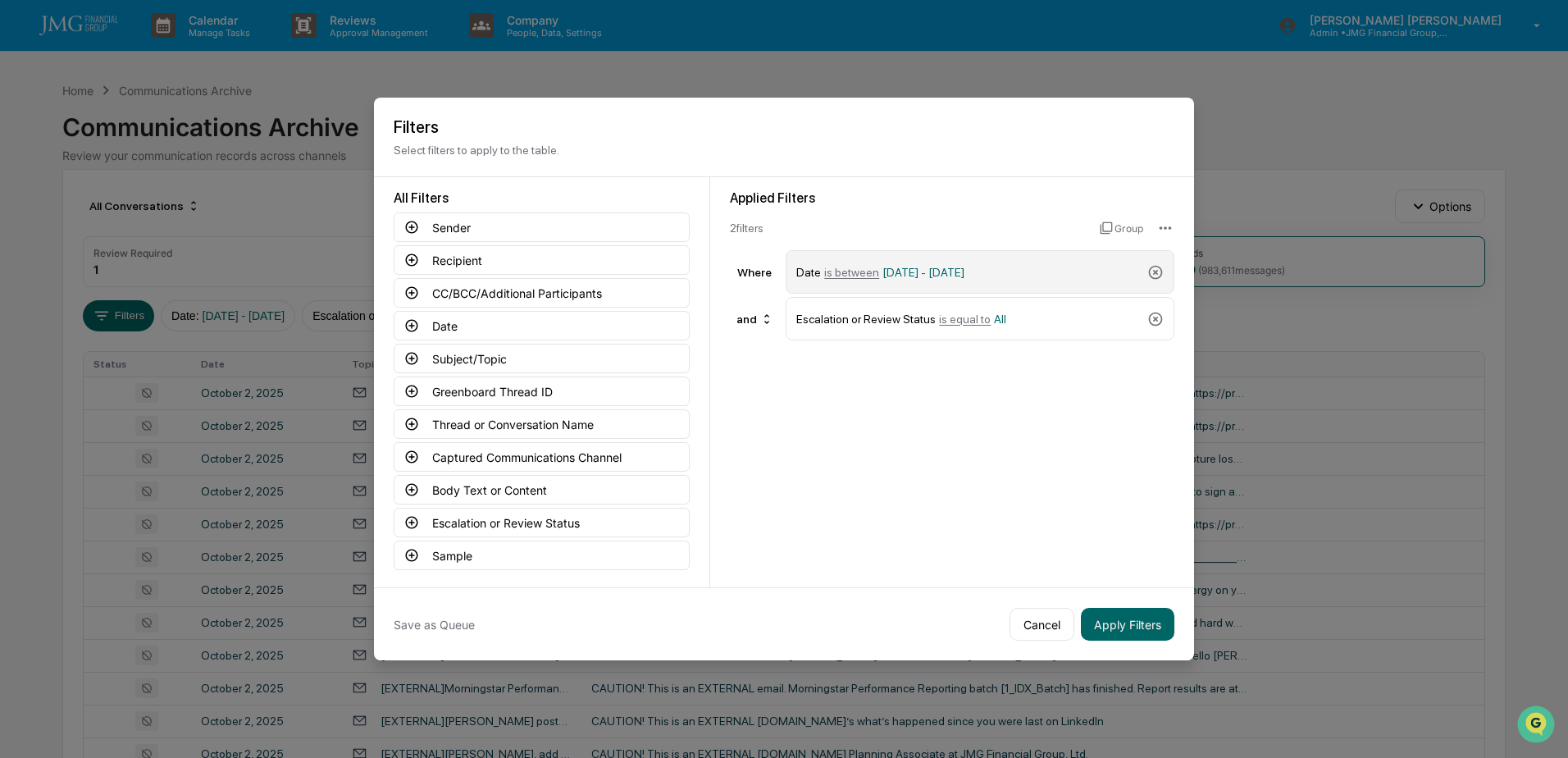
click at [1035, 270] on div "Date is between [DATE] - [DATE]" at bounding box center [968, 272] width 344 height 29
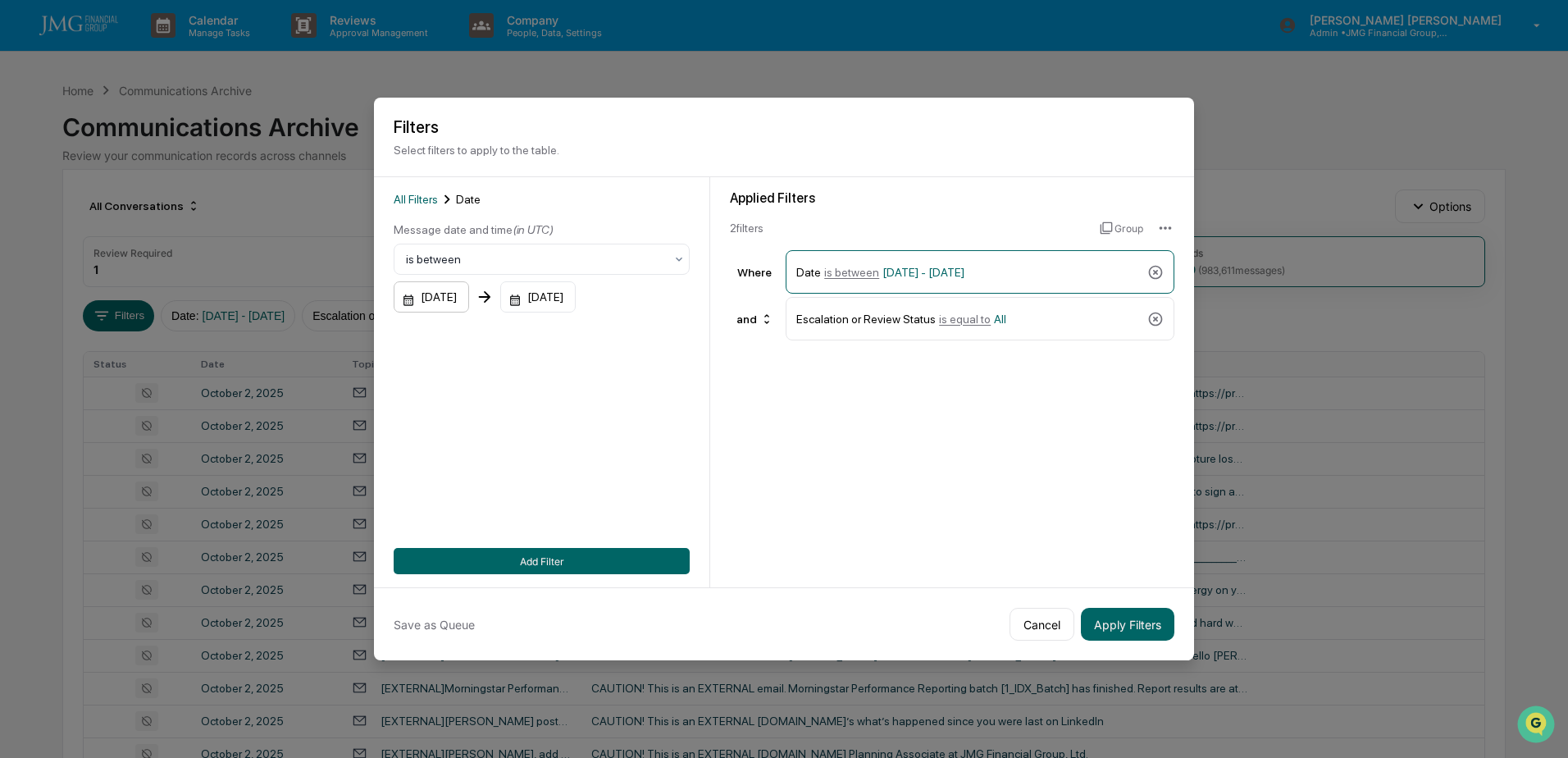
click at [449, 290] on div "[DATE]" at bounding box center [432, 297] width 76 height 31
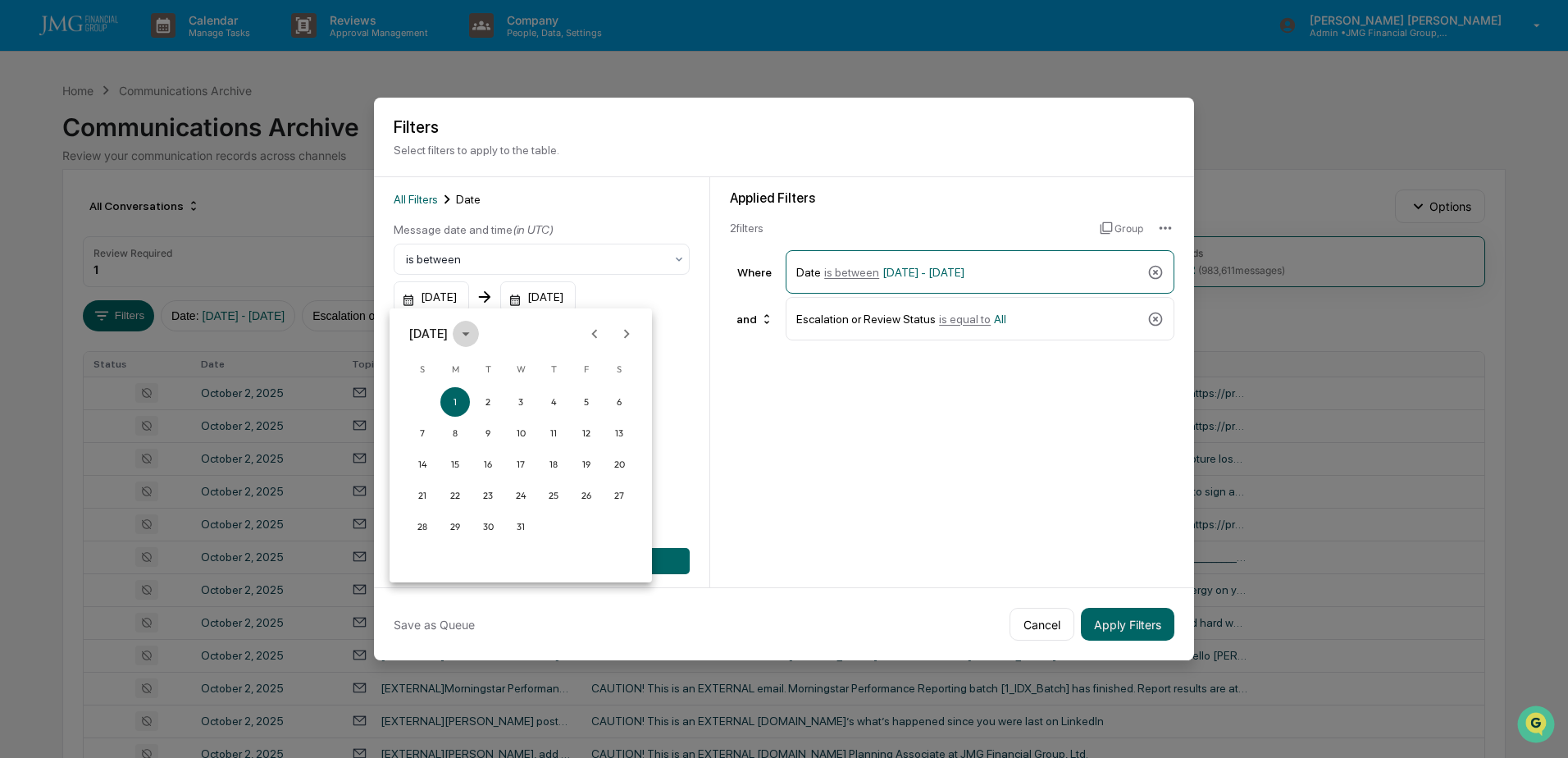
click at [474, 333] on icon "calendar view is open, switch to year view" at bounding box center [466, 334] width 18 height 18
click at [599, 467] on button "2025" at bounding box center [605, 468] width 59 height 29
click at [614, 461] on button "Sep" at bounding box center [605, 459] width 59 height 29
click at [422, 527] on button "28" at bounding box center [421, 527] width 29 height 29
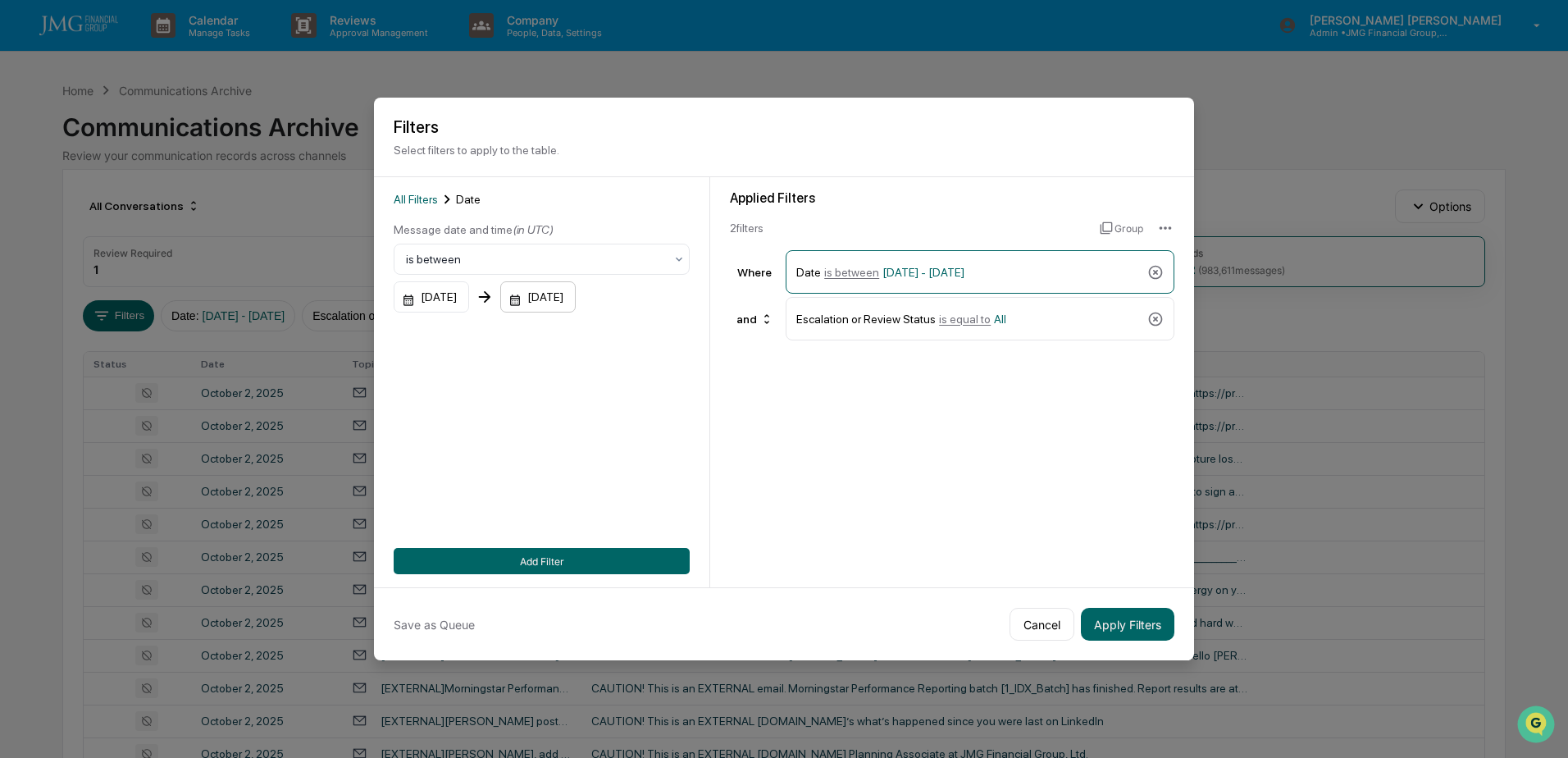
click at [575, 295] on div "[DATE]" at bounding box center [539, 297] width 76 height 31
click at [729, 332] on icon "Previous month" at bounding box center [727, 334] width 18 height 18
click at [662, 397] on button "1" at bounding box center [653, 402] width 29 height 29
click at [554, 554] on button "Add Filter" at bounding box center [541, 561] width 296 height 26
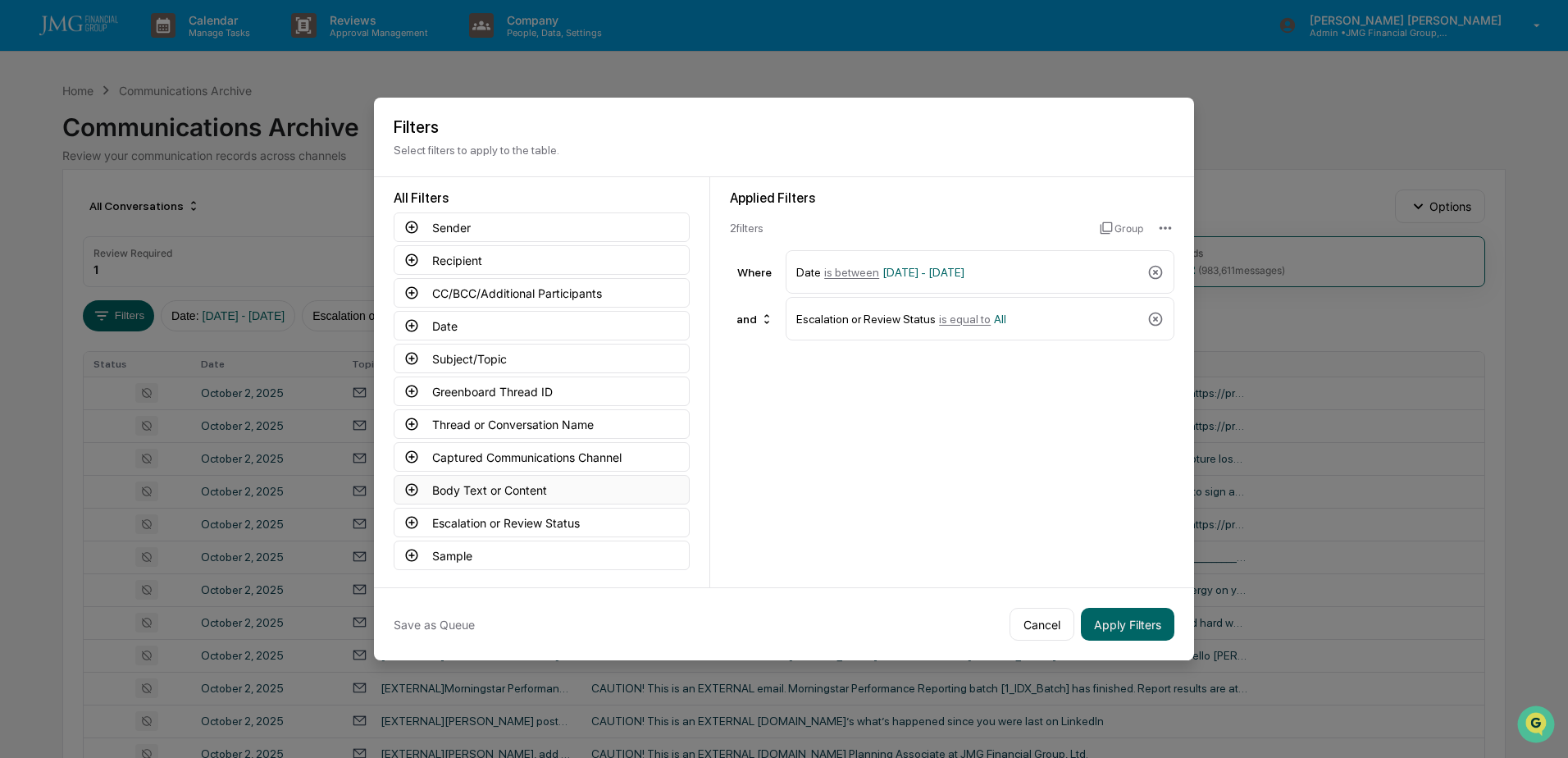
click at [512, 485] on button "Body Text or Content" at bounding box center [541, 489] width 296 height 29
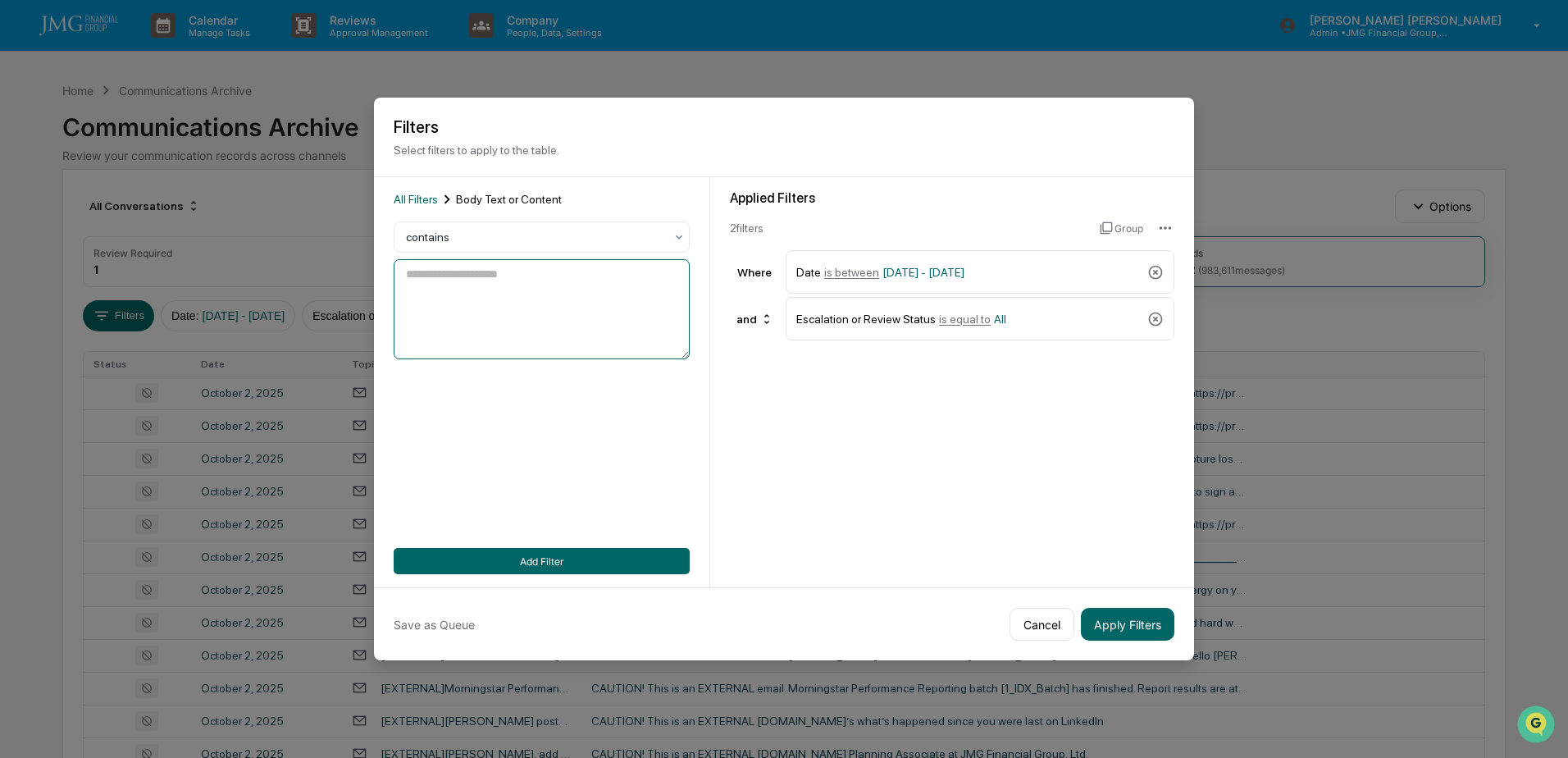
click at [536, 267] on textarea at bounding box center [541, 309] width 296 height 100
type textarea "*******"
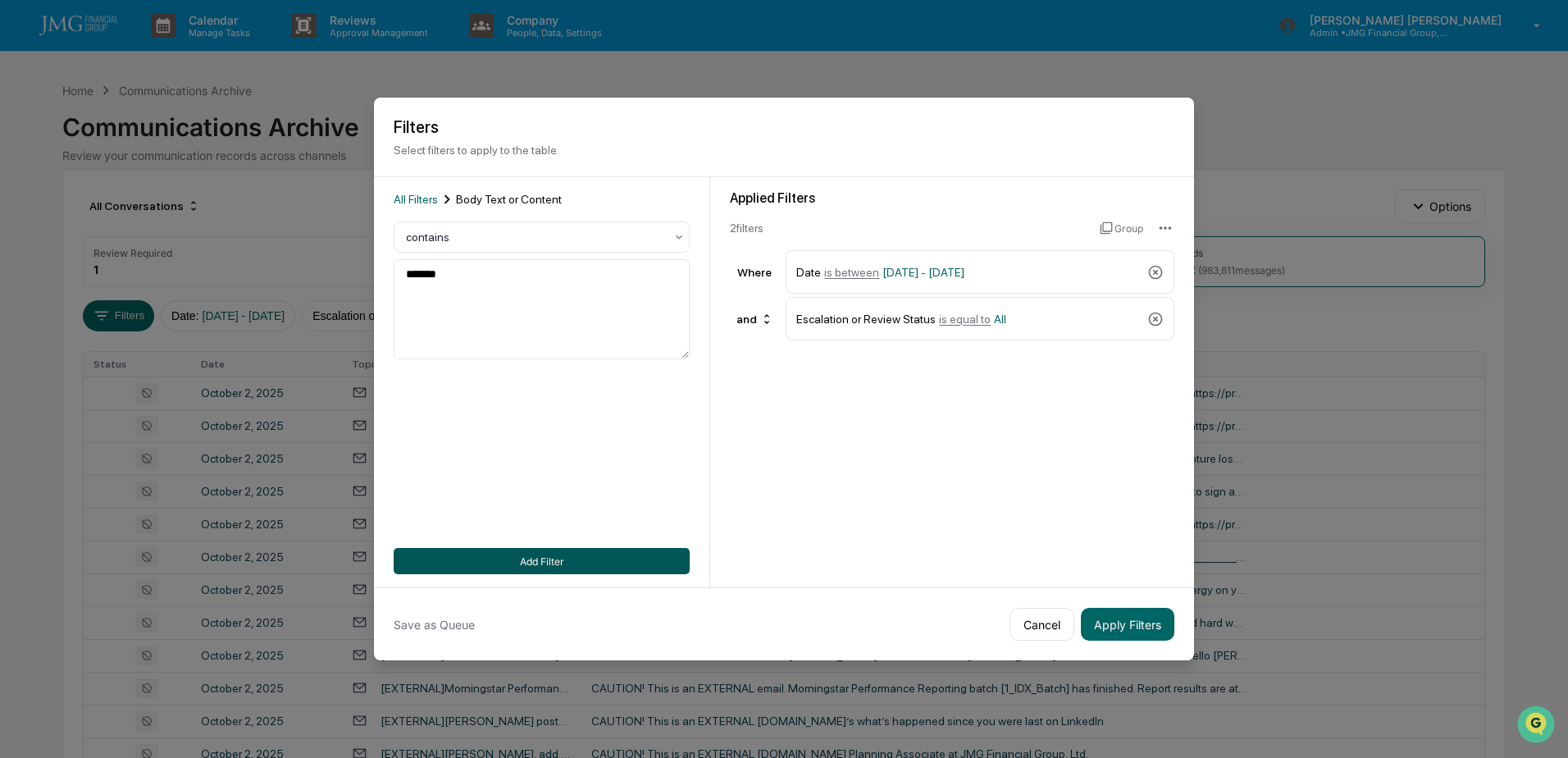
click at [555, 565] on button "Add Filter" at bounding box center [541, 561] width 296 height 26
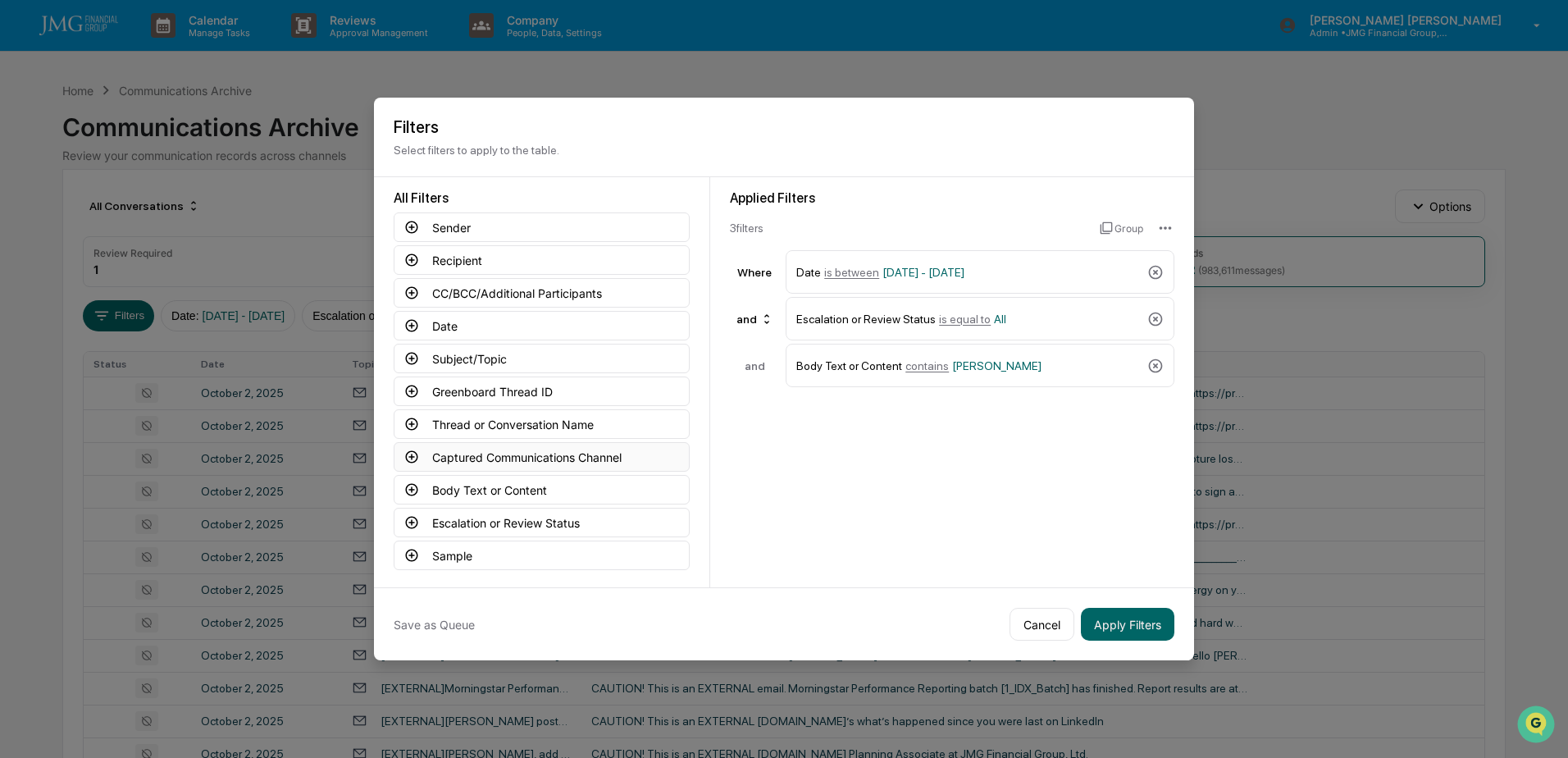
click at [511, 454] on button "Captured Communications Channel" at bounding box center [541, 457] width 296 height 29
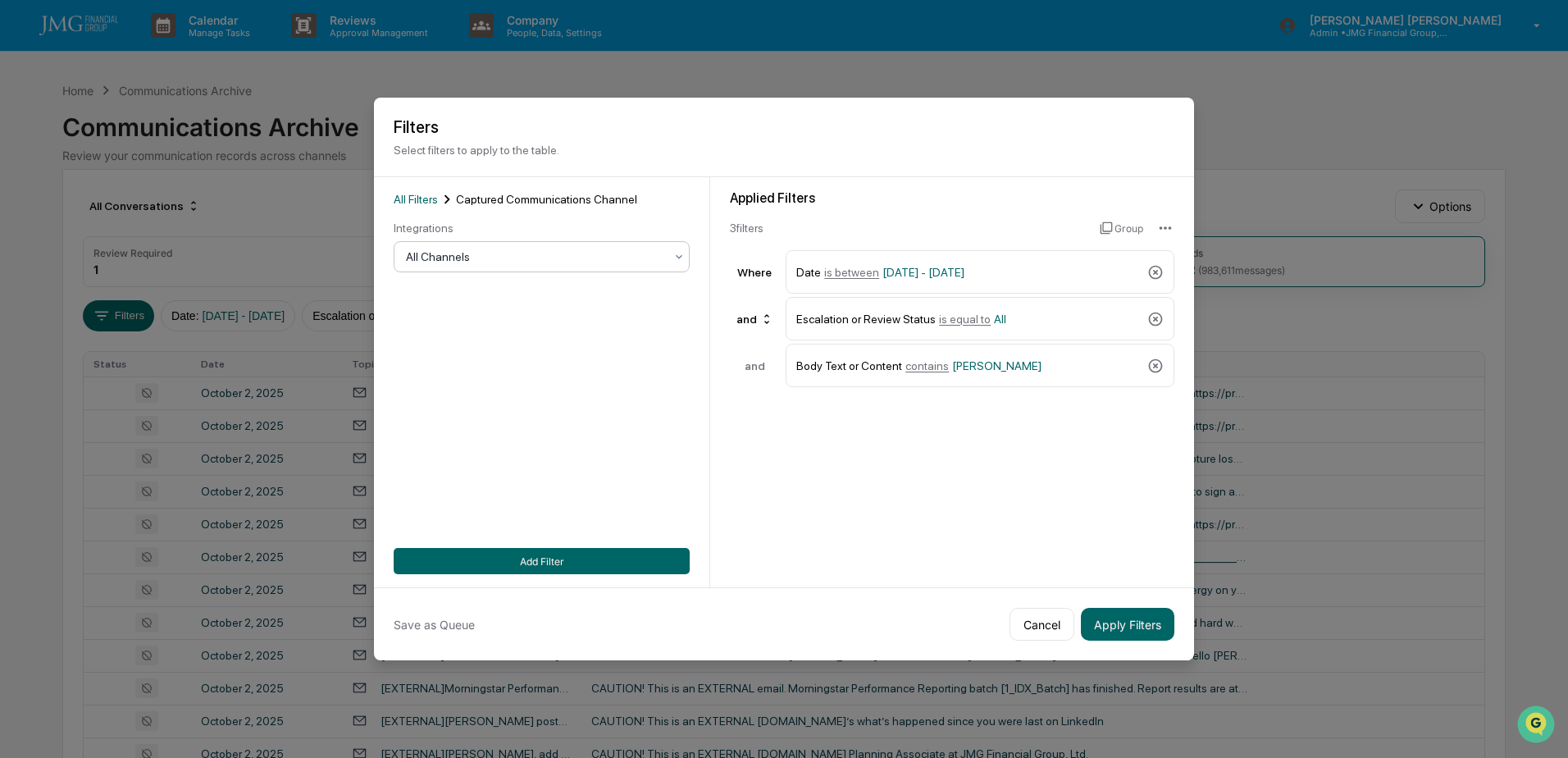
click at [470, 260] on div at bounding box center [535, 256] width 258 height 16
click at [447, 352] on div "SMS" at bounding box center [537, 358] width 294 height 33
click at [539, 554] on button "Add Filter" at bounding box center [541, 561] width 296 height 26
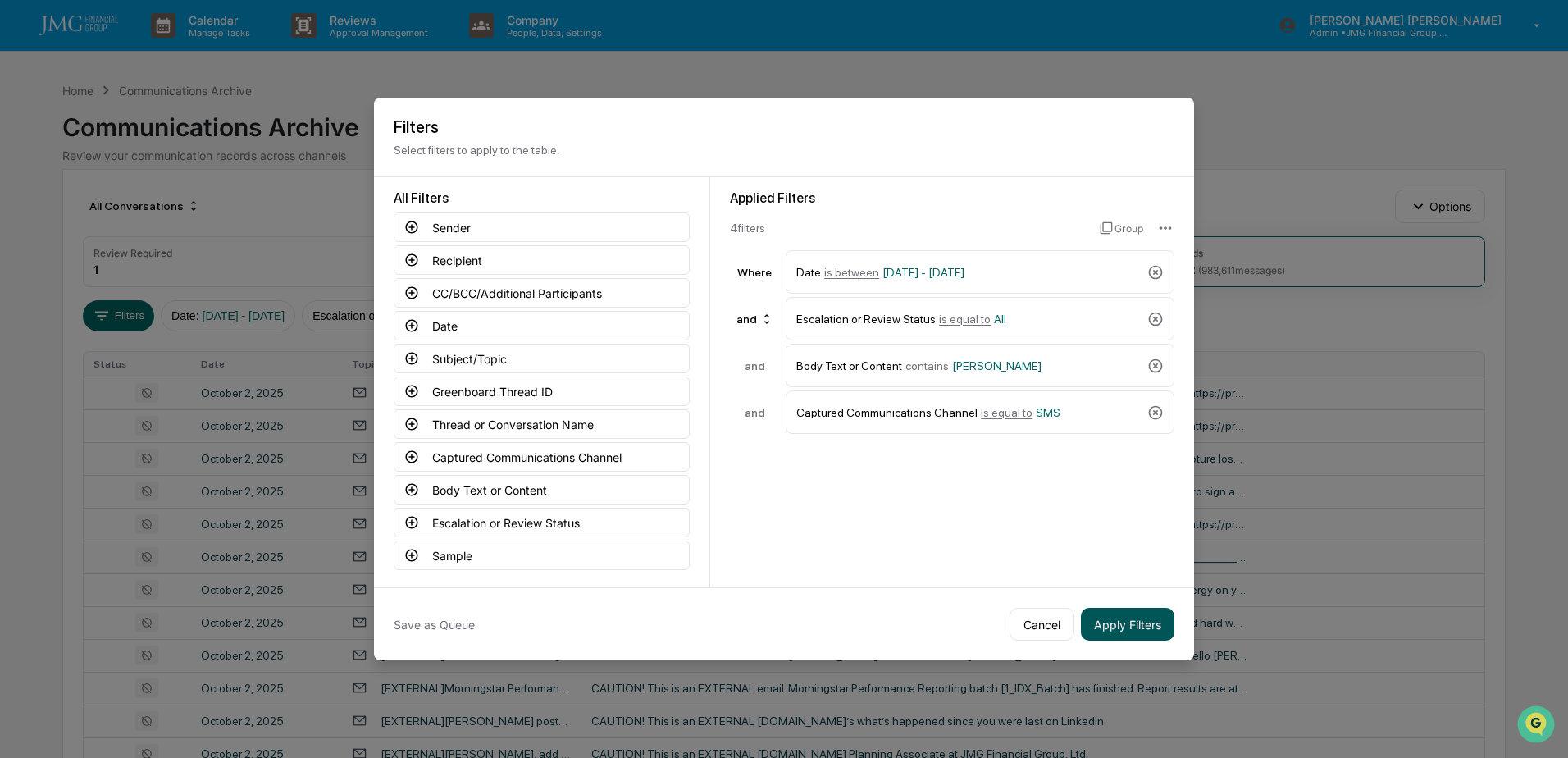
click at [1110, 614] on button "Apply Filters" at bounding box center [1127, 624] width 93 height 33
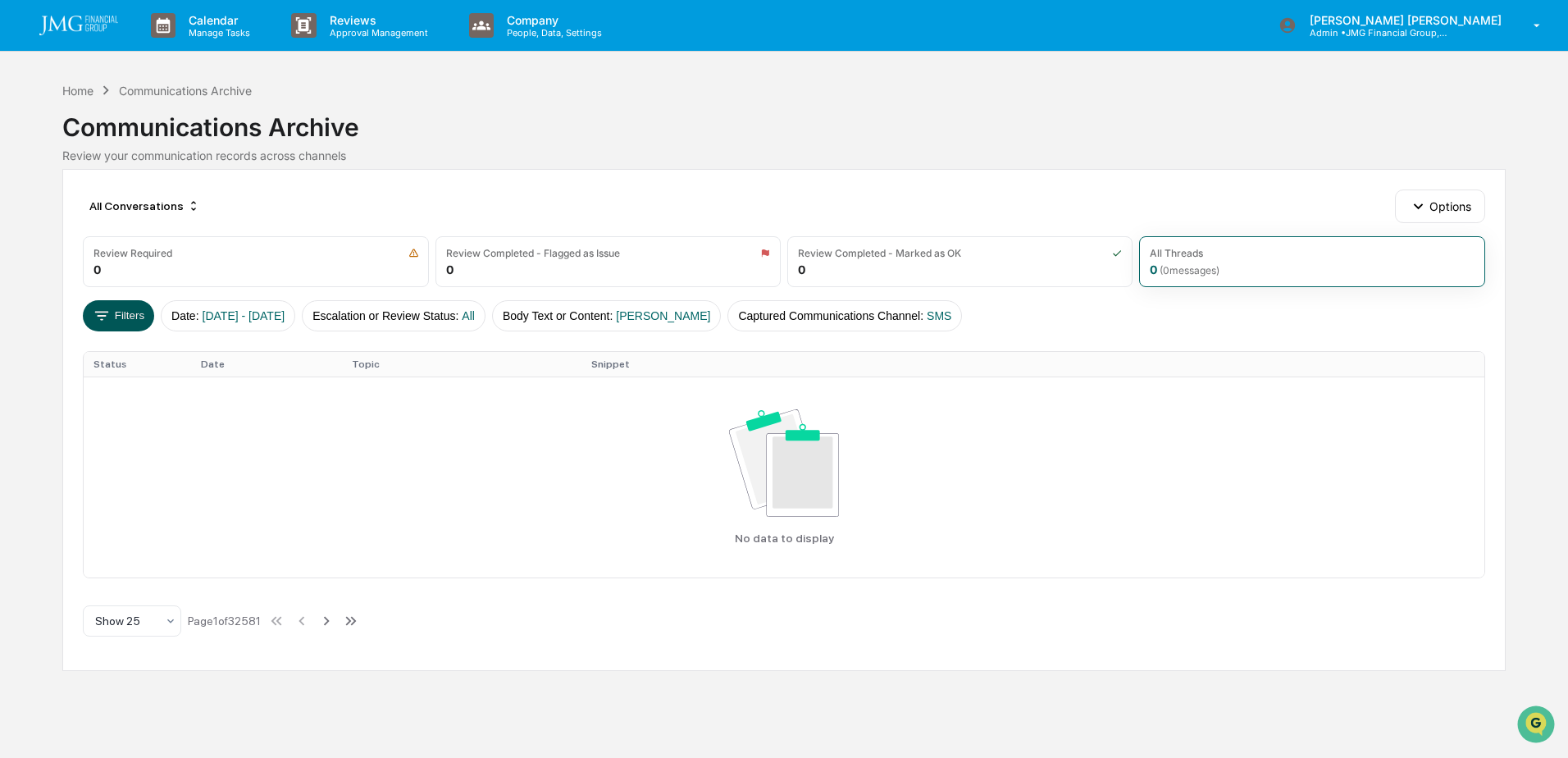
click at [139, 321] on button "Filters" at bounding box center [118, 315] width 72 height 31
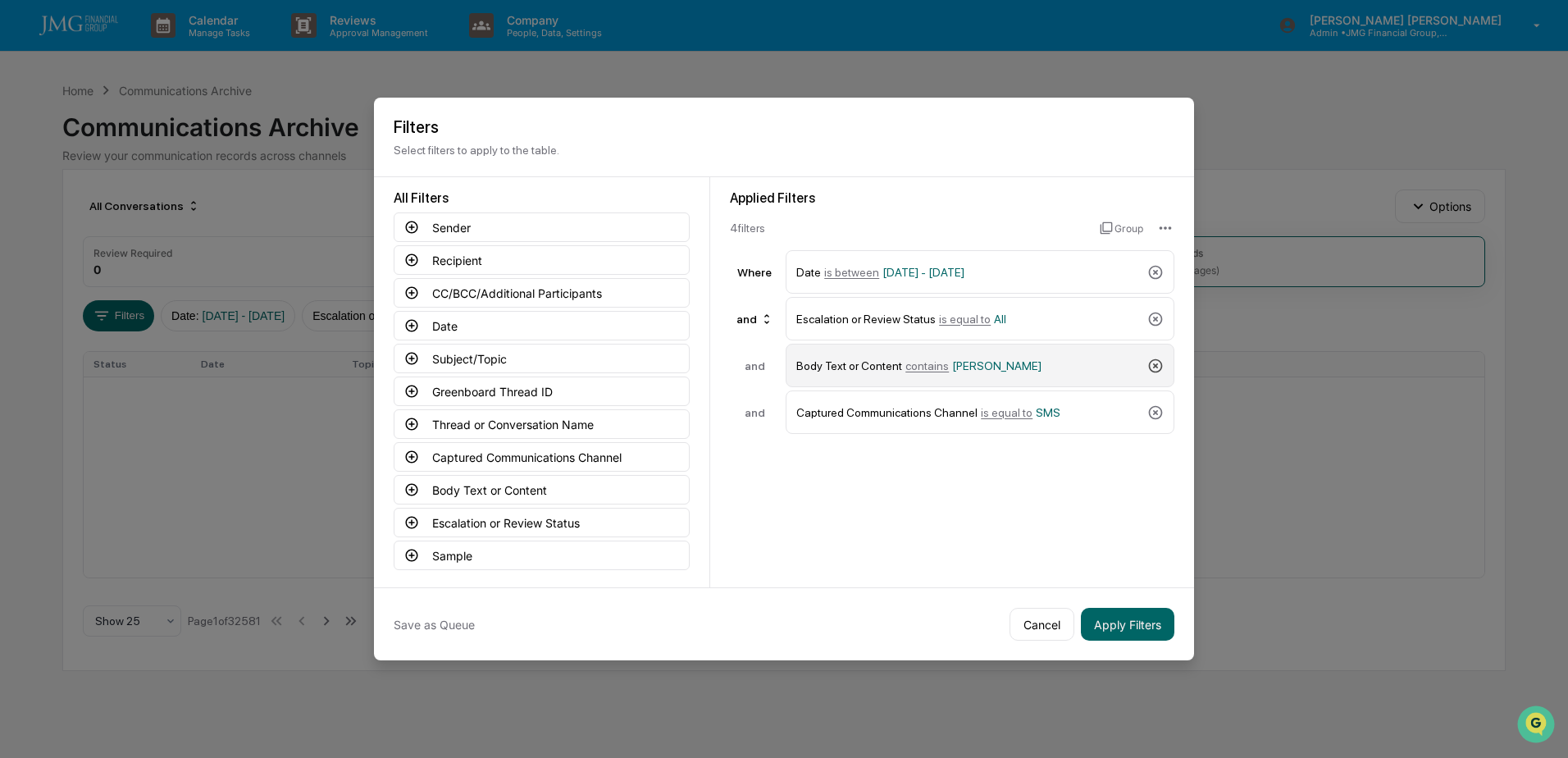
click at [1151, 364] on icon at bounding box center [1156, 366] width 16 height 16
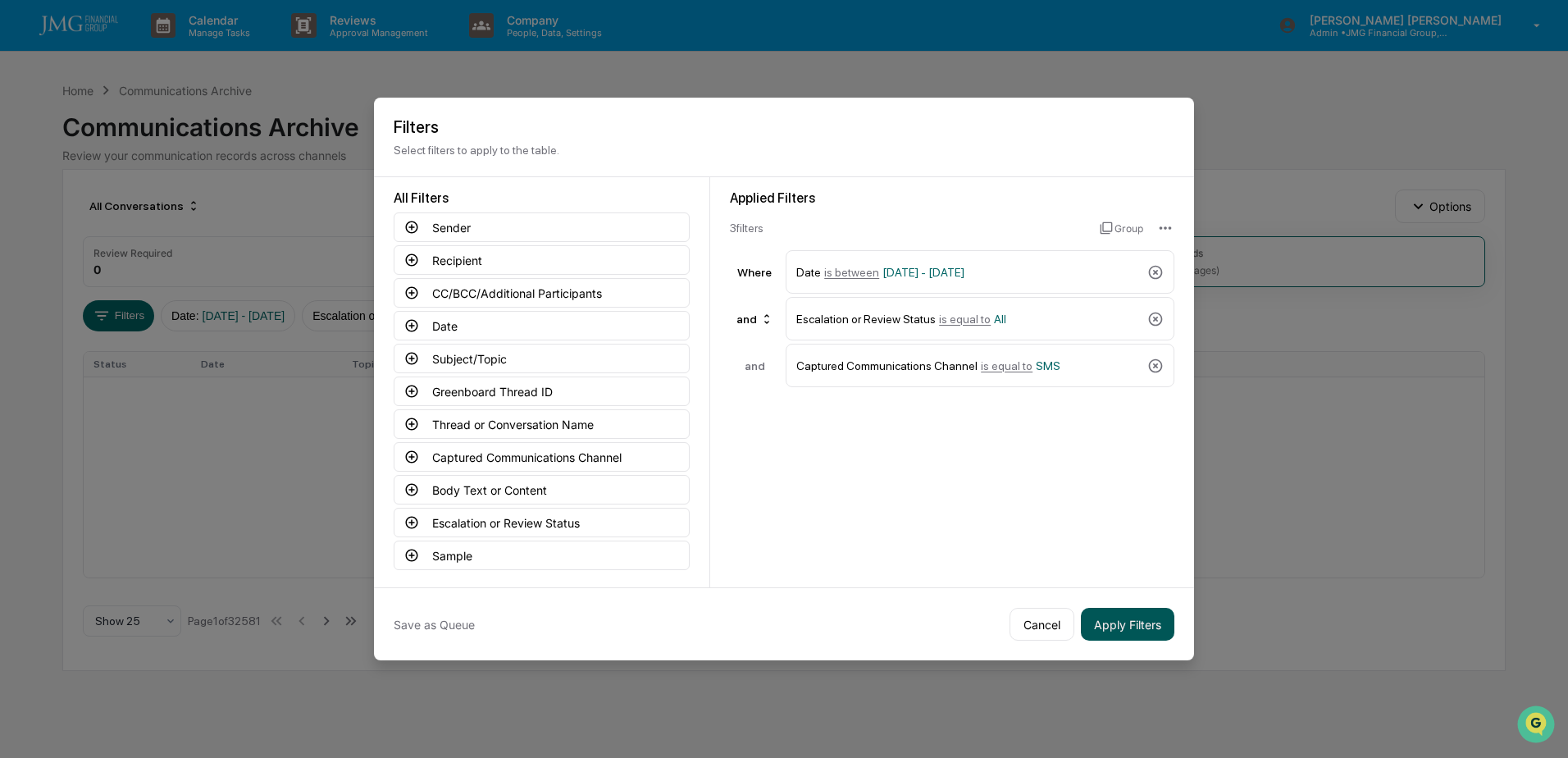
click at [1108, 622] on button "Apply Filters" at bounding box center [1127, 624] width 93 height 33
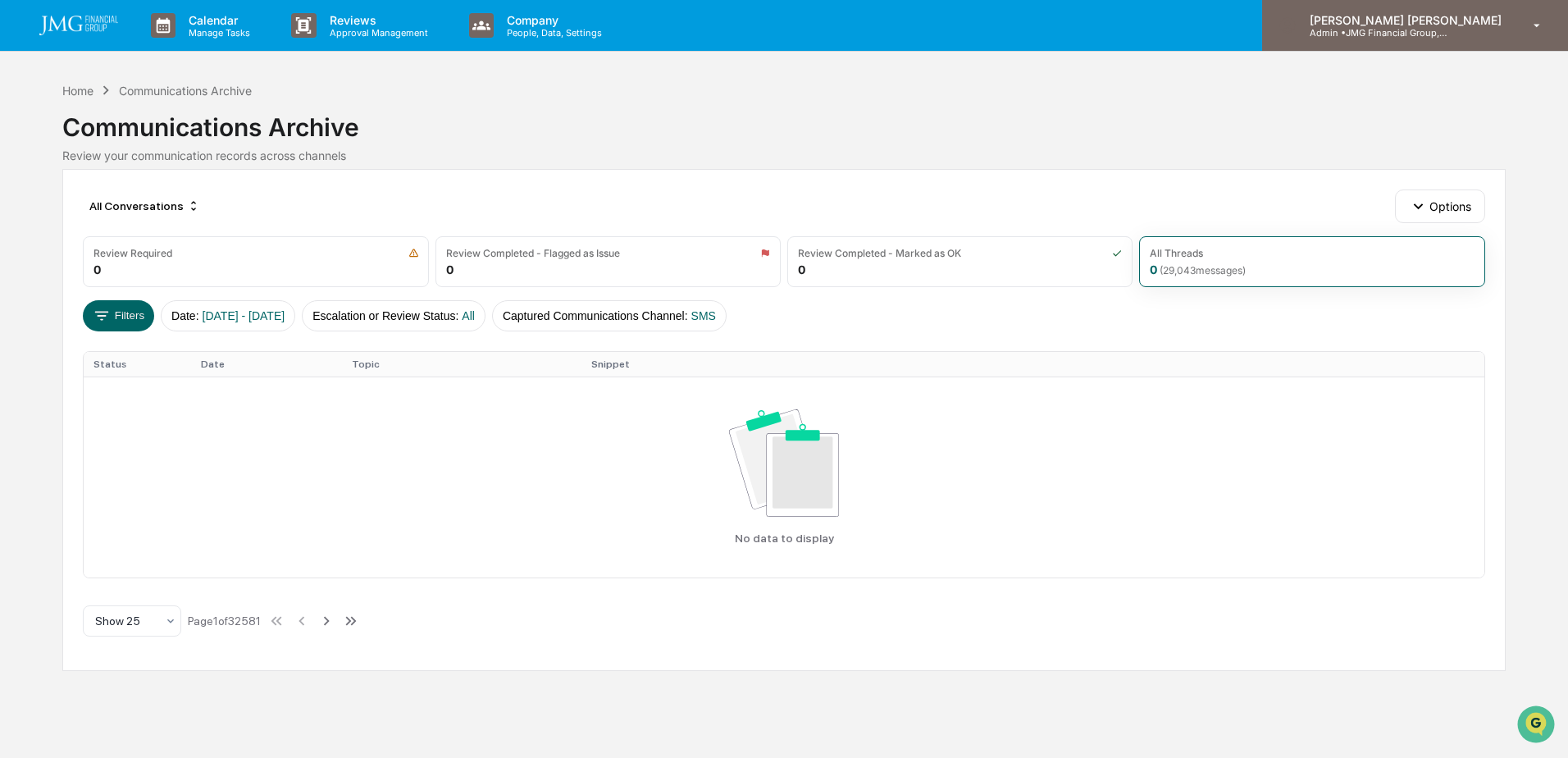
click at [1449, 37] on p "Admin • JMG Financial Group, Ltd." at bounding box center [1373, 33] width 152 height 12
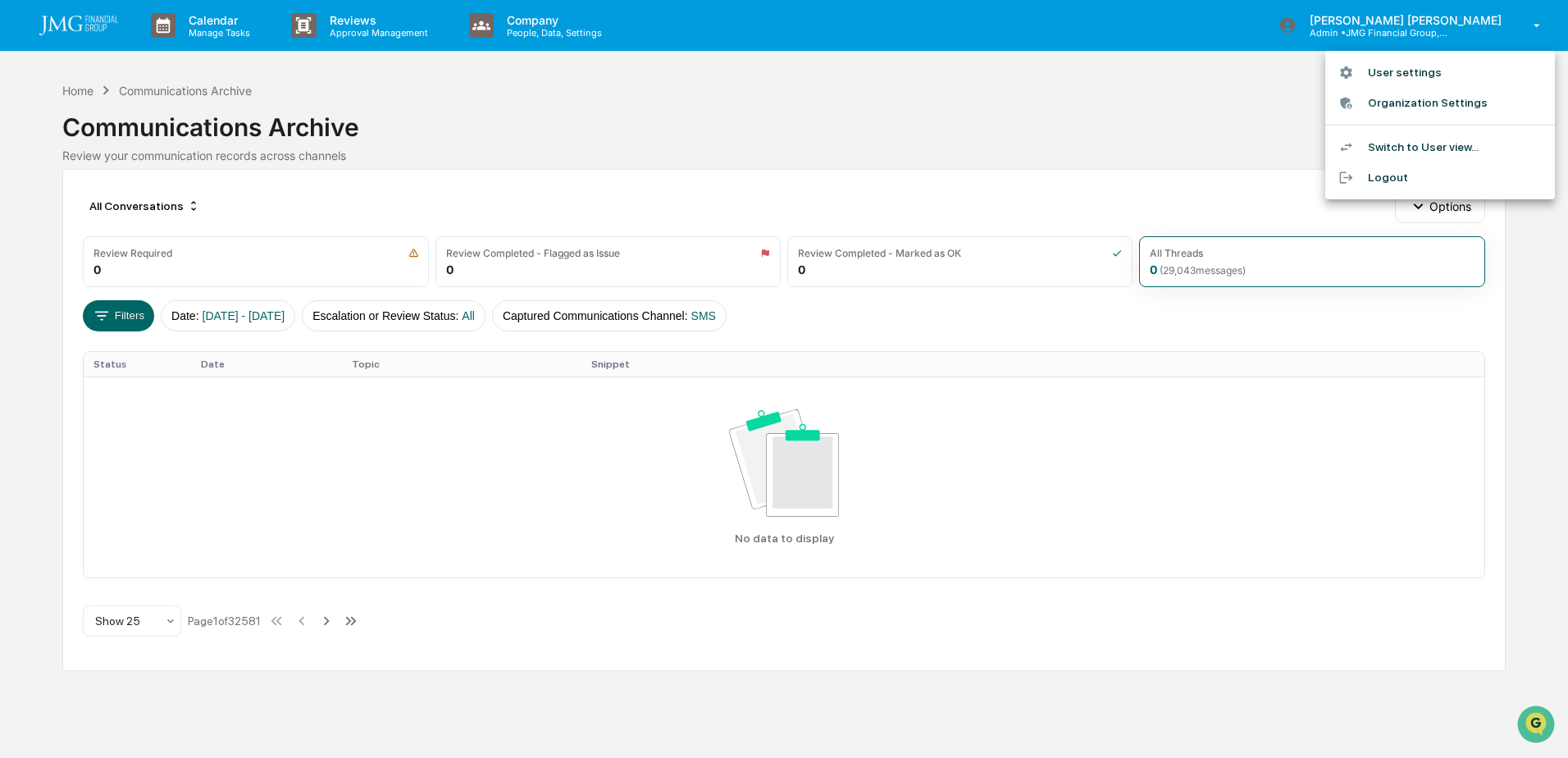
click at [1403, 172] on li "Logout" at bounding box center [1440, 177] width 230 height 30
